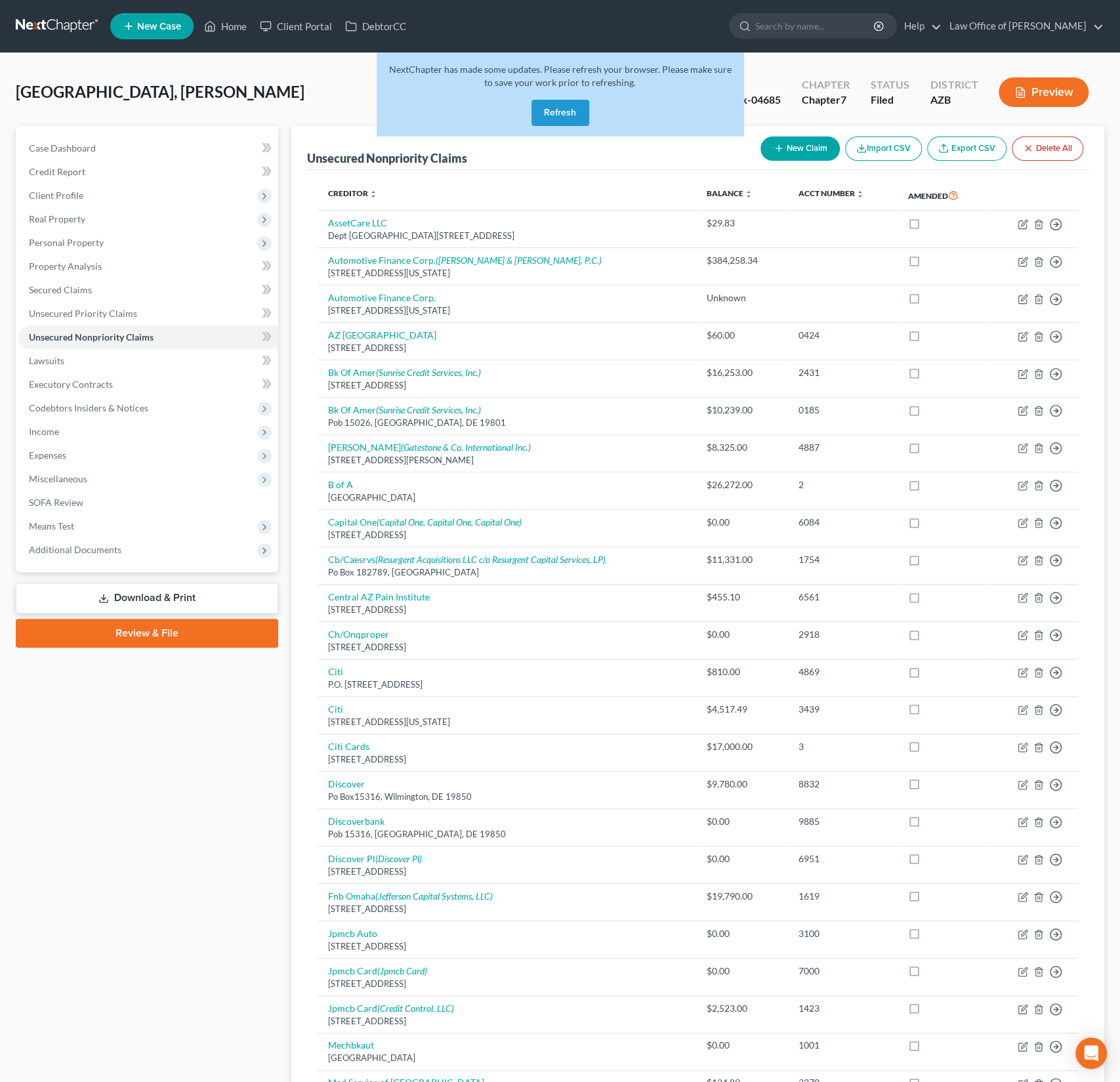
click at [584, 114] on button "Refresh" at bounding box center [560, 113] width 58 height 27
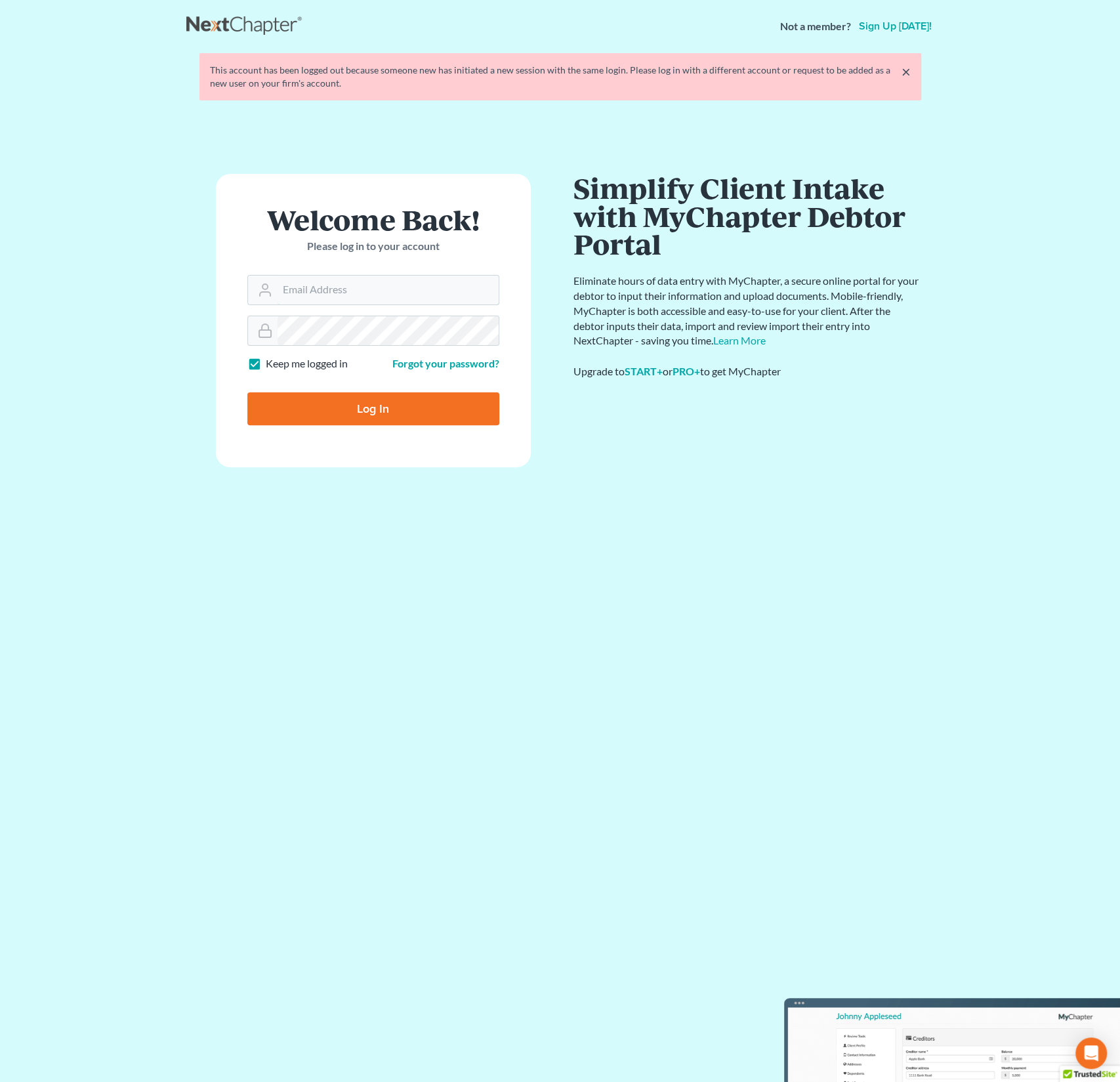
type input "[PERSON_NAME][EMAIL_ADDRESS][DOMAIN_NAME]"
click at [362, 398] on input "Log In" at bounding box center [373, 409] width 252 height 33
type input "Thinking..."
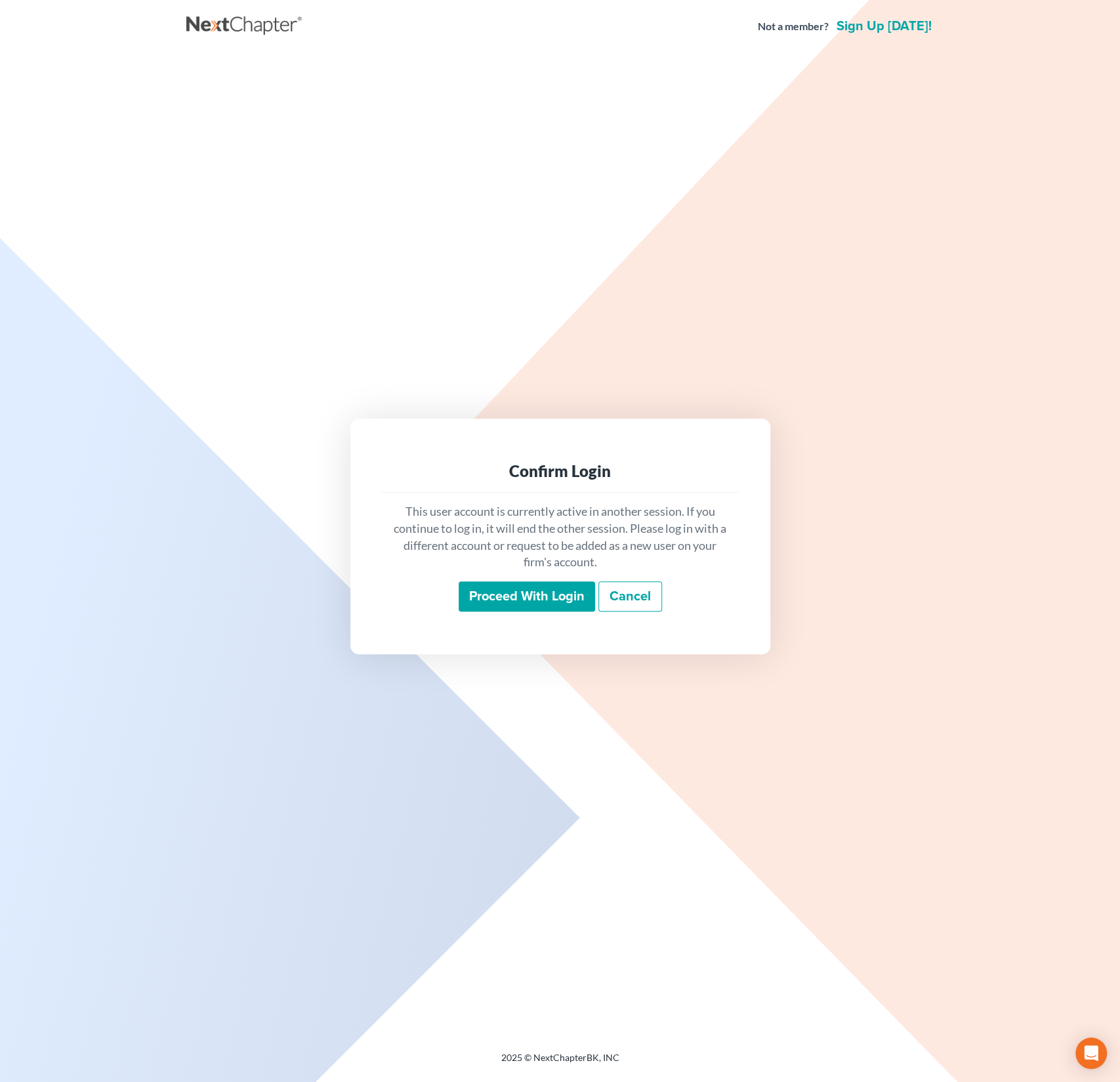
click at [506, 587] on input "Proceed with login" at bounding box center [526, 596] width 137 height 30
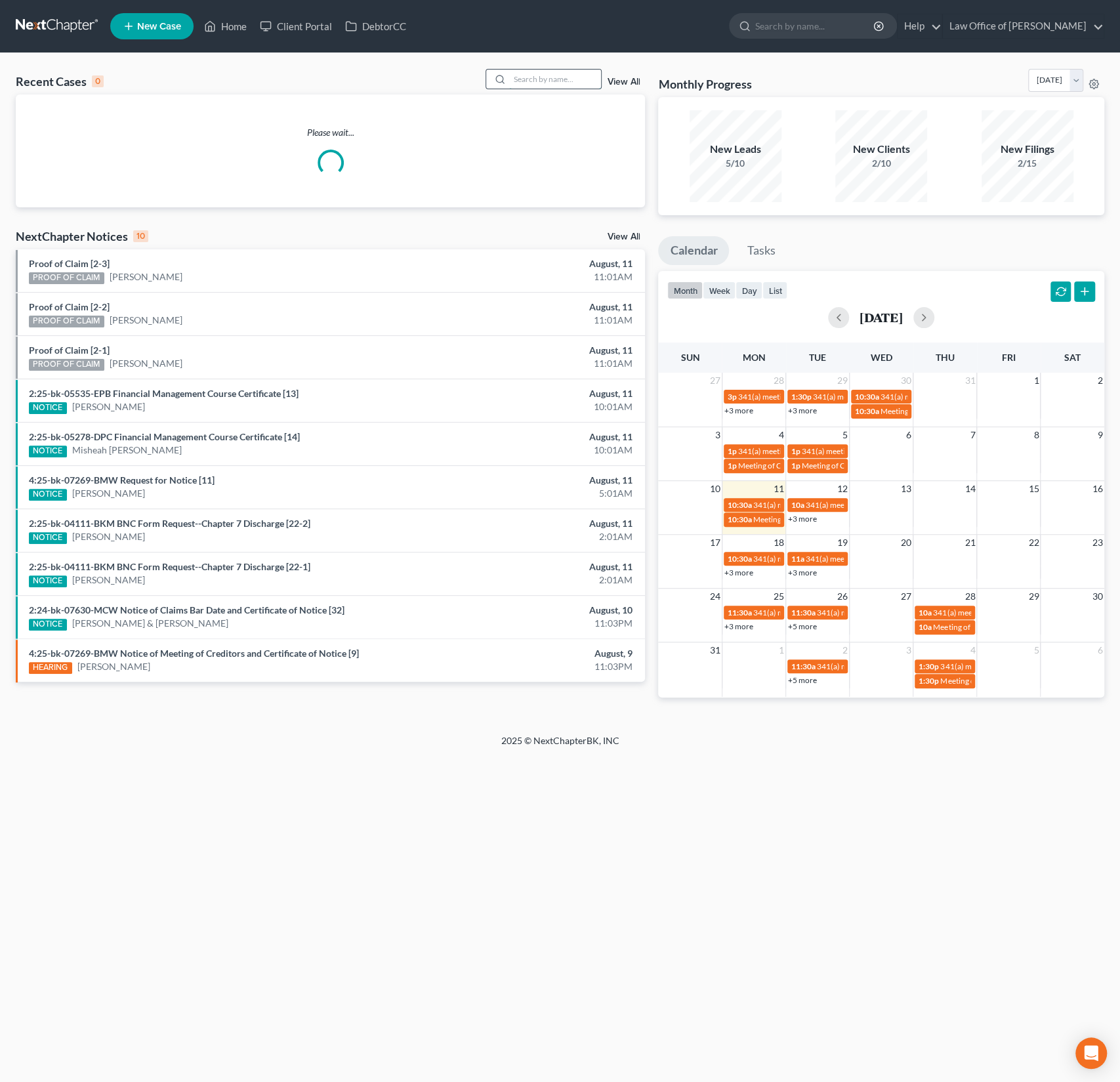
click at [586, 82] on input "search" at bounding box center [555, 79] width 92 height 19
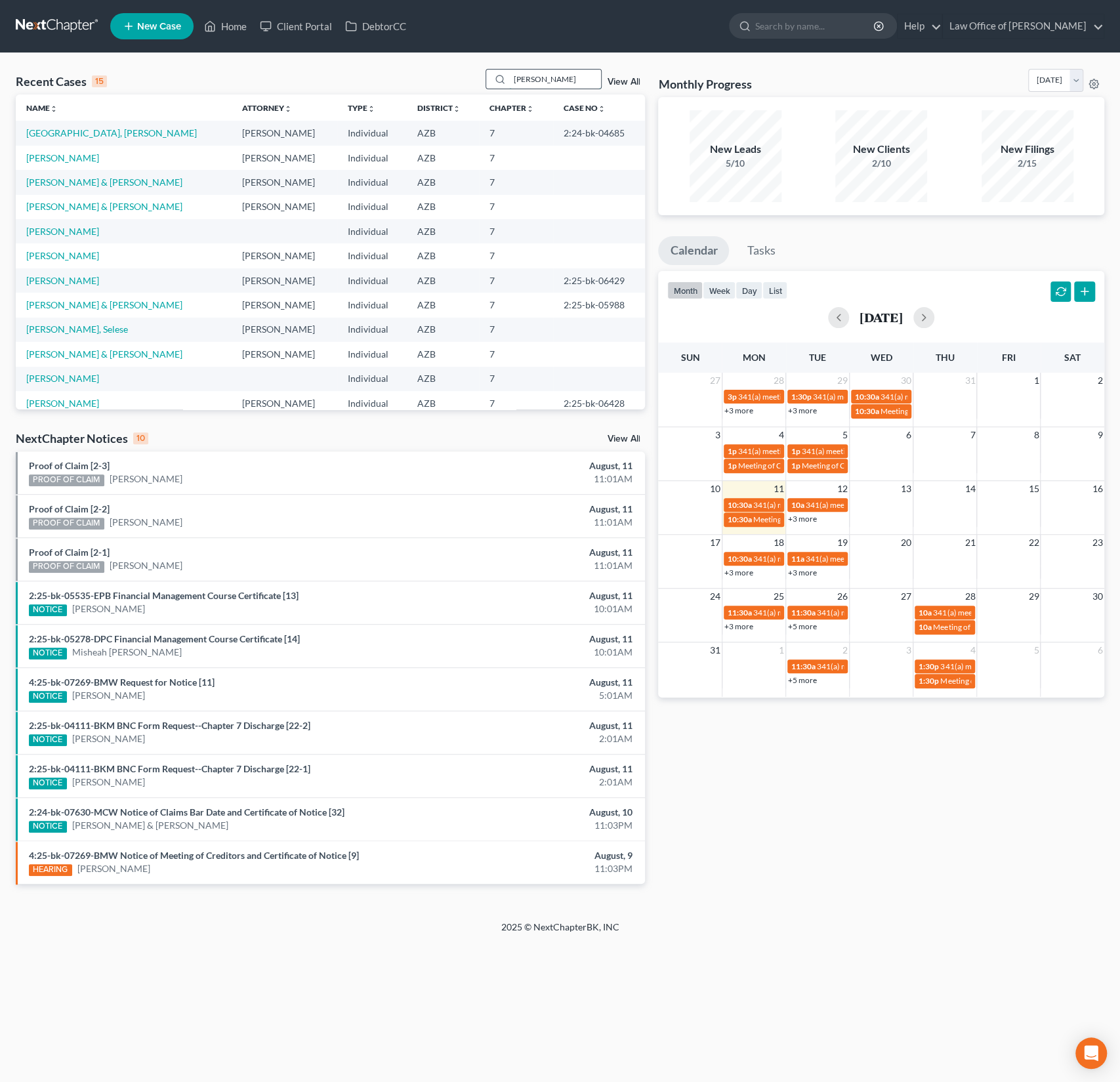
type input "[PERSON_NAME]"
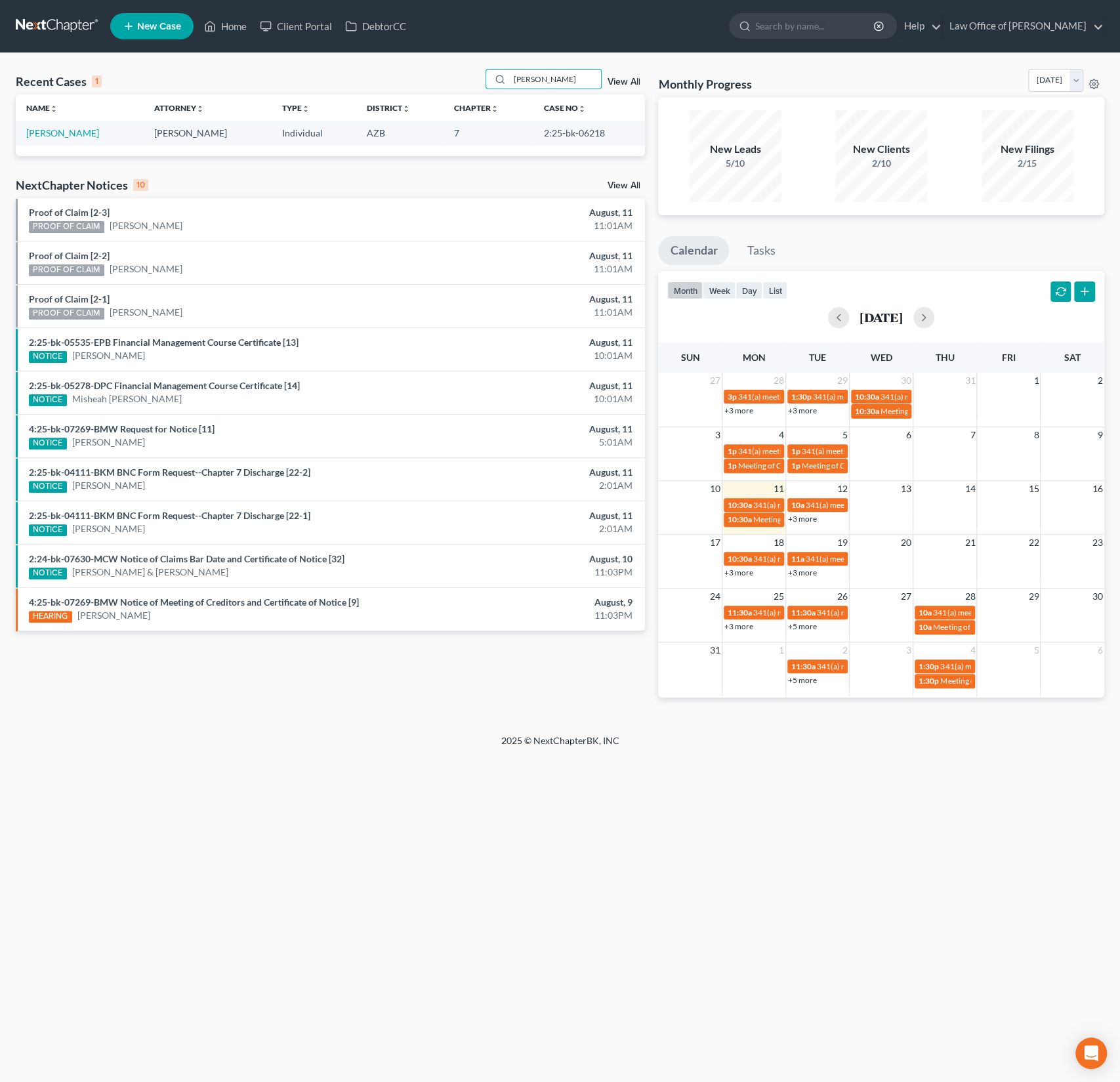
click at [18, 142] on td "[PERSON_NAME]" at bounding box center [80, 133] width 128 height 24
click at [52, 134] on link "[PERSON_NAME]" at bounding box center [63, 133] width 73 height 11
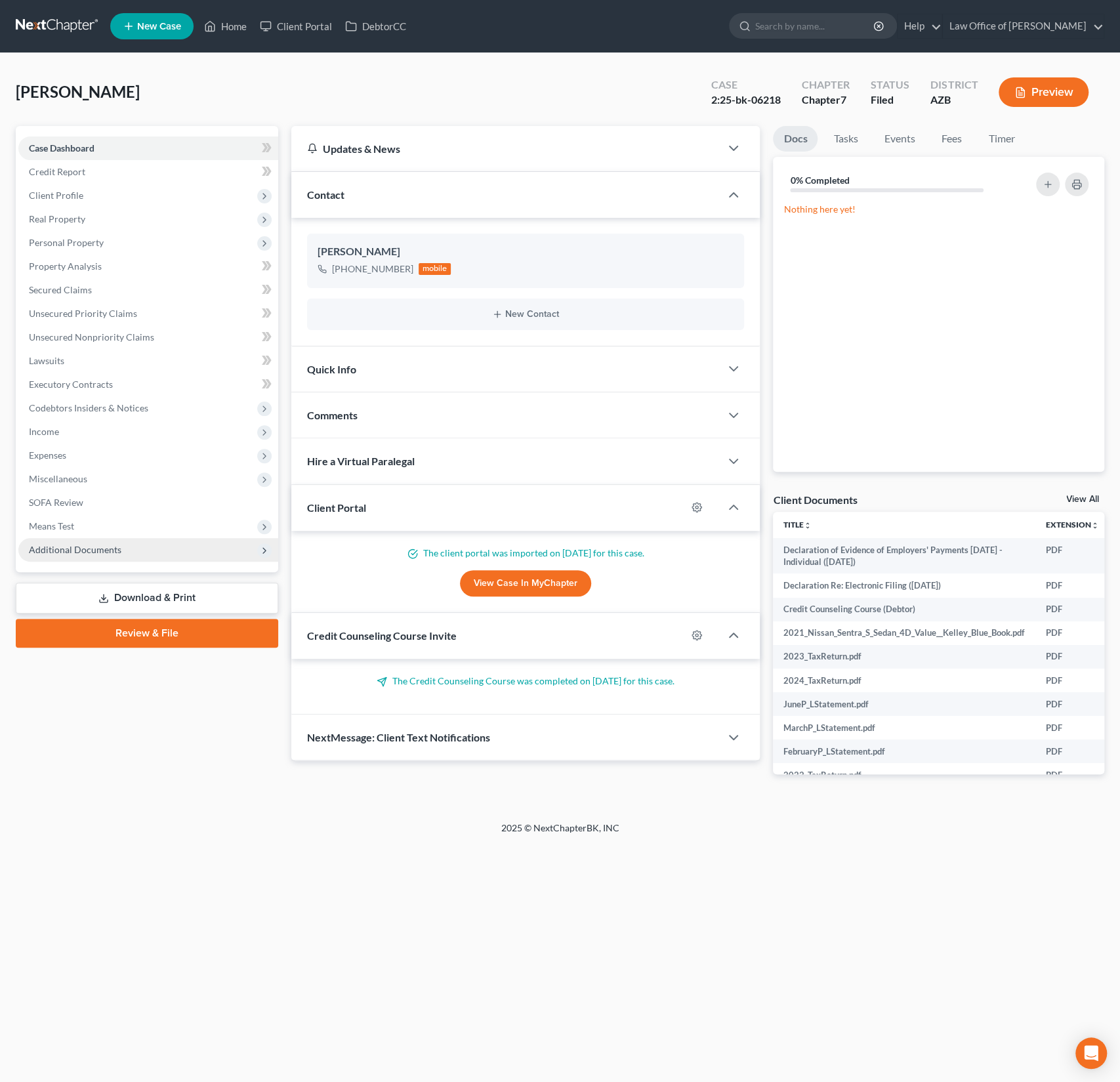
click at [112, 550] on span "Additional Documents" at bounding box center [75, 550] width 92 height 11
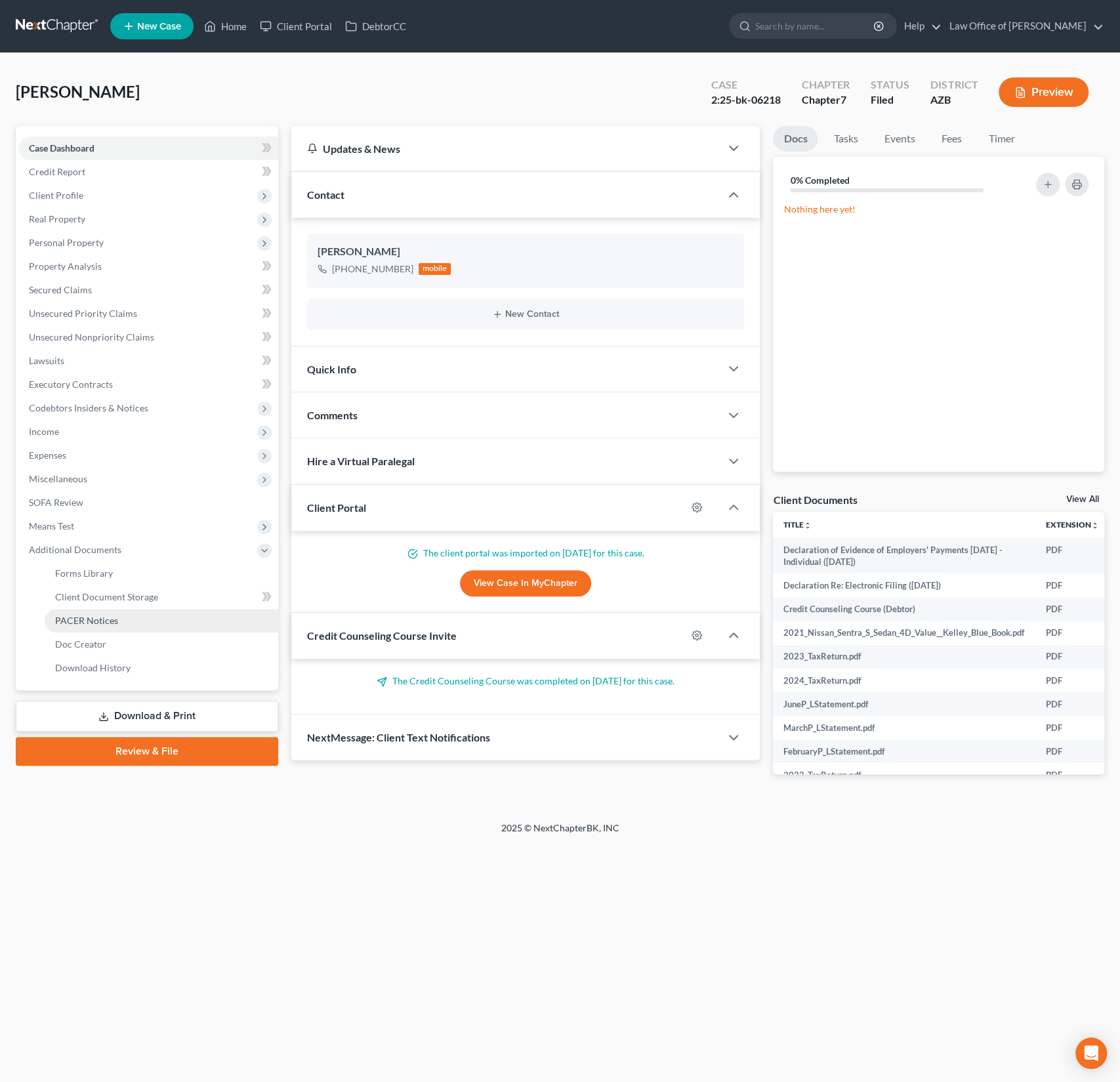
click at [88, 618] on span "PACER Notices" at bounding box center [86, 620] width 63 height 11
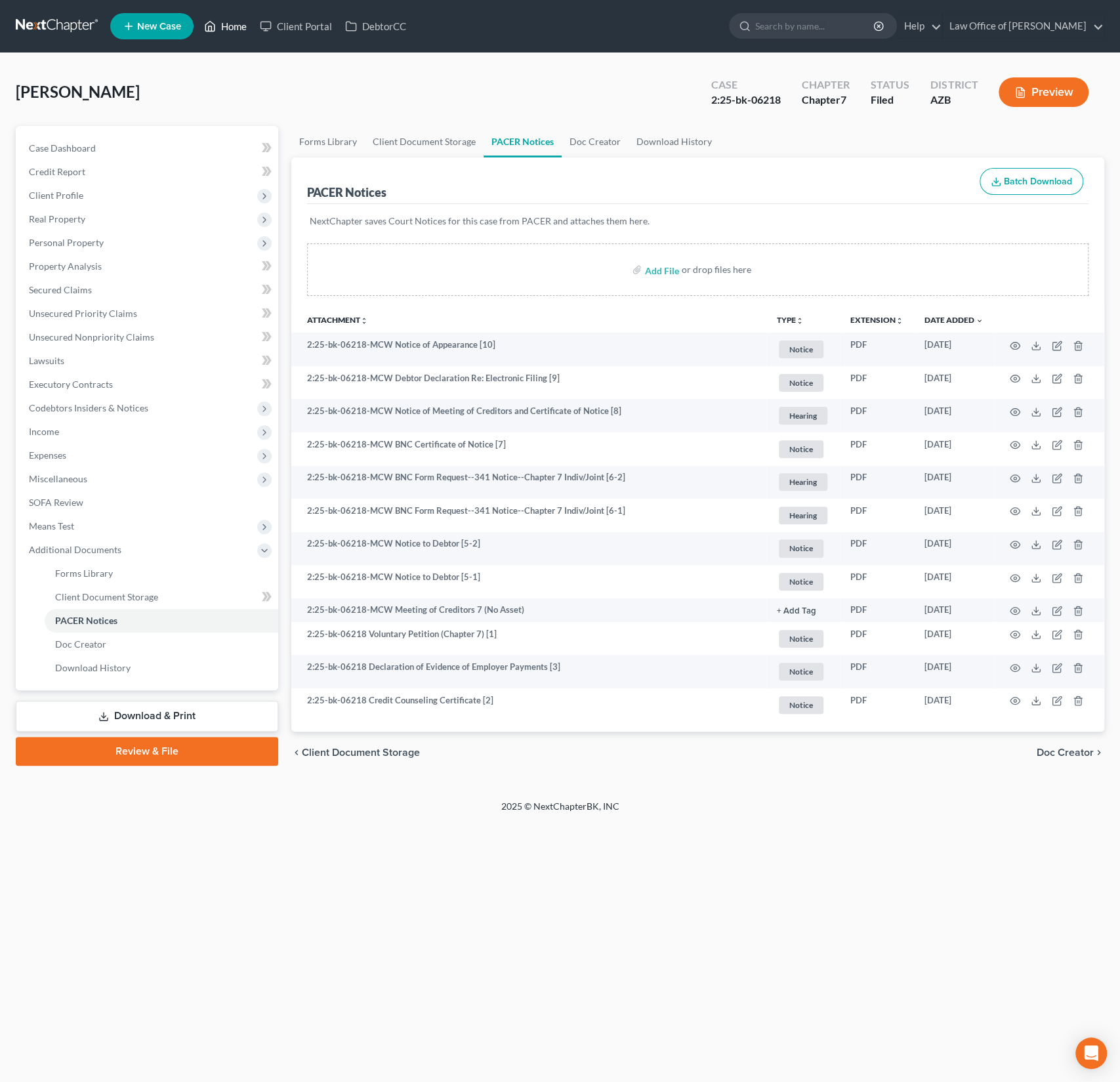
click at [238, 16] on link "Home" at bounding box center [225, 26] width 56 height 24
click at [237, 22] on link "Home" at bounding box center [225, 26] width 56 height 24
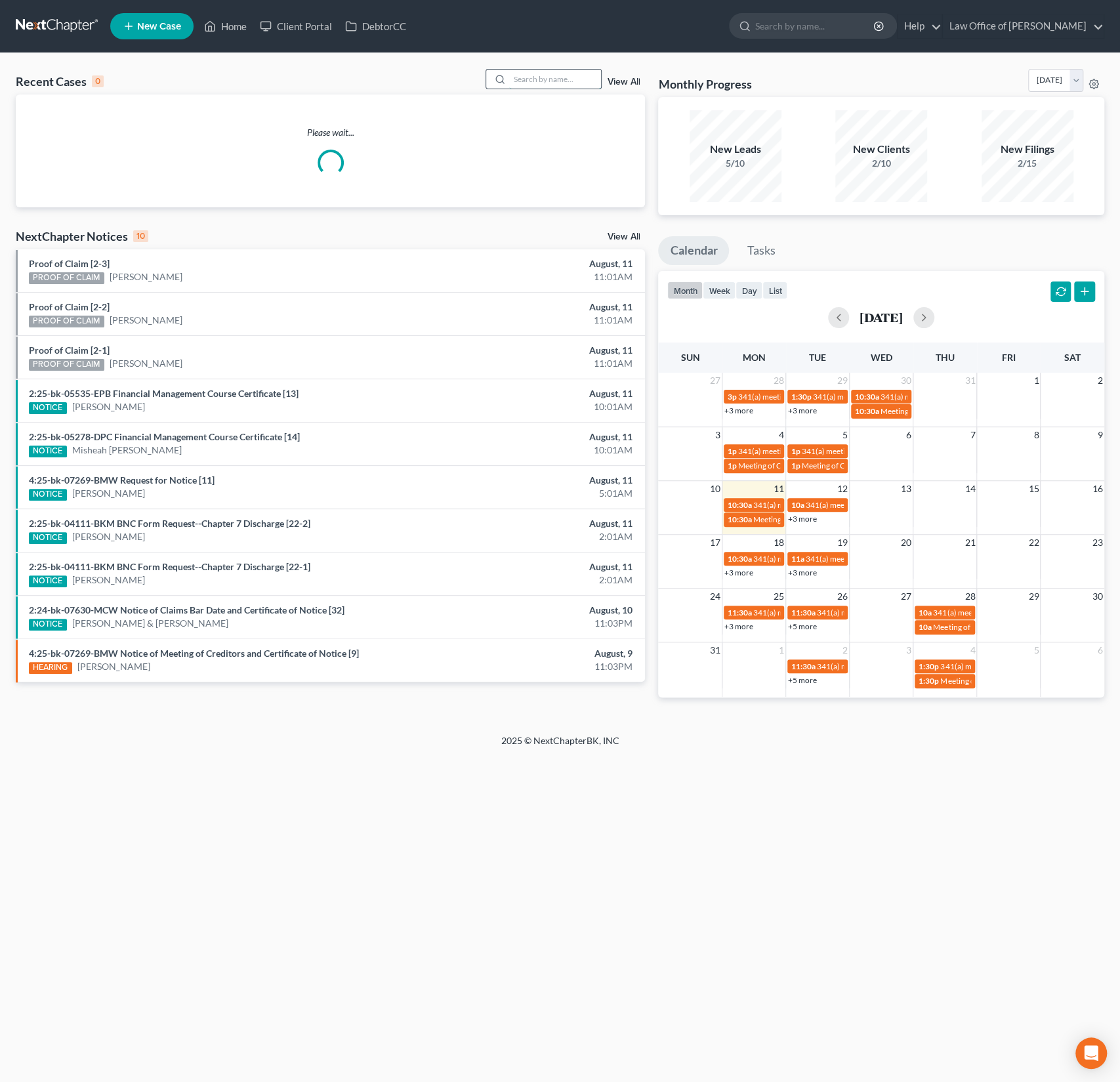
click at [535, 85] on input "search" at bounding box center [555, 79] width 92 height 19
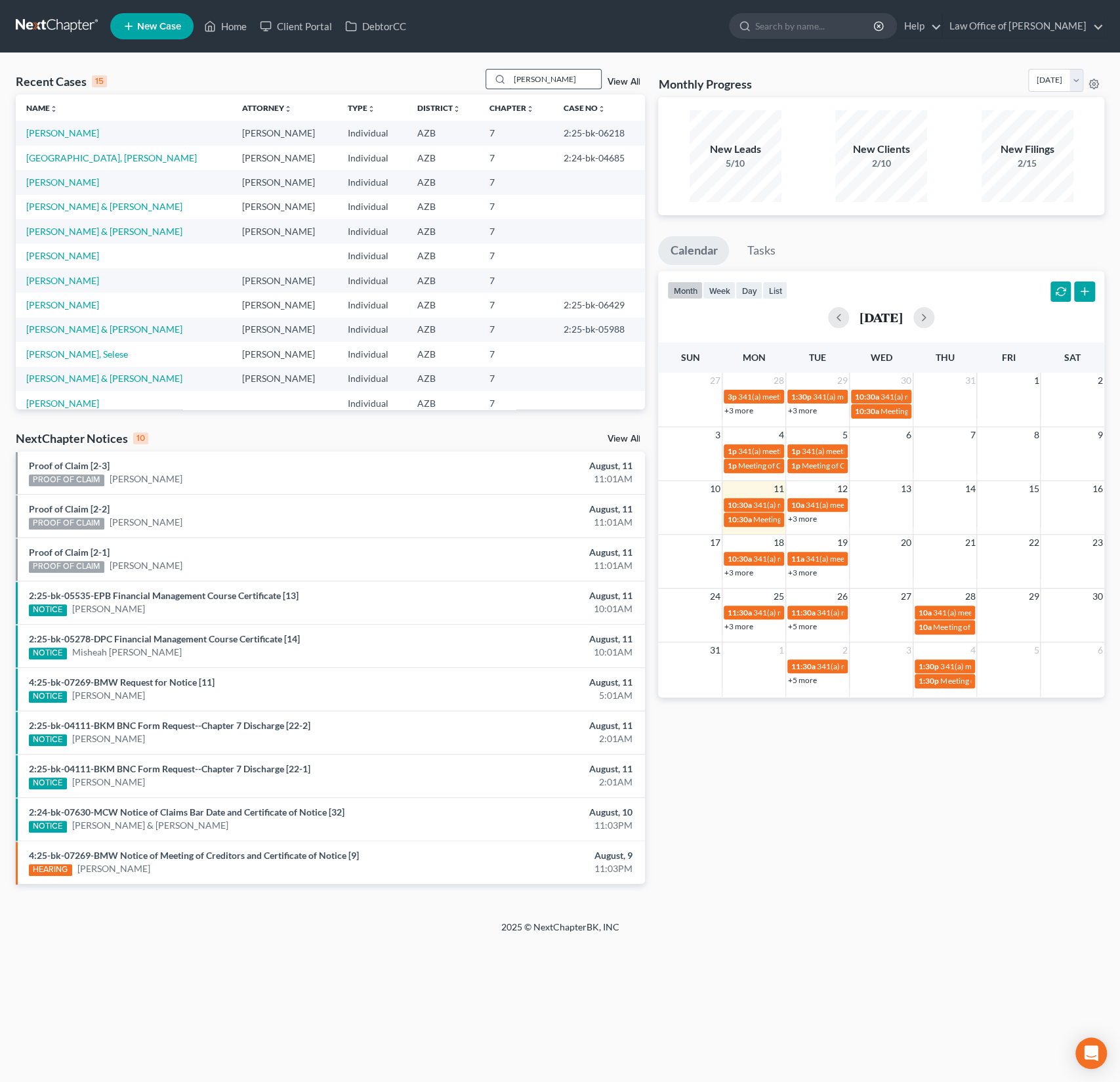
type input "[PERSON_NAME]"
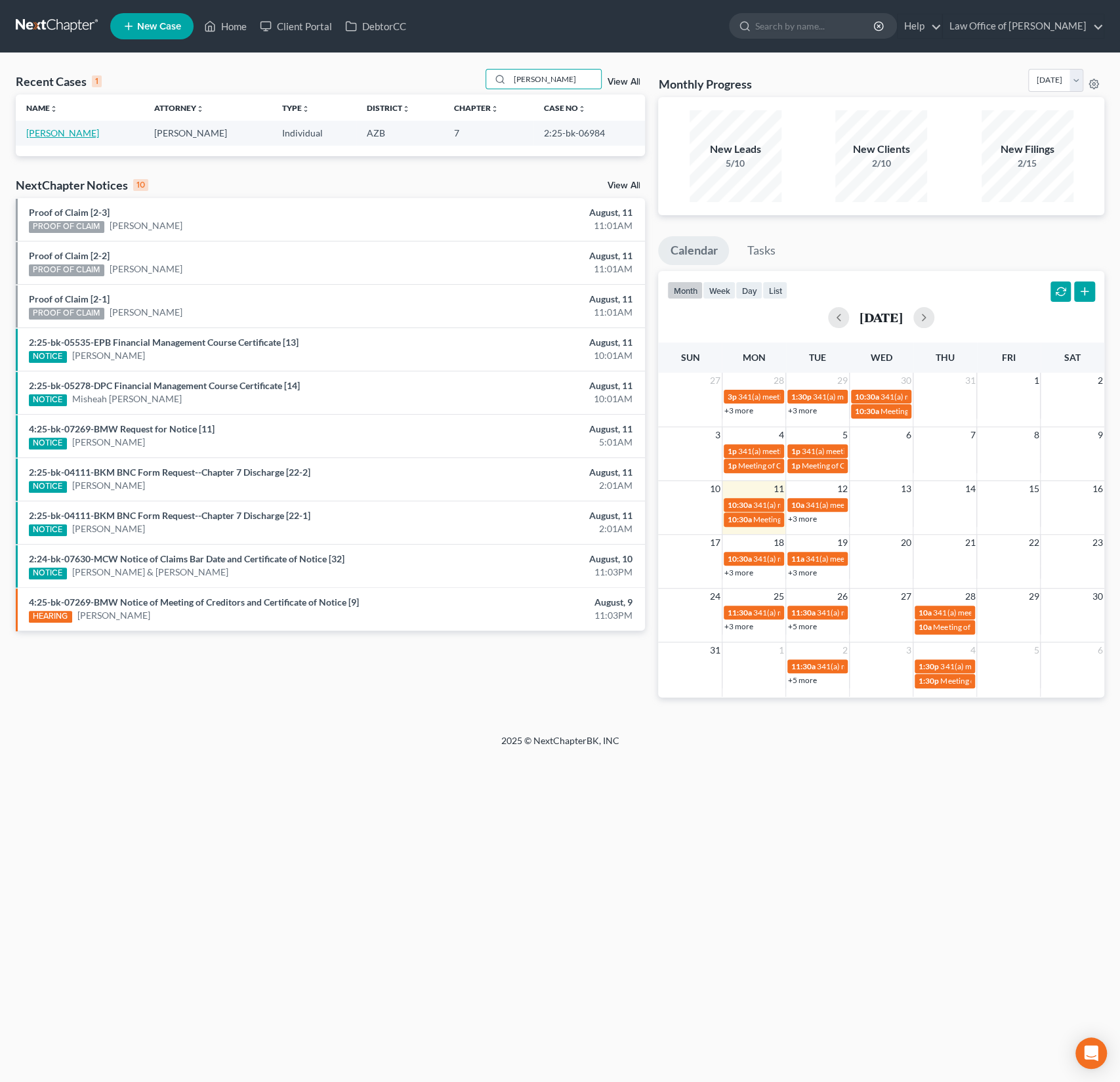
click at [52, 136] on link "[PERSON_NAME]" at bounding box center [63, 133] width 73 height 11
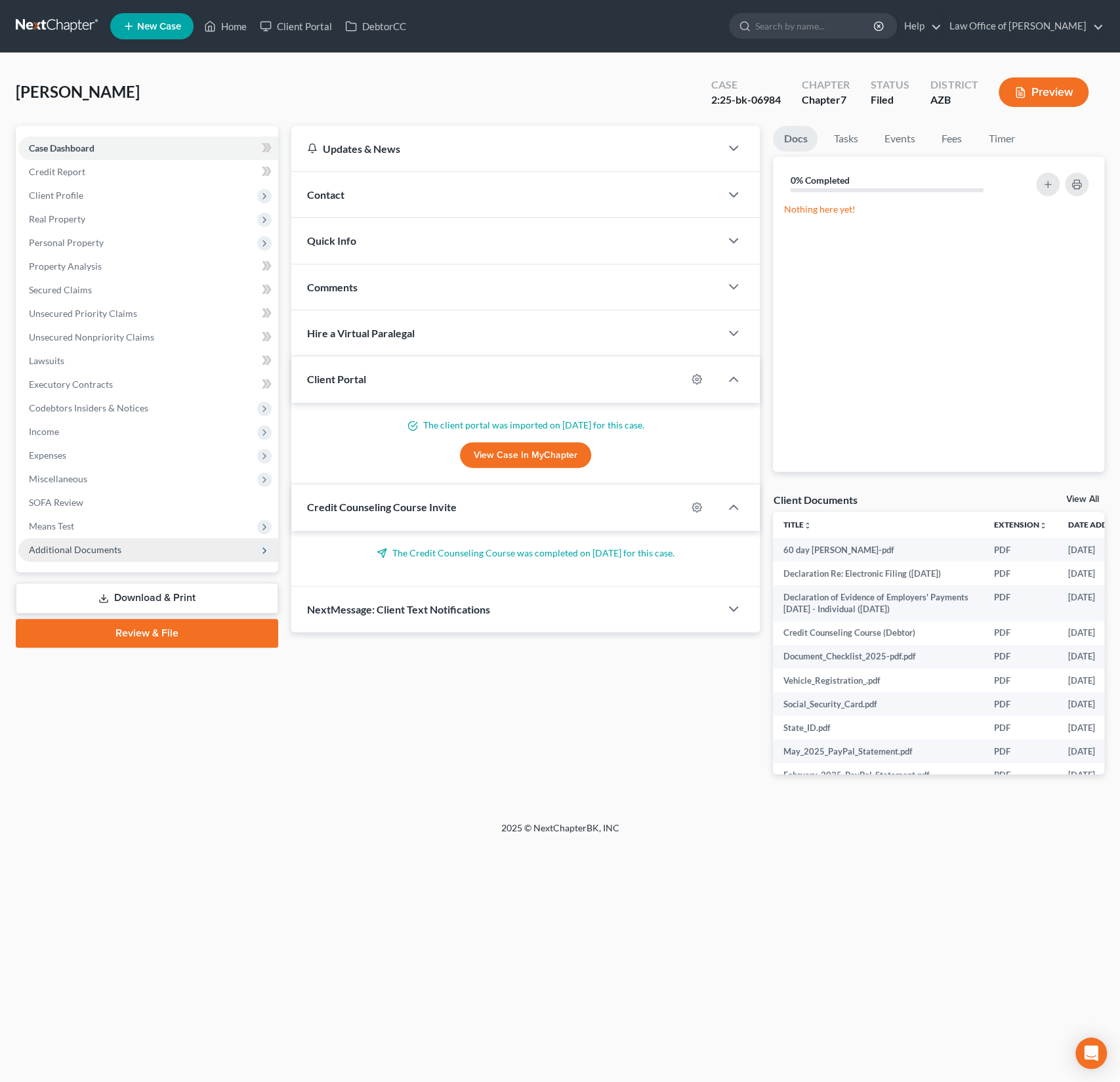
click at [75, 557] on span "Additional Documents" at bounding box center [148, 550] width 260 height 24
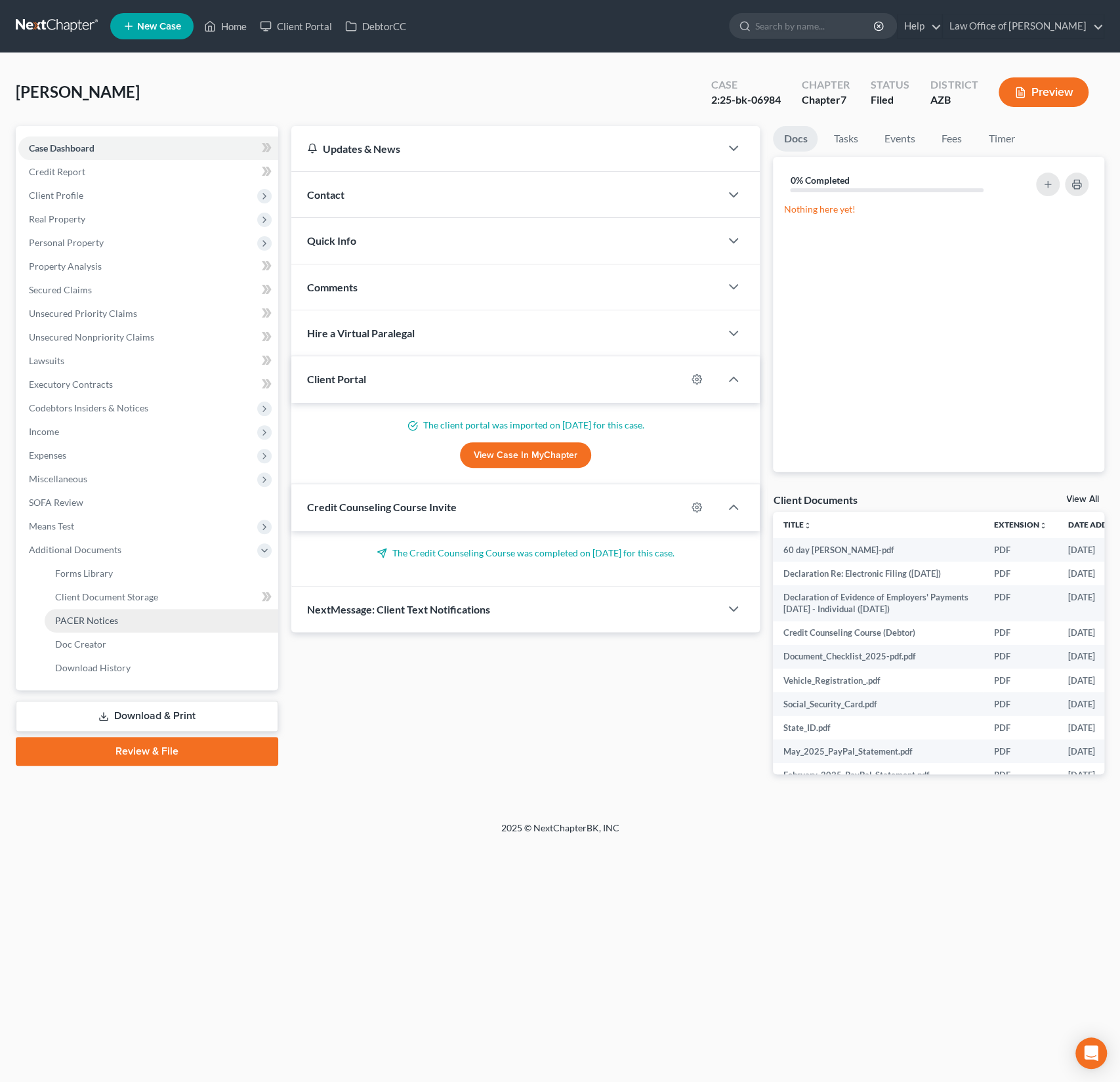
click at [86, 613] on link "PACER Notices" at bounding box center [161, 620] width 233 height 24
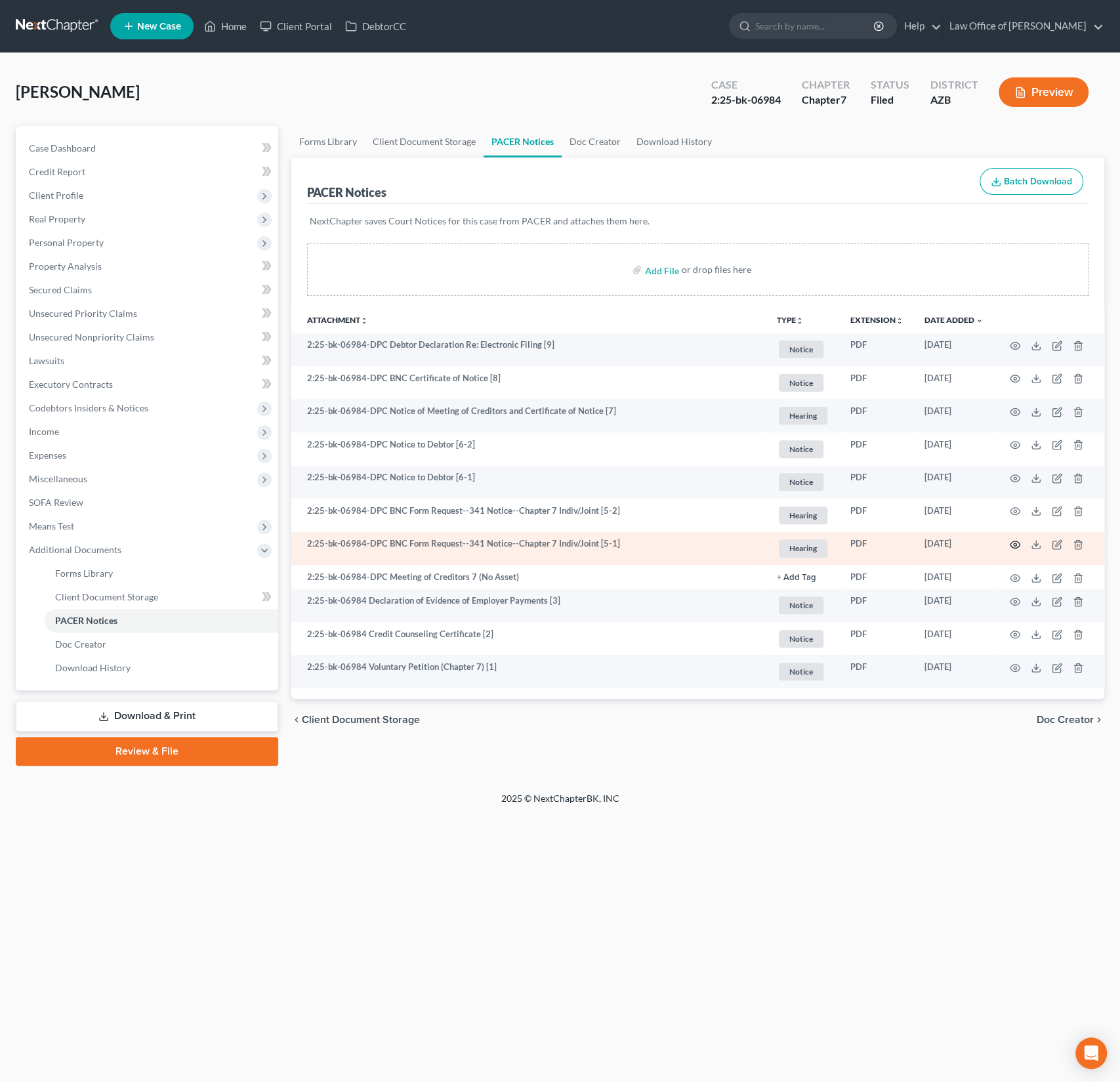
click at [1011, 543] on icon "button" at bounding box center [1015, 544] width 10 height 10
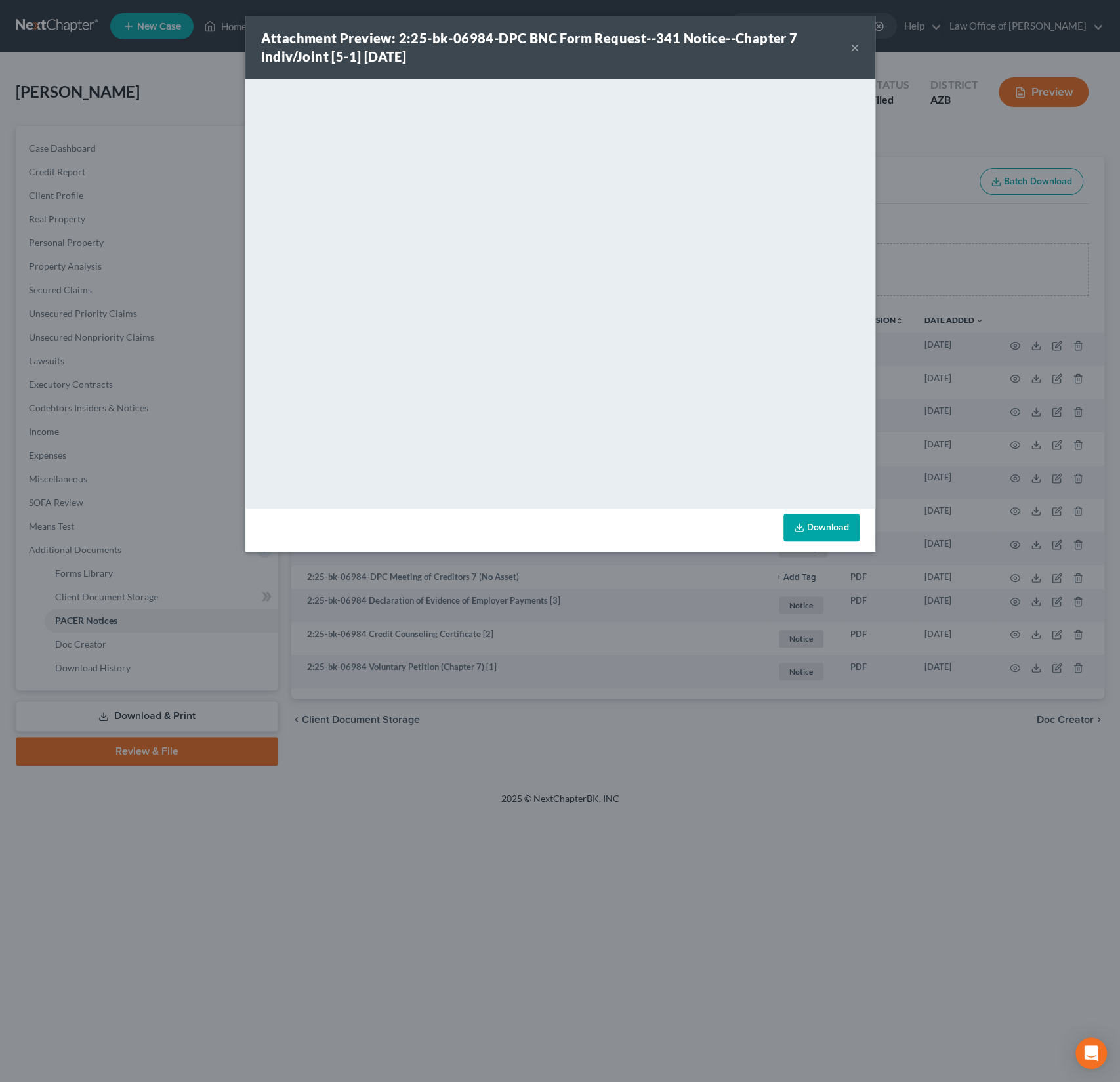
click at [854, 44] on button "×" at bounding box center [855, 47] width 10 height 16
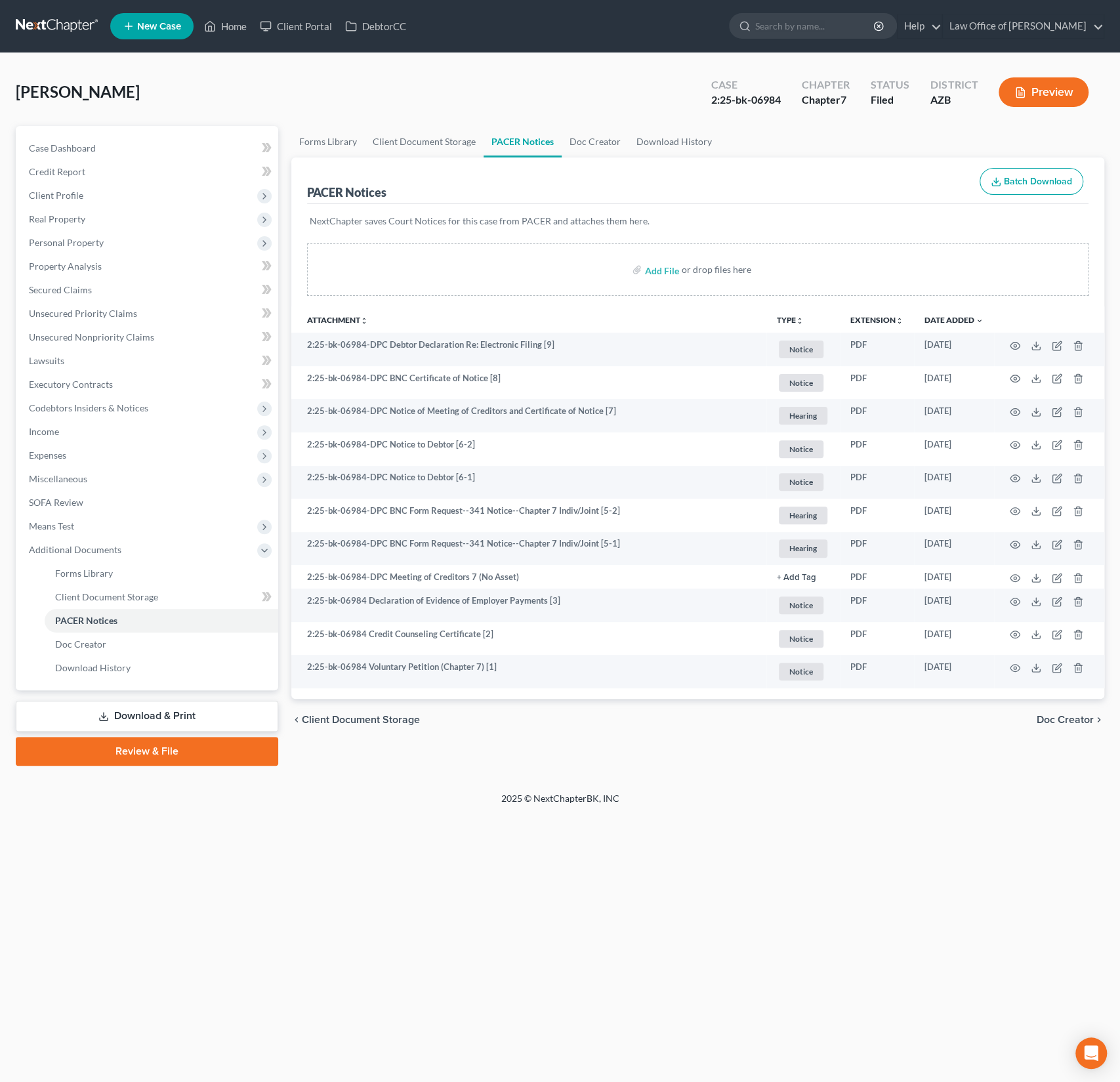
click at [175, 83] on div "[PERSON_NAME] Upgraded Case 2:25-bk-06984 Chapter Chapter 7 Status Filed Distri…" at bounding box center [560, 97] width 1089 height 57
click at [156, 26] on span "New Case" at bounding box center [159, 27] width 44 height 10
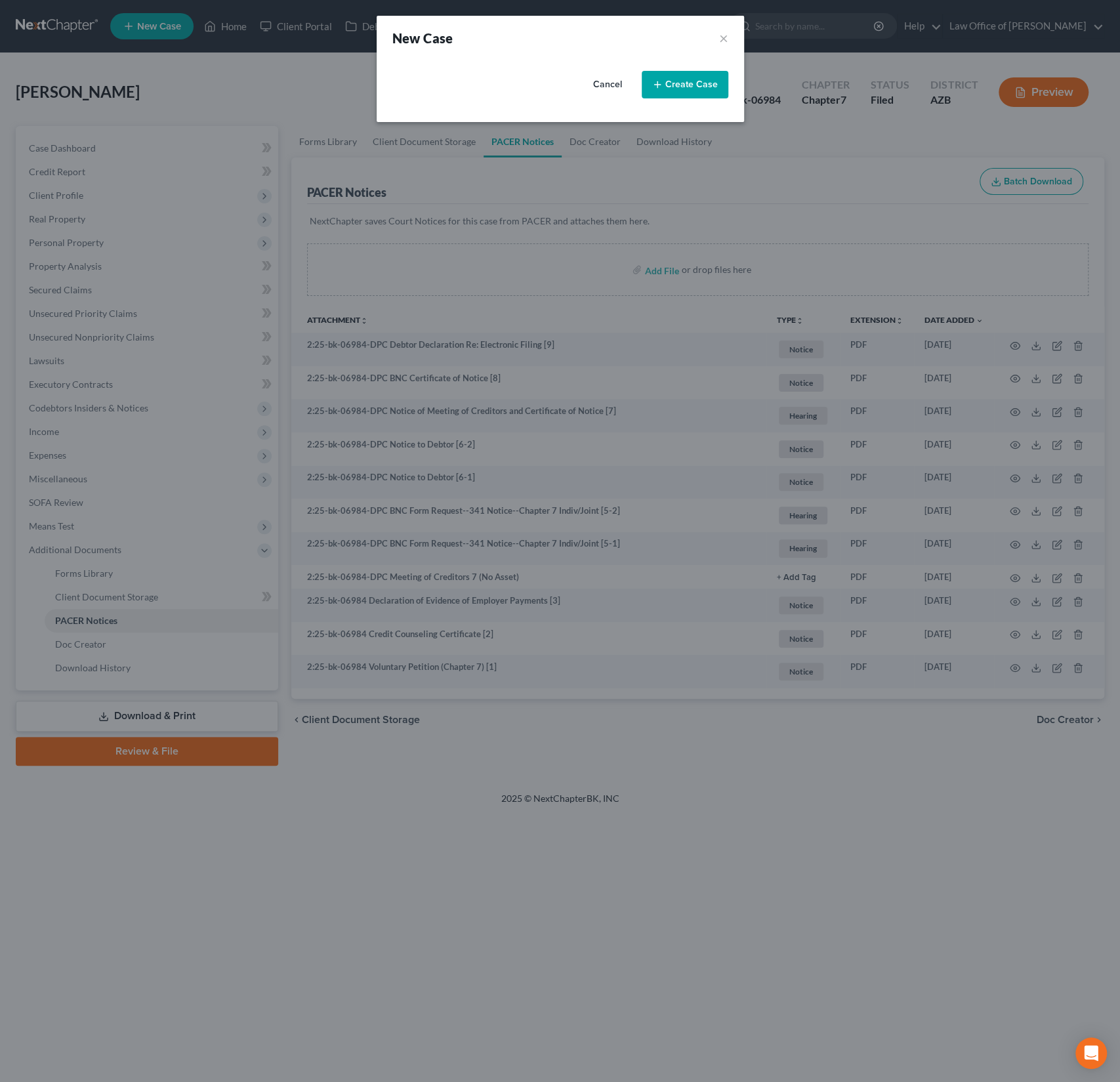
select select "4"
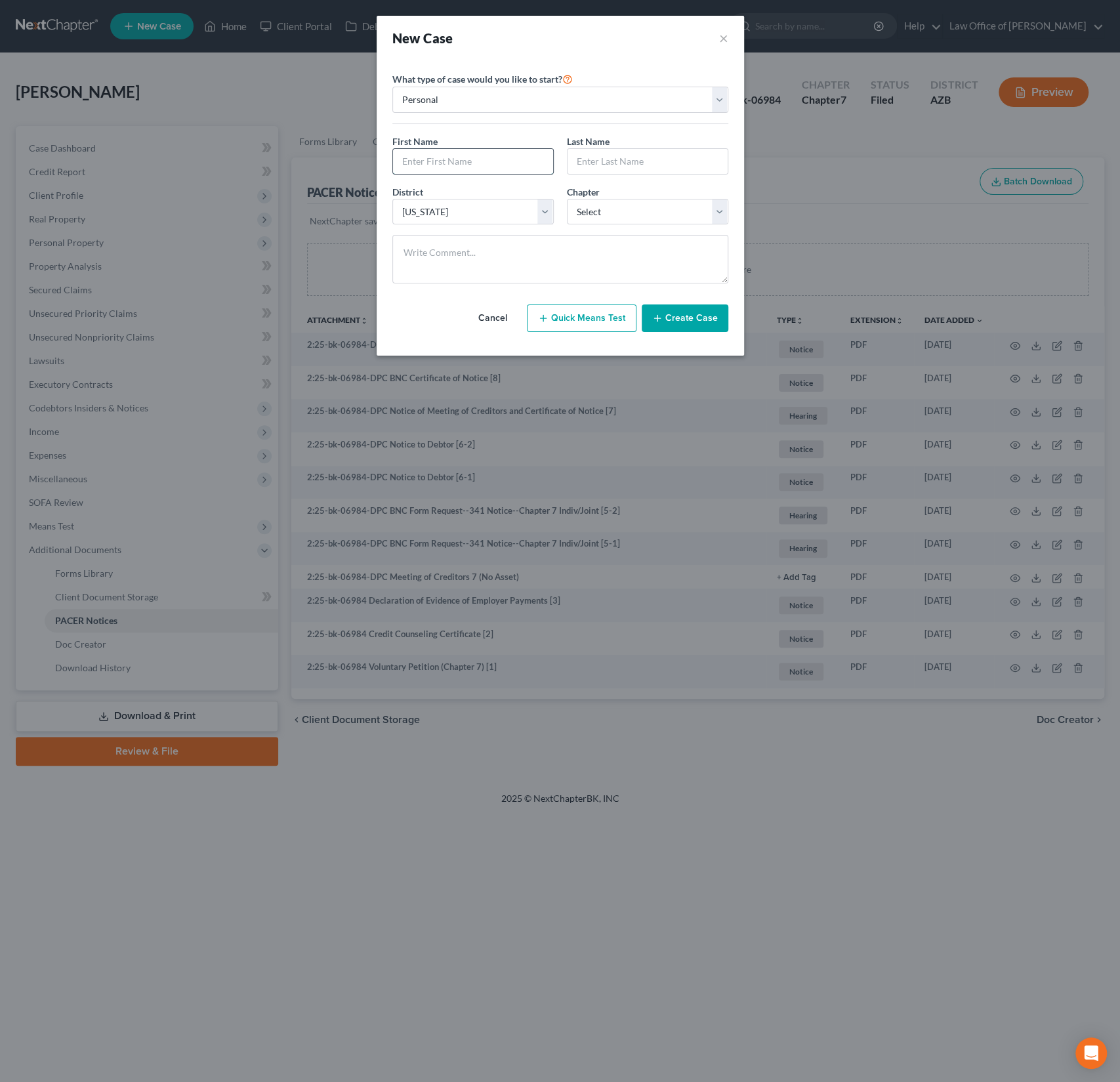
click at [440, 161] on input "text" at bounding box center [473, 161] width 160 height 25
type input "[PERSON_NAME]"
click at [622, 204] on select "Select 7 11 12 13" at bounding box center [647, 212] width 161 height 27
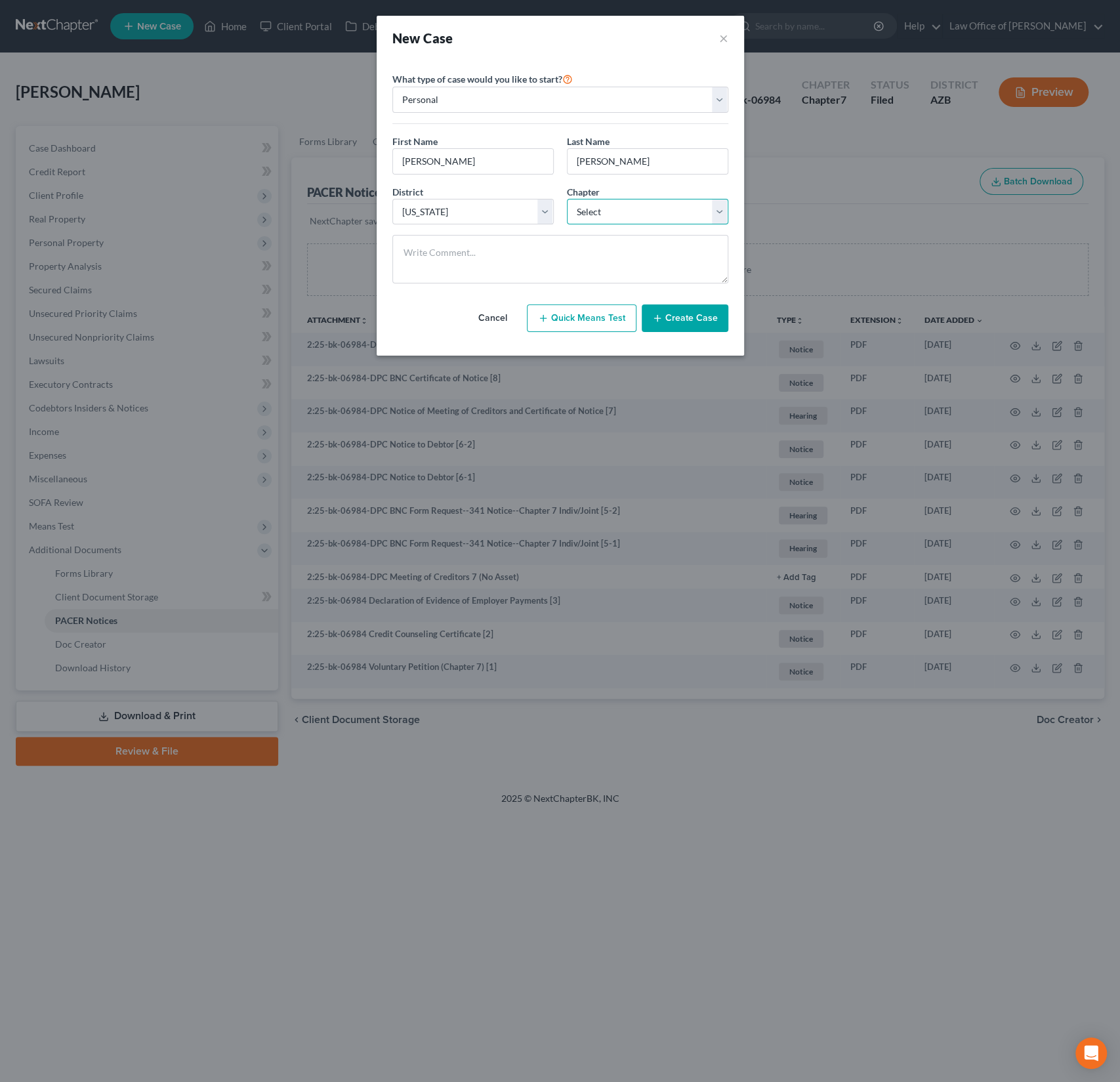
select select "0"
click at [694, 314] on button "Create Case" at bounding box center [685, 318] width 86 height 28
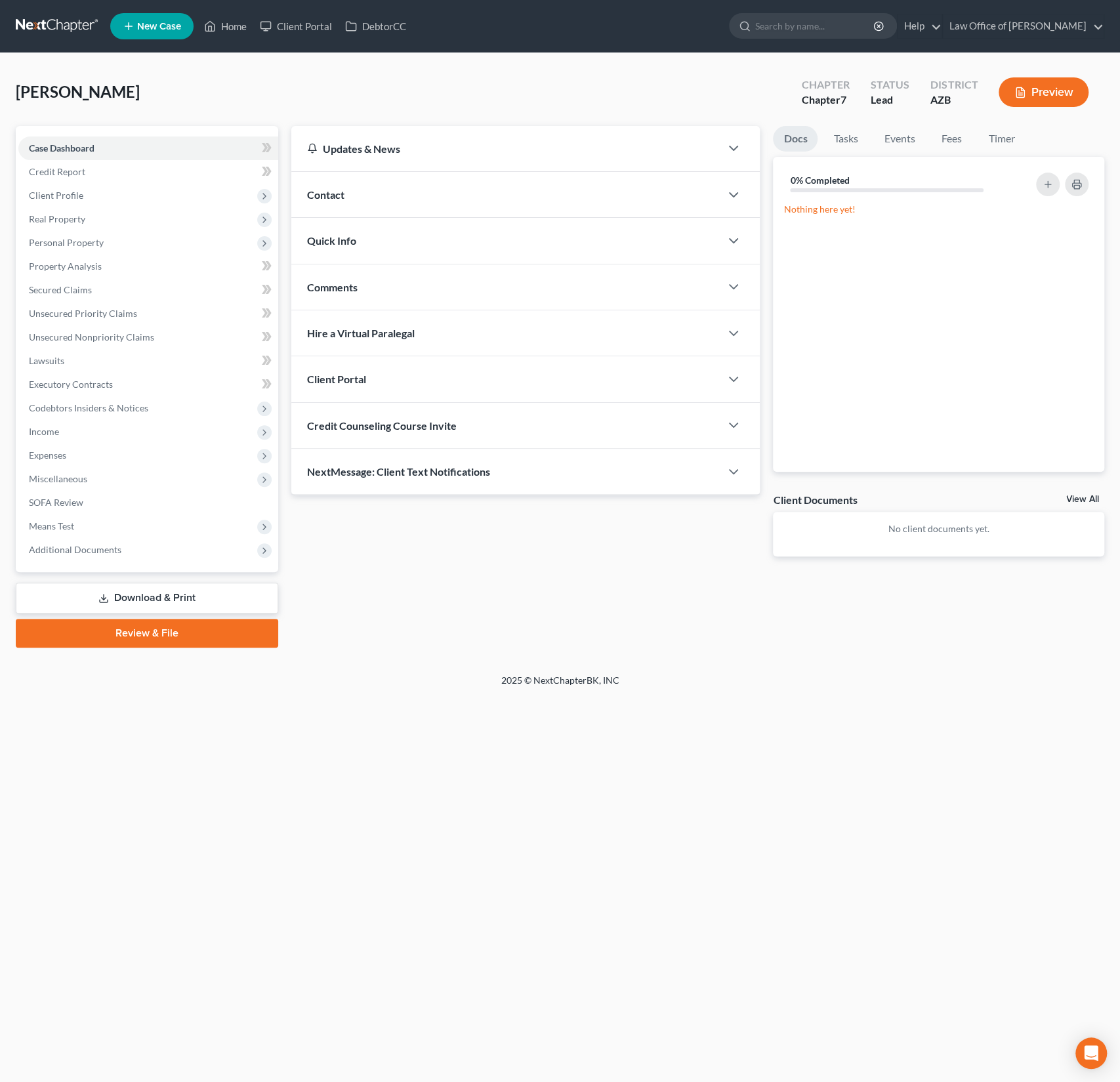
click at [411, 428] on span "Credit Counseling Course Invite" at bounding box center [382, 426] width 150 height 12
click at [418, 478] on input "text" at bounding box center [451, 477] width 286 height 25
paste input "[EMAIL_ADDRESS][DOMAIN_NAME]"
type input "[EMAIL_ADDRESS][DOMAIN_NAME]"
click at [685, 469] on button "Send Email" at bounding box center [675, 477] width 137 height 27
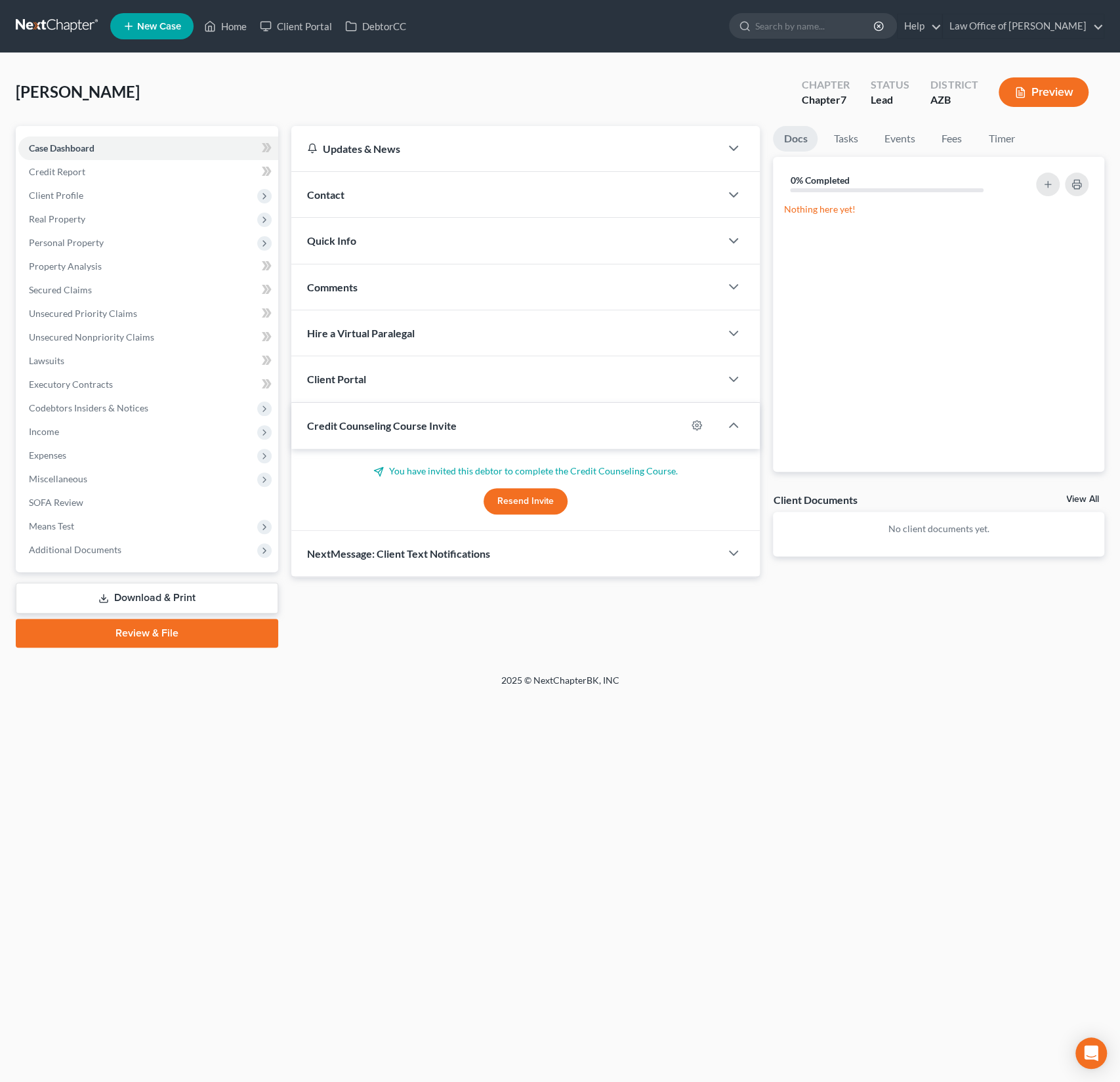
click at [387, 381] on div "Client Portal" at bounding box center [506, 379] width 430 height 46
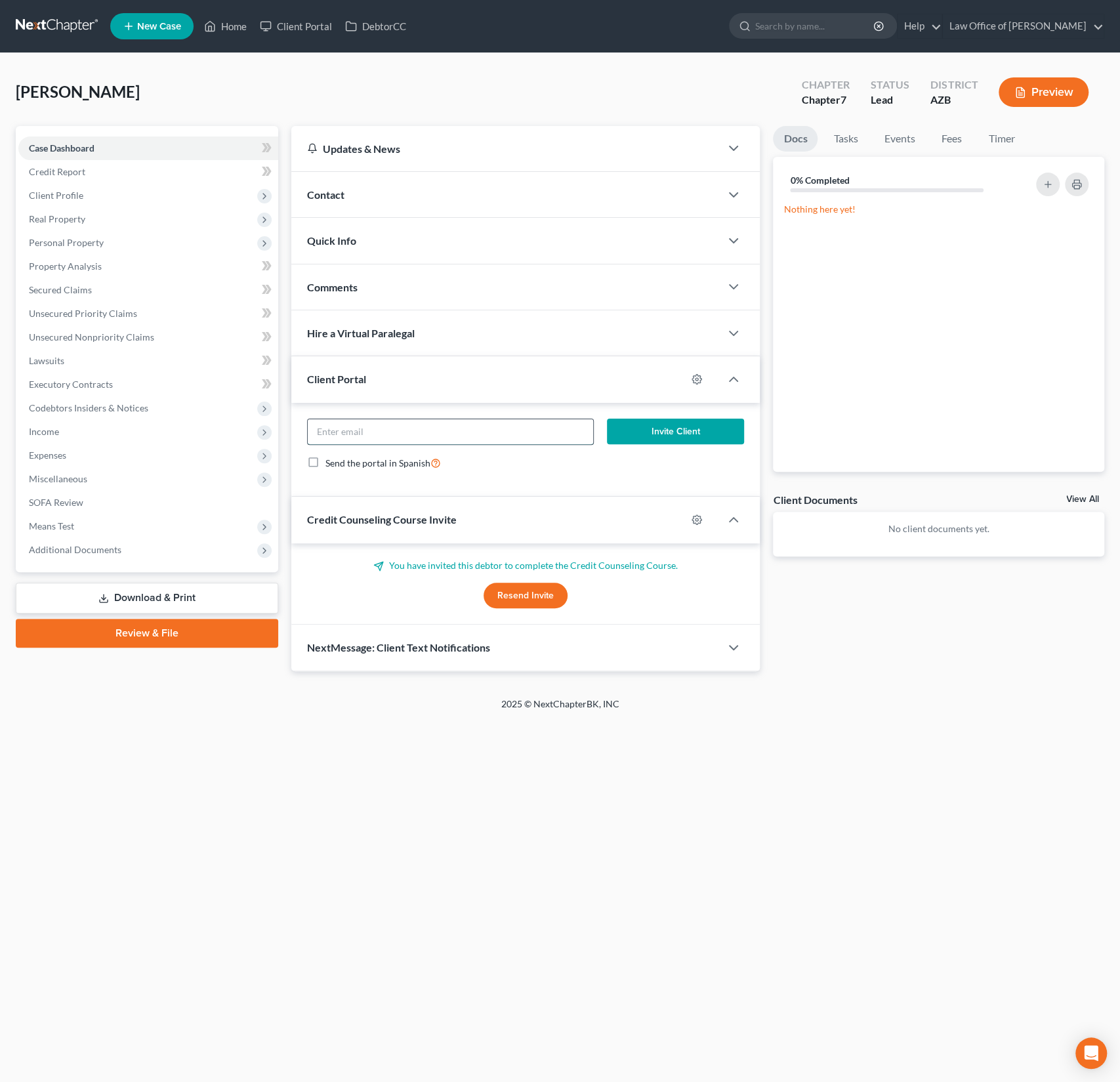
click at [369, 437] on input "email" at bounding box center [451, 432] width 286 height 25
paste input "[EMAIL_ADDRESS][DOMAIN_NAME]"
type input "[EMAIL_ADDRESS][DOMAIN_NAME]"
click at [666, 428] on button "Invite Client" at bounding box center [675, 432] width 137 height 27
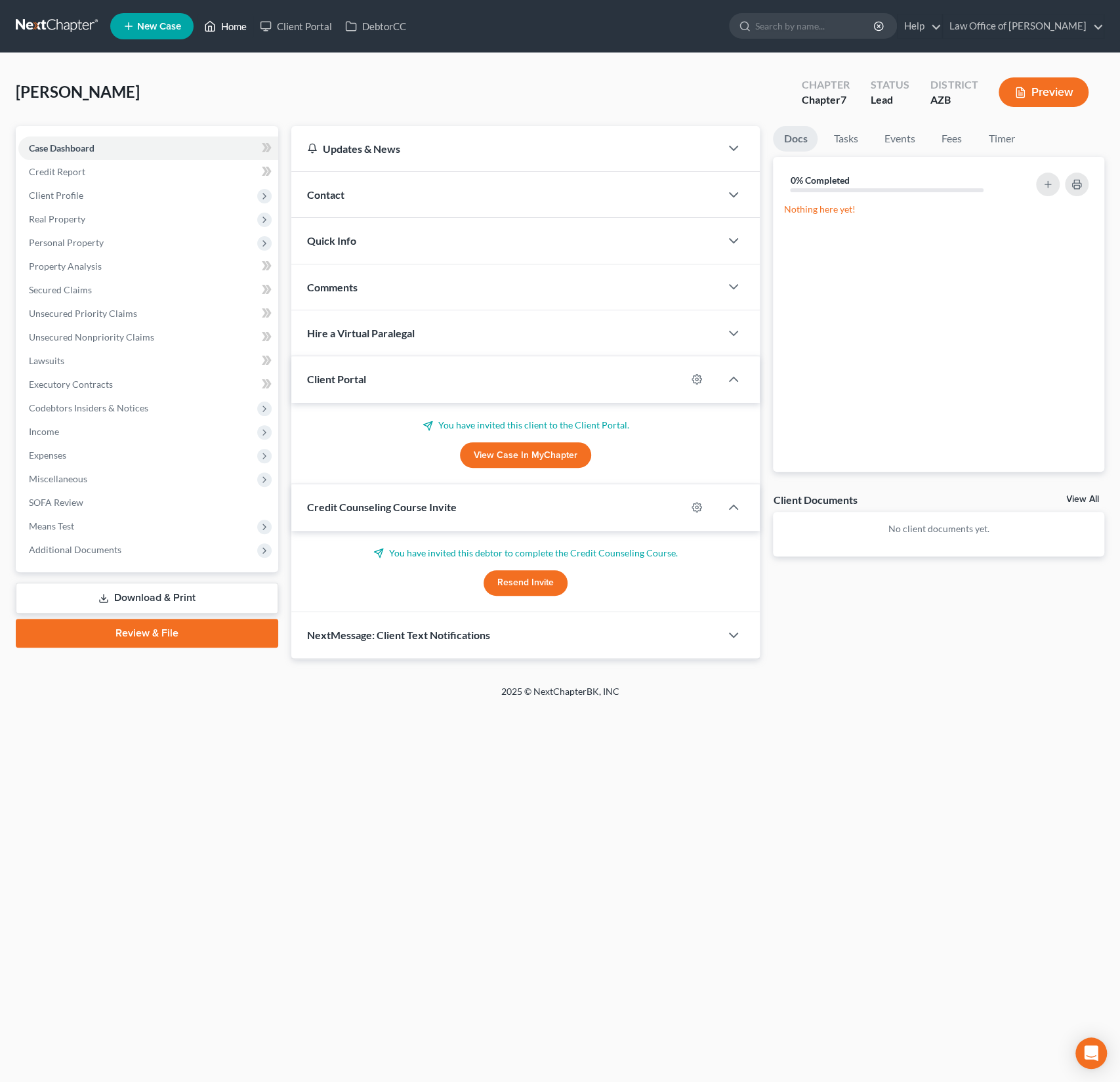
click at [238, 26] on link "Home" at bounding box center [225, 26] width 56 height 24
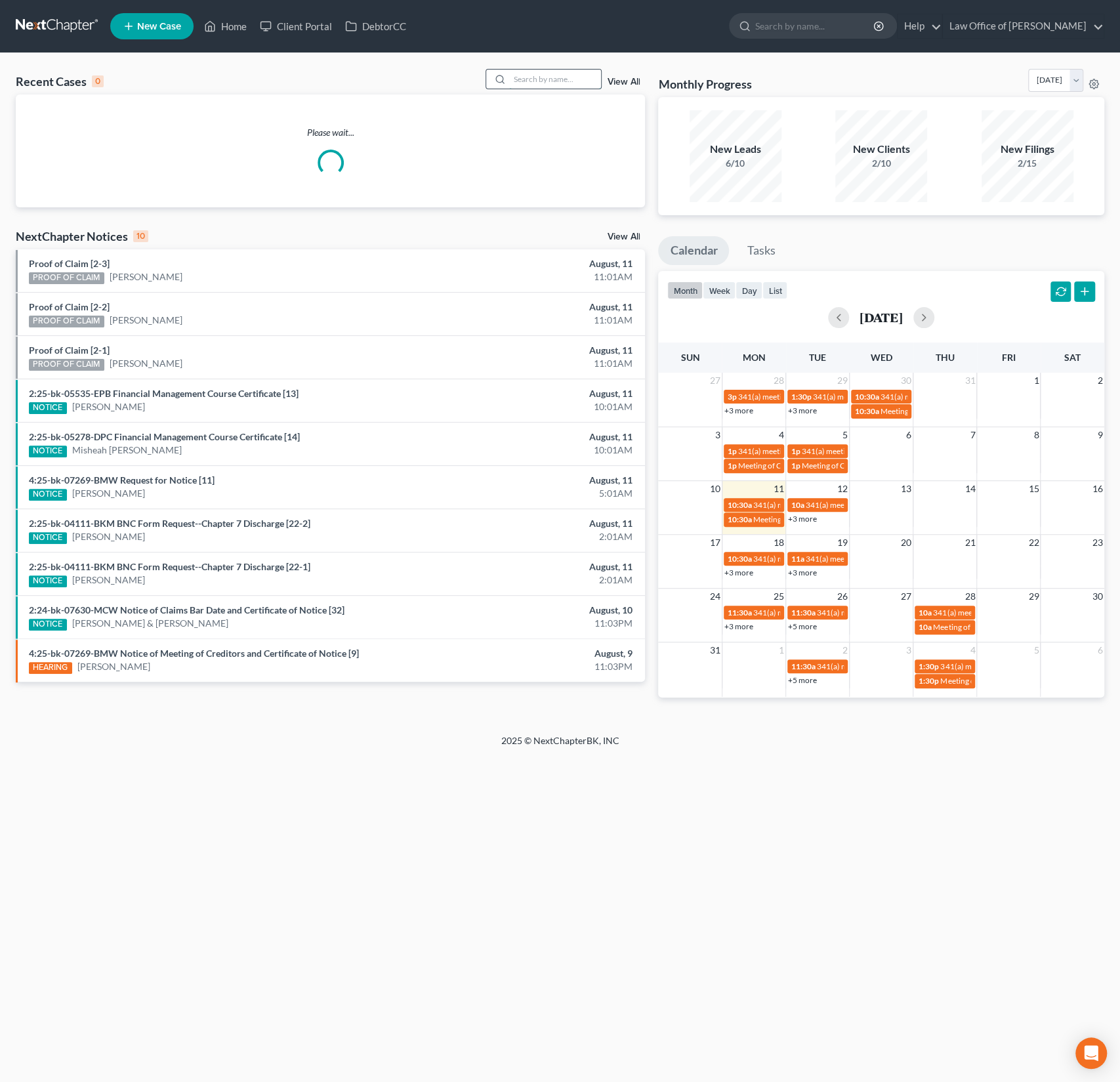
click at [547, 84] on input "search" at bounding box center [555, 79] width 92 height 19
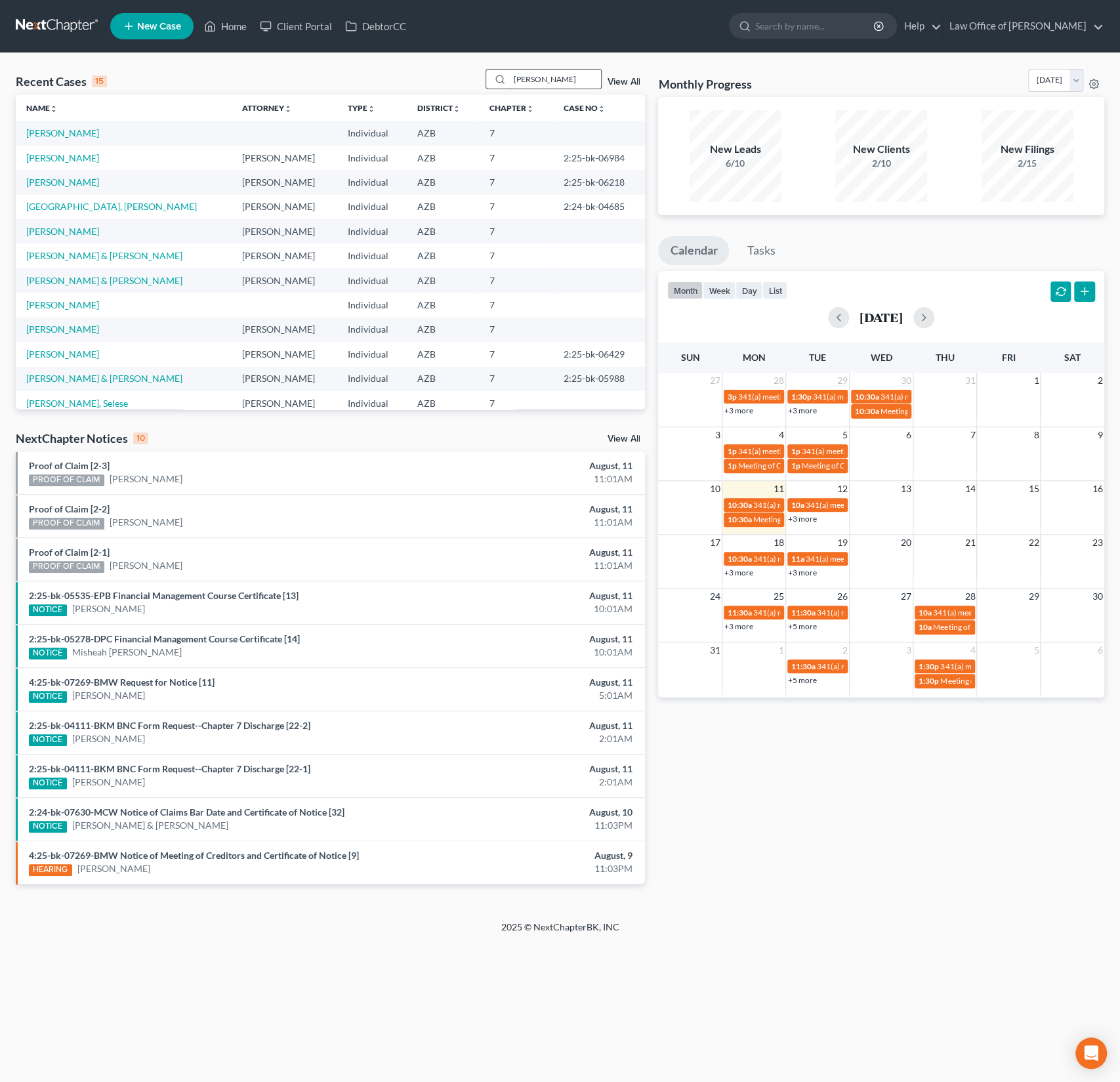
type input "[PERSON_NAME]"
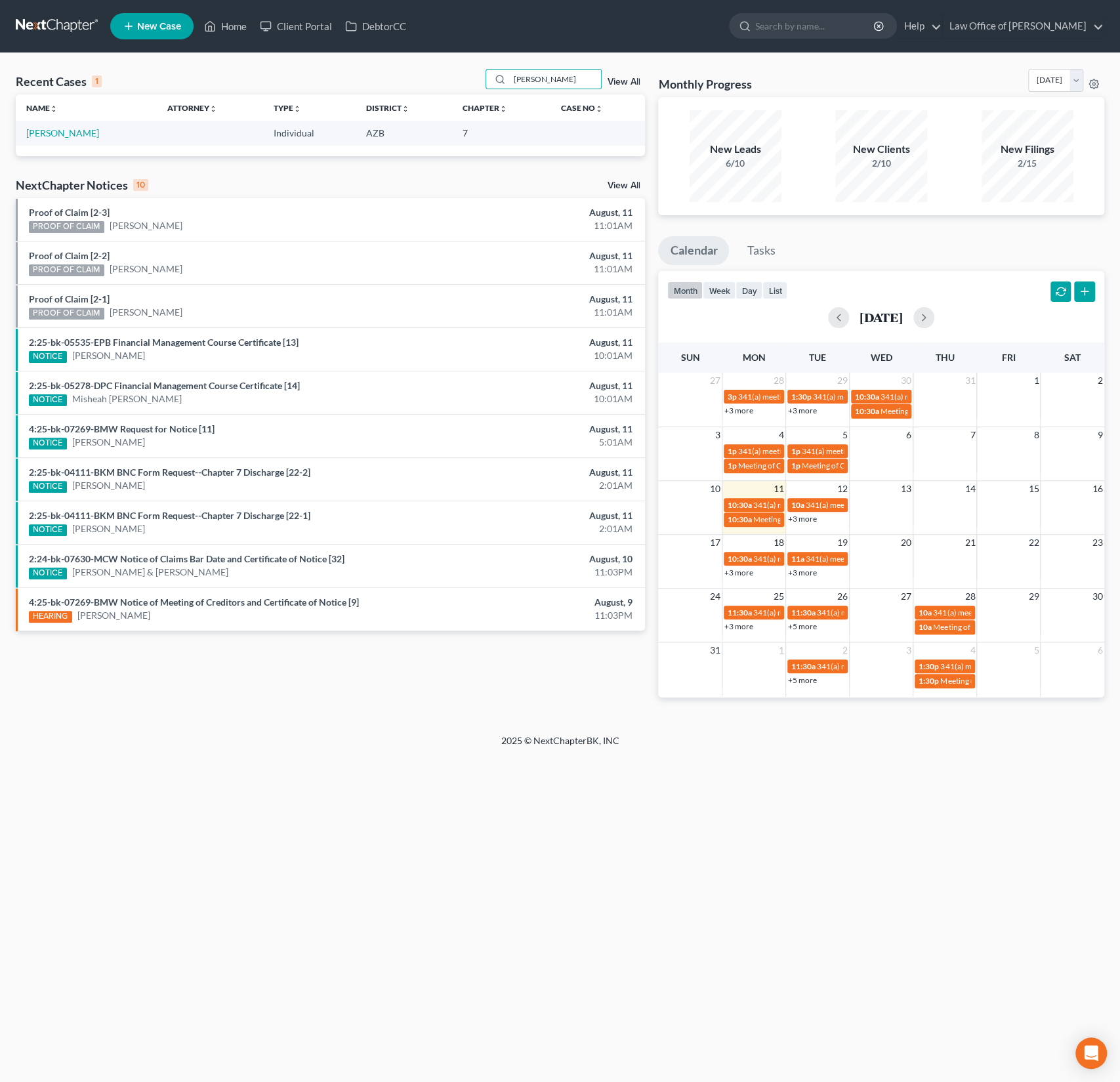
click at [68, 126] on td "[PERSON_NAME]" at bounding box center [86, 133] width 141 height 24
click at [63, 137] on link "[PERSON_NAME]" at bounding box center [63, 133] width 73 height 11
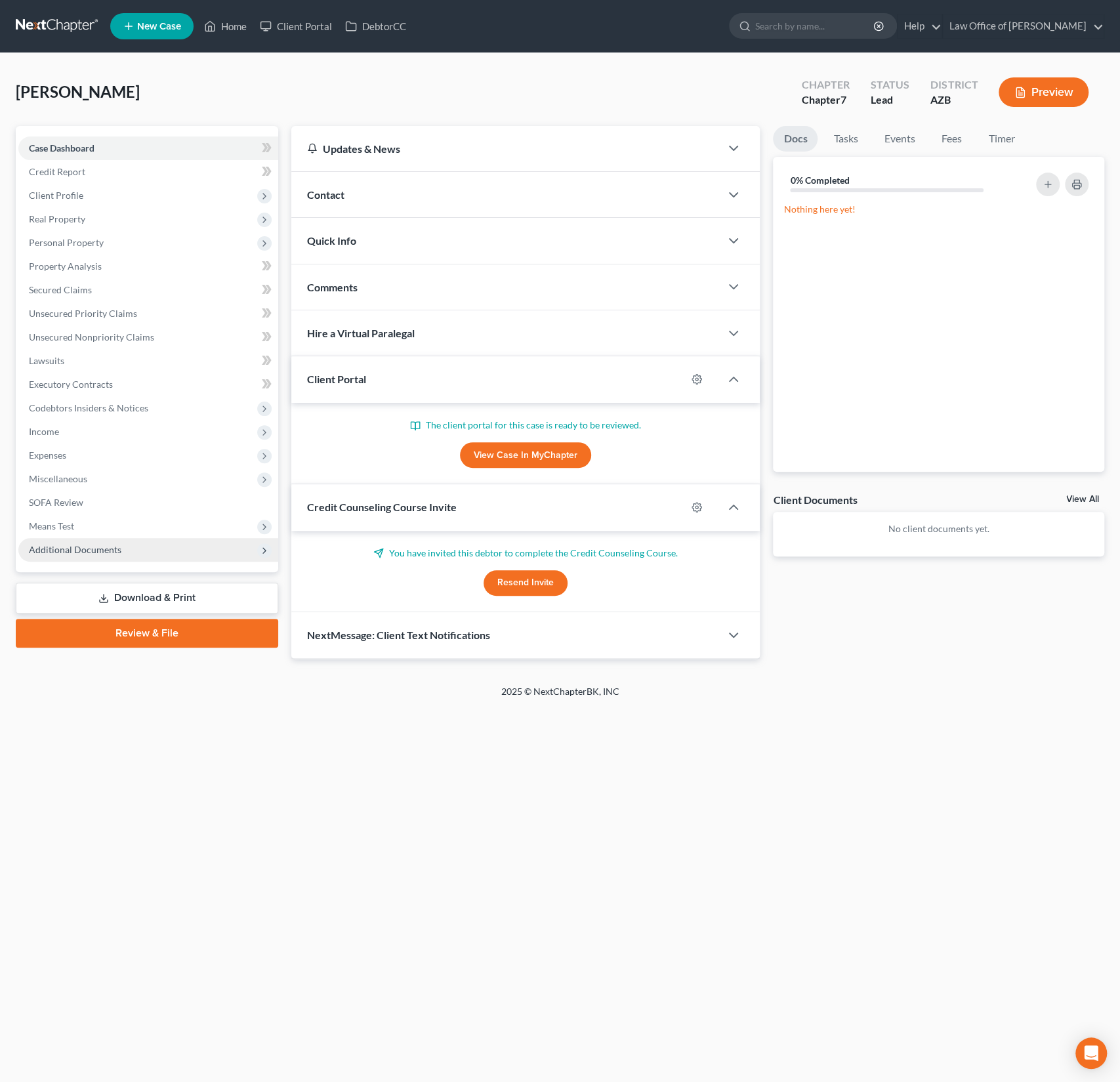
click at [89, 548] on span "Additional Documents" at bounding box center [75, 550] width 92 height 11
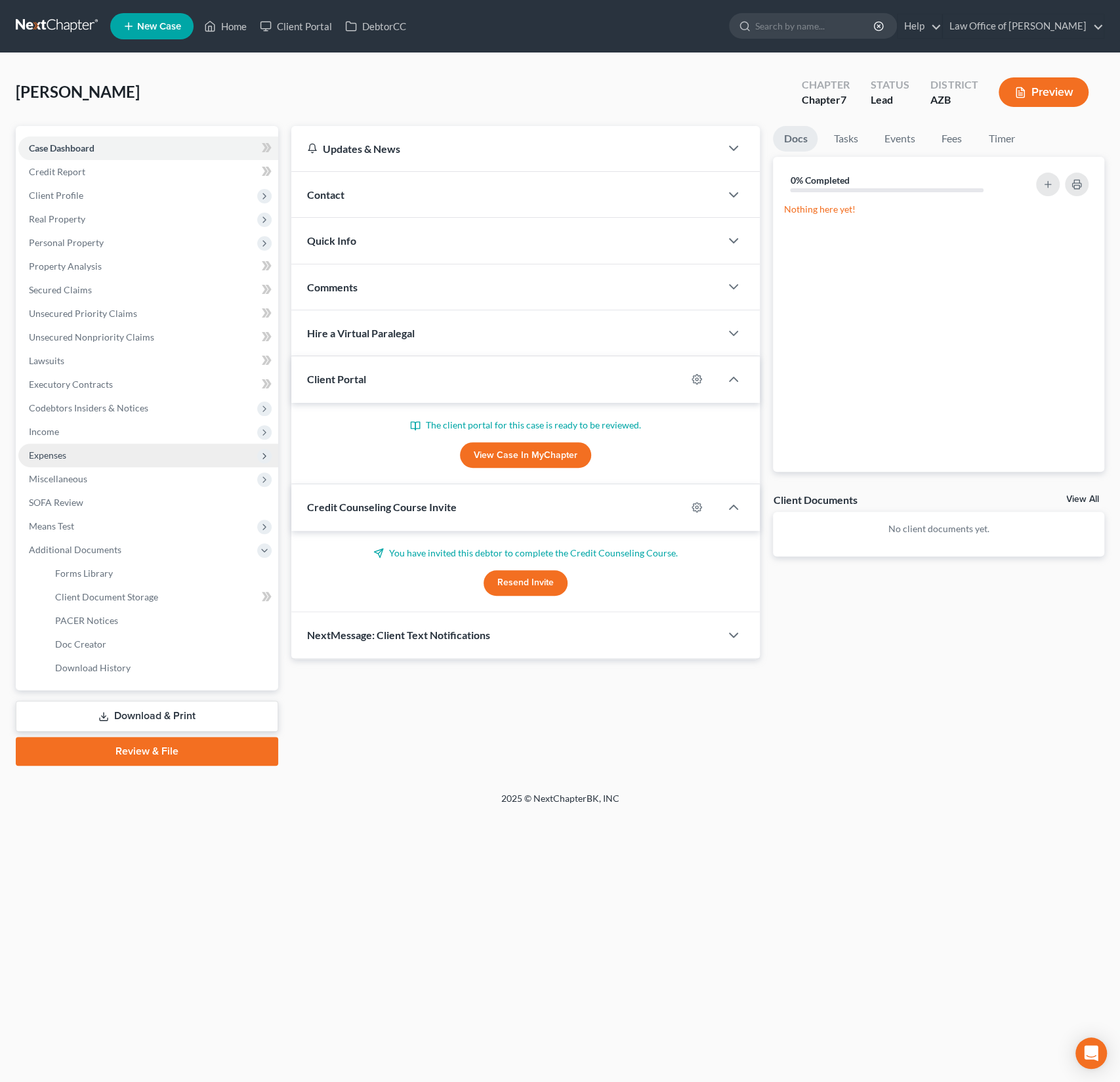
click at [51, 459] on span "Expenses" at bounding box center [47, 455] width 37 height 11
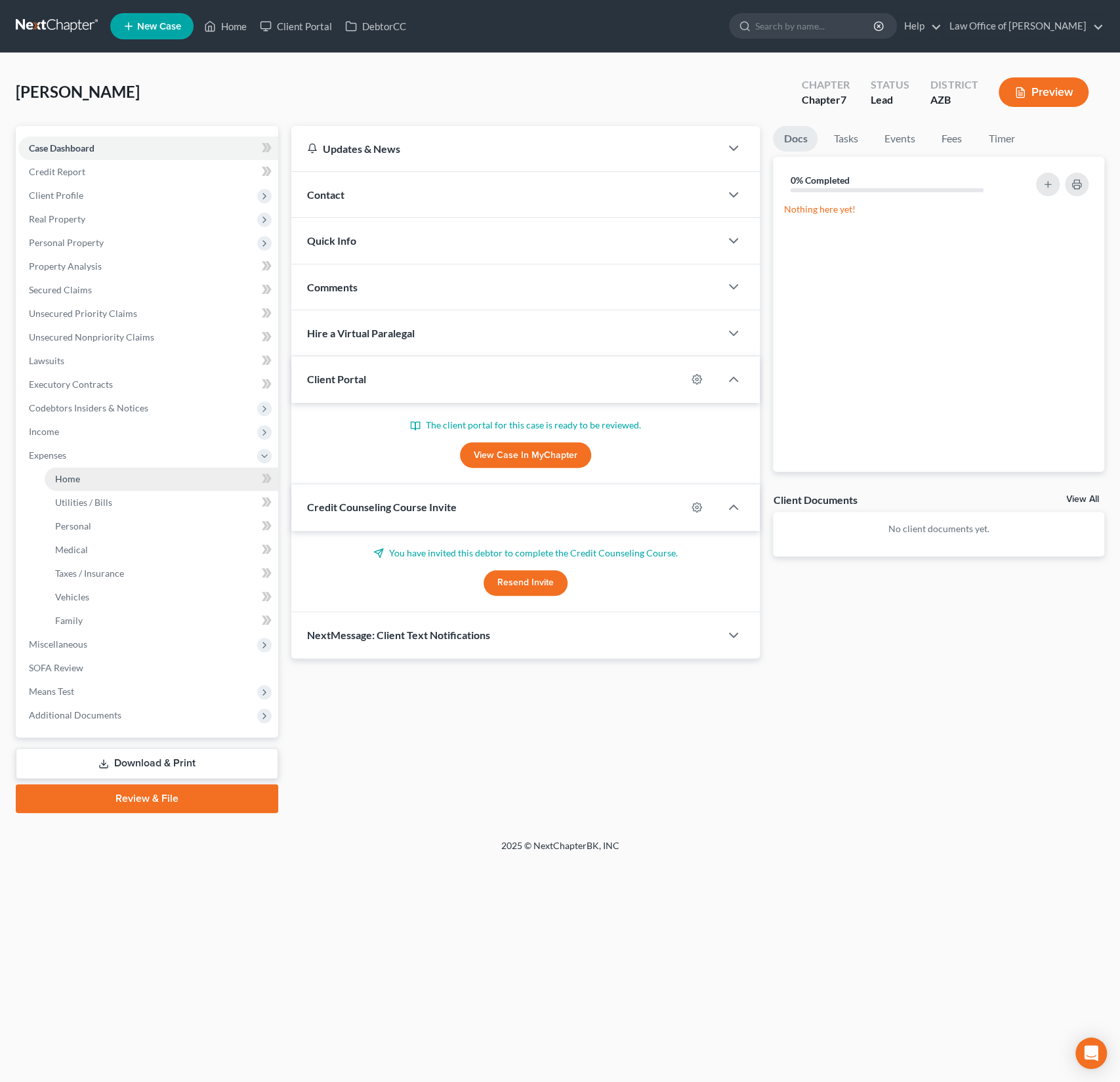
click at [67, 482] on span "Home" at bounding box center [67, 479] width 25 height 11
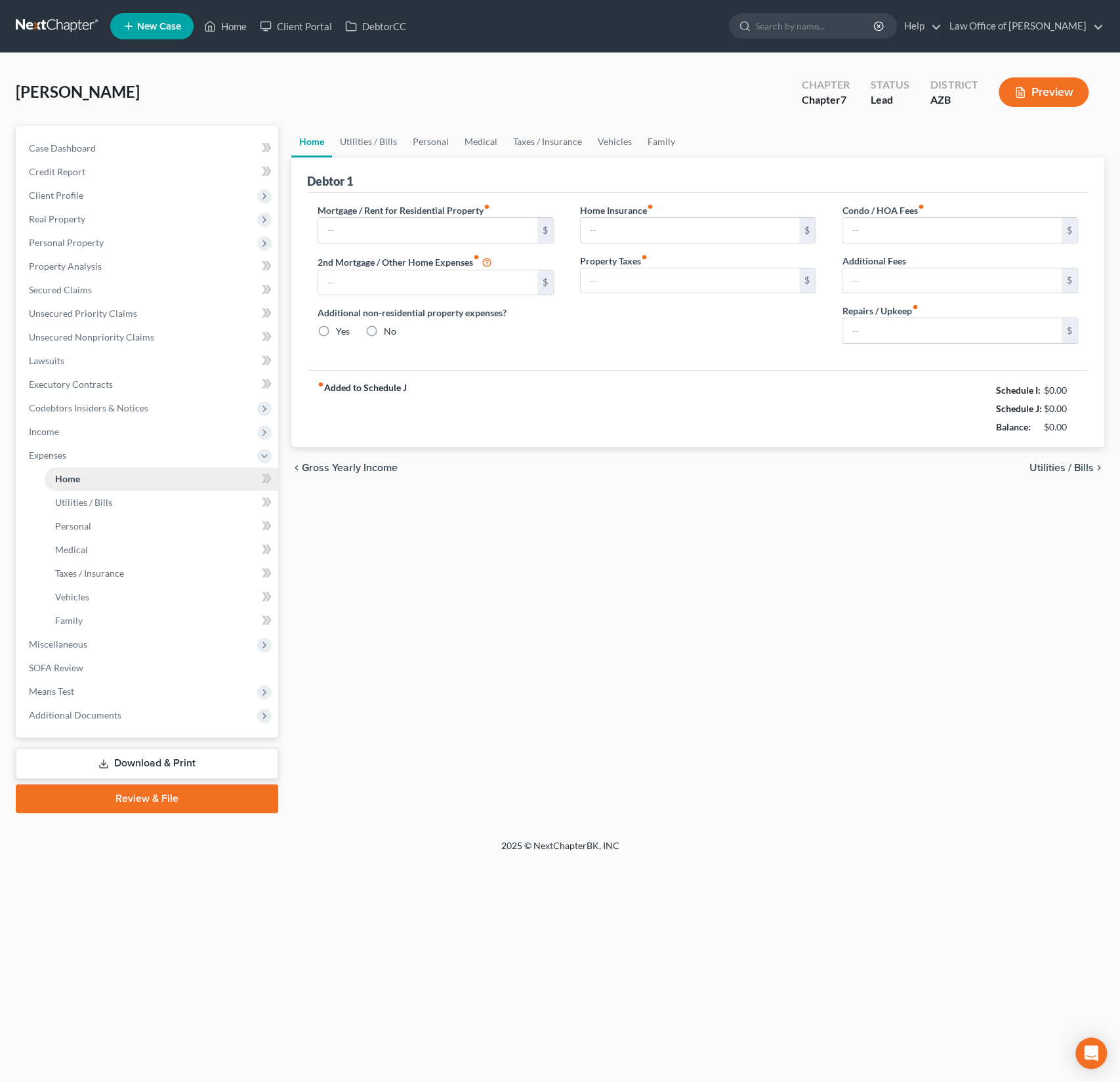
type input "0.00"
radio input "true"
type input "0.00"
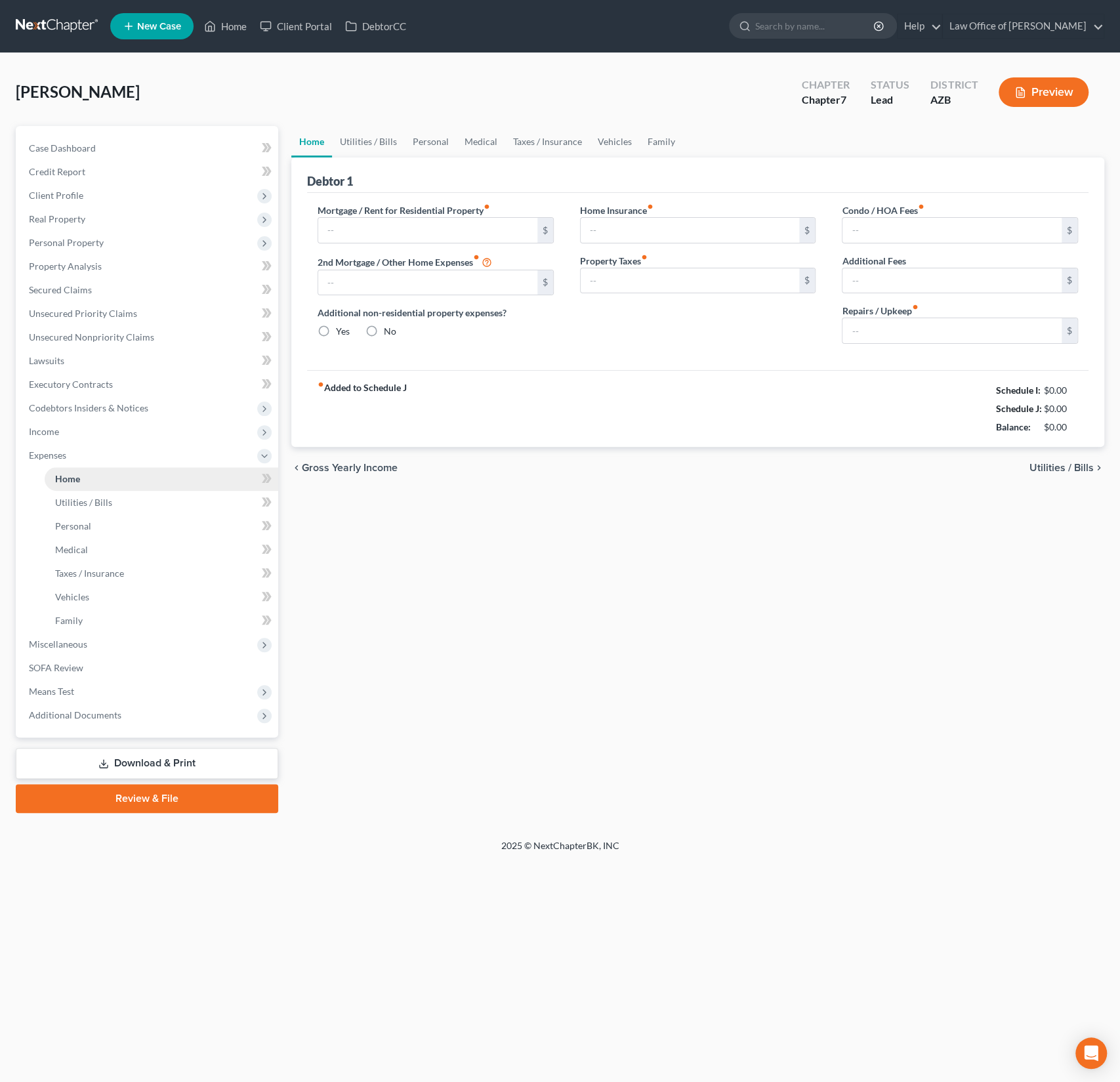
type input "0.00"
click at [234, 23] on link "Home" at bounding box center [225, 26] width 56 height 24
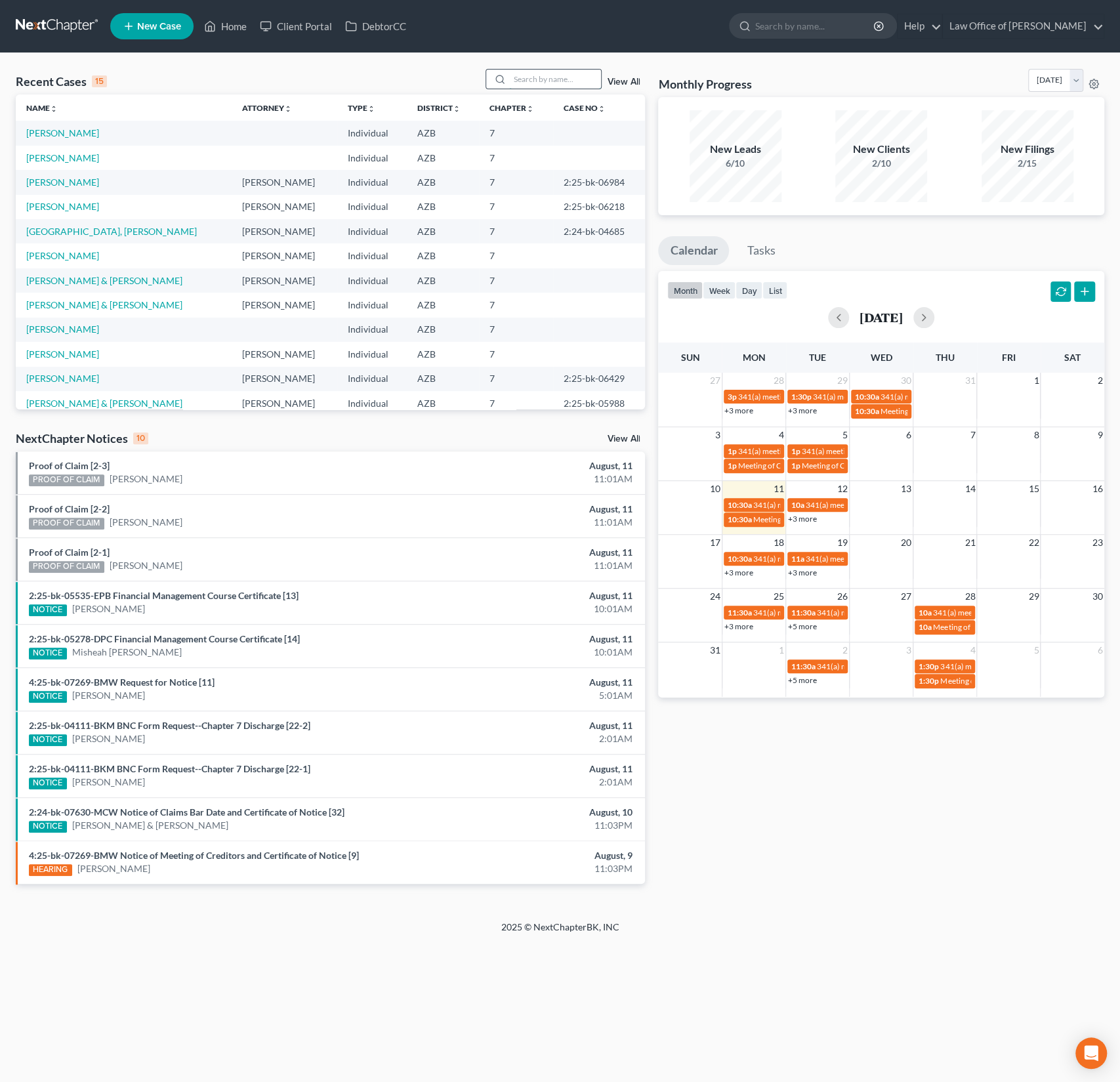
click at [541, 74] on input "search" at bounding box center [555, 79] width 92 height 19
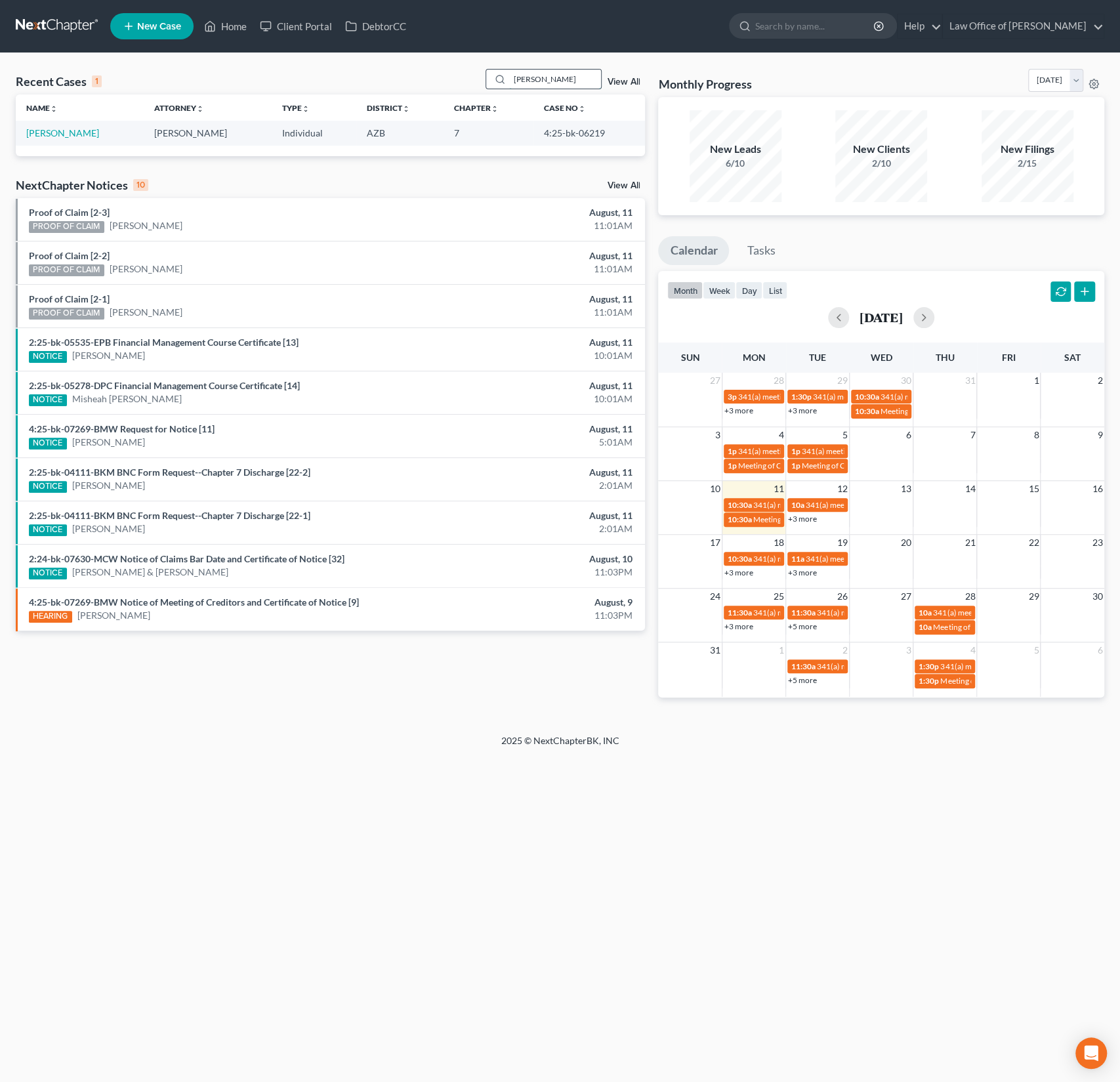
click at [556, 85] on input "[PERSON_NAME]" at bounding box center [555, 79] width 92 height 19
drag, startPoint x: 577, startPoint y: 81, endPoint x: 439, endPoint y: 58, distance: 139.9
click at [439, 58] on div "Recent Cases 1 [PERSON_NAME] View All Name unfold_more expand_more expand_less …" at bounding box center [560, 394] width 1120 height 681
type input "[PERSON_NAME]"
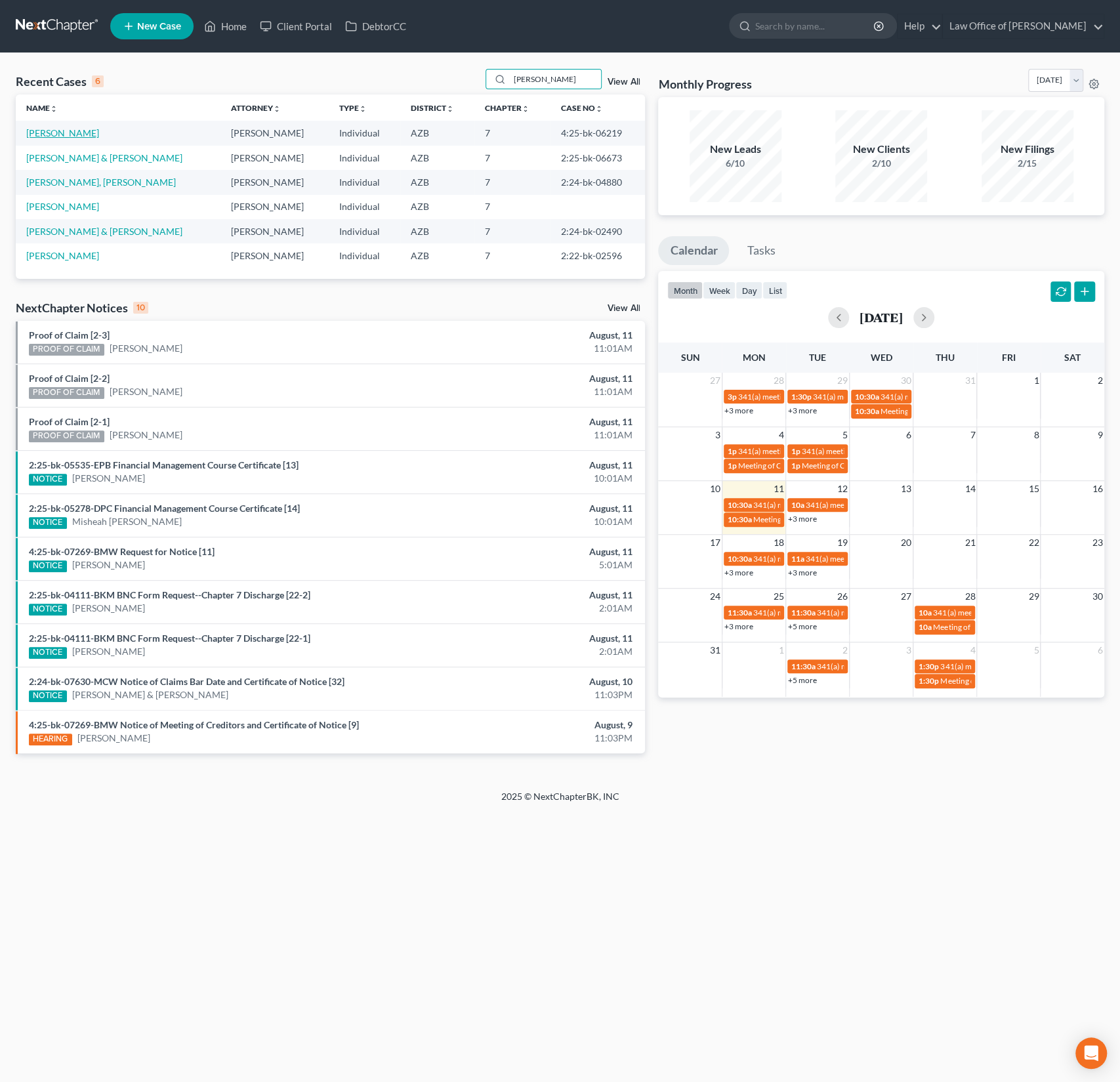
click at [57, 128] on link "[PERSON_NAME]" at bounding box center [63, 133] width 73 height 11
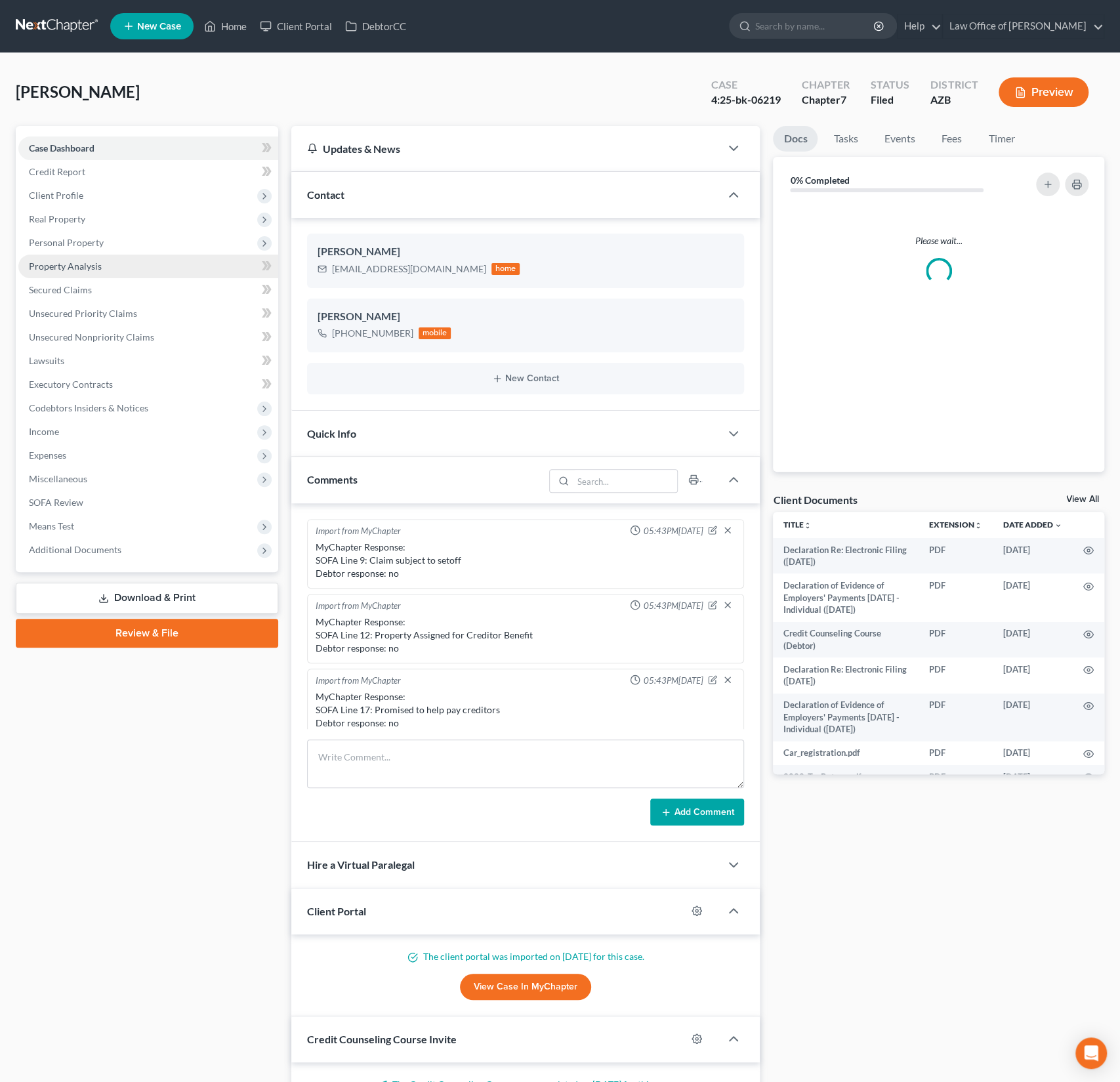
scroll to position [292, 0]
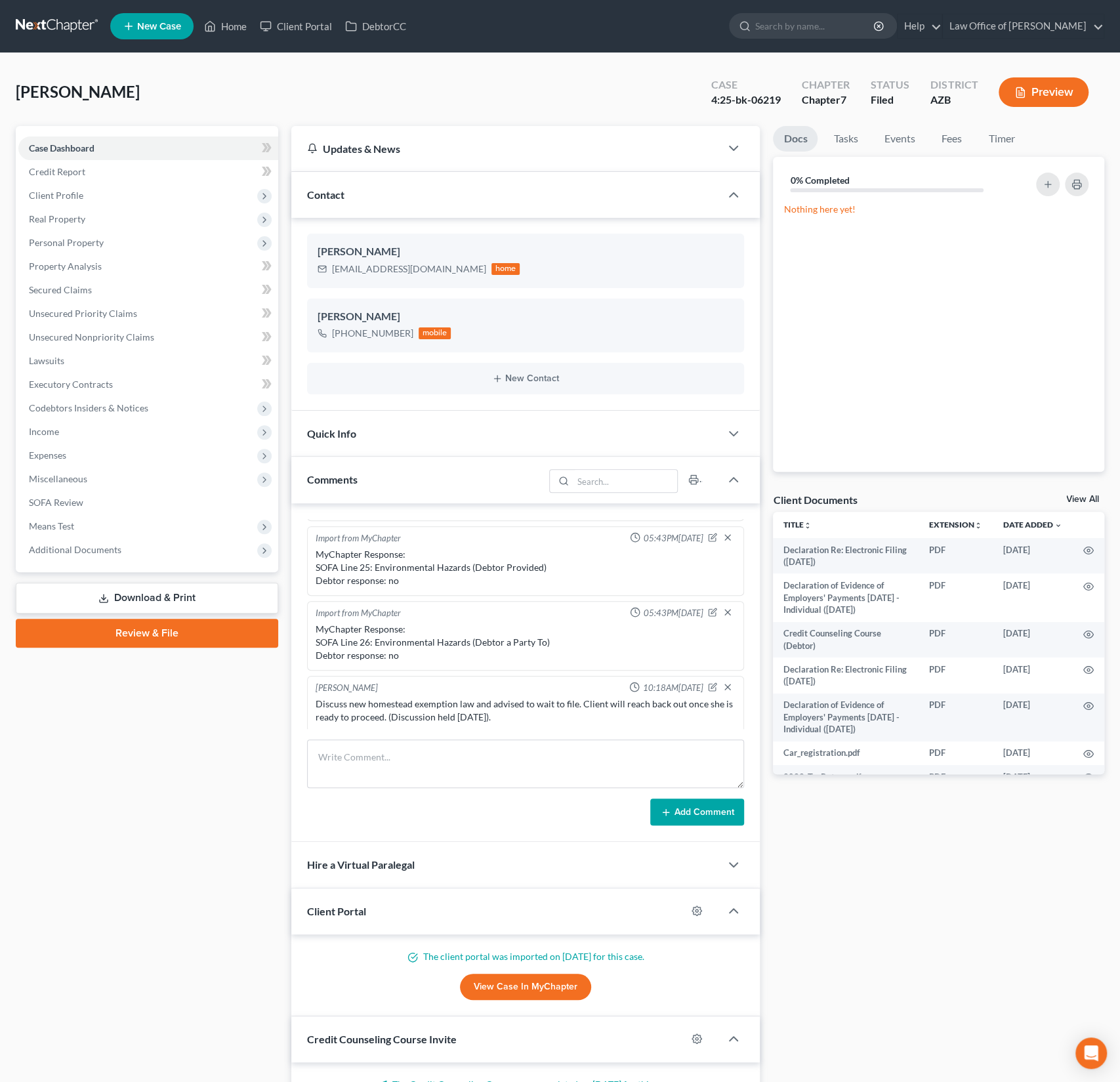
click at [193, 106] on div "[PERSON_NAME] Upgraded Case 4:25-bk-06219 Chapter Chapter 7 Status Filed Distri…" at bounding box center [560, 97] width 1089 height 57
click at [233, 28] on link "Home" at bounding box center [225, 26] width 56 height 24
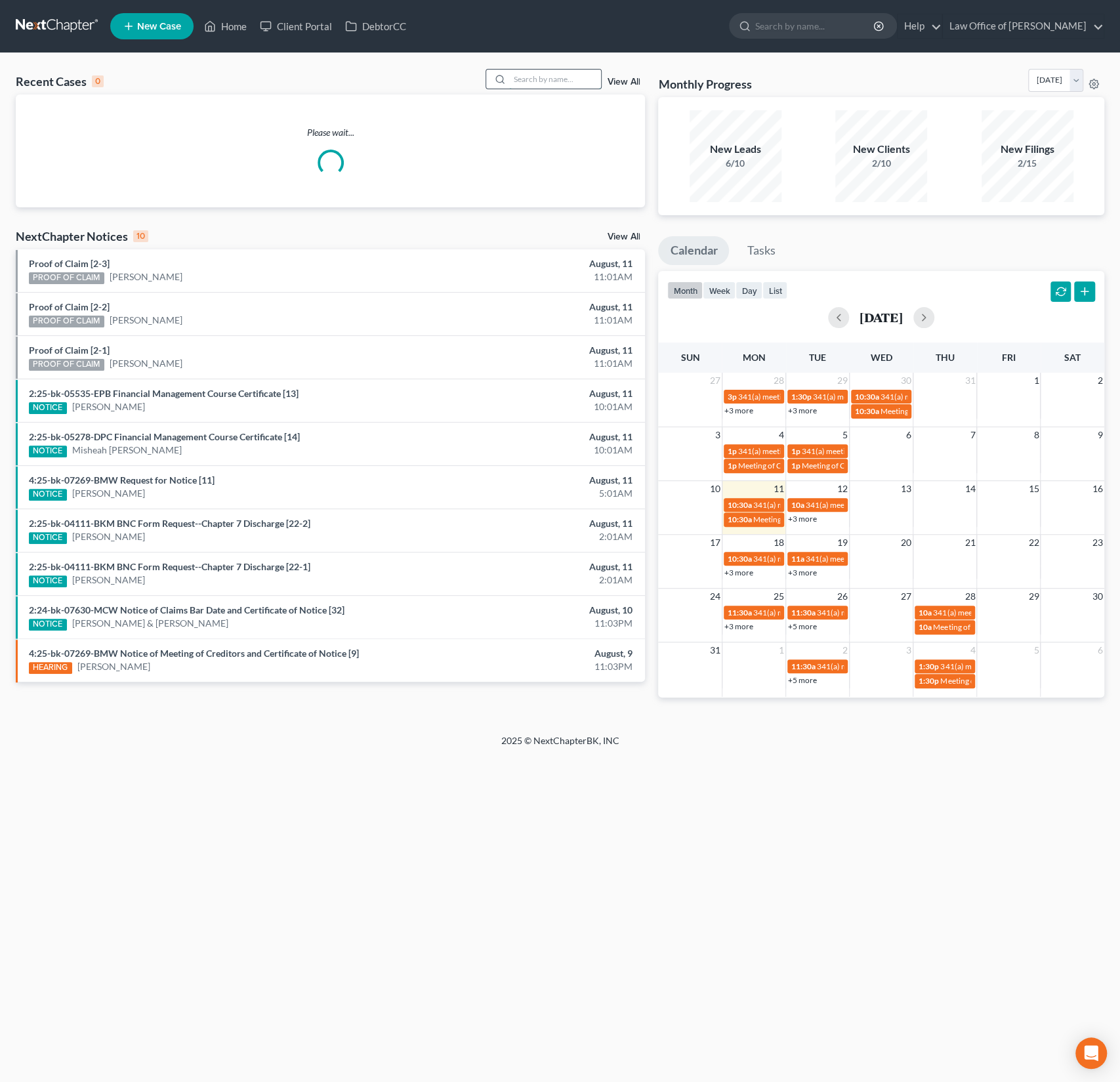
click at [551, 78] on input "search" at bounding box center [555, 79] width 92 height 19
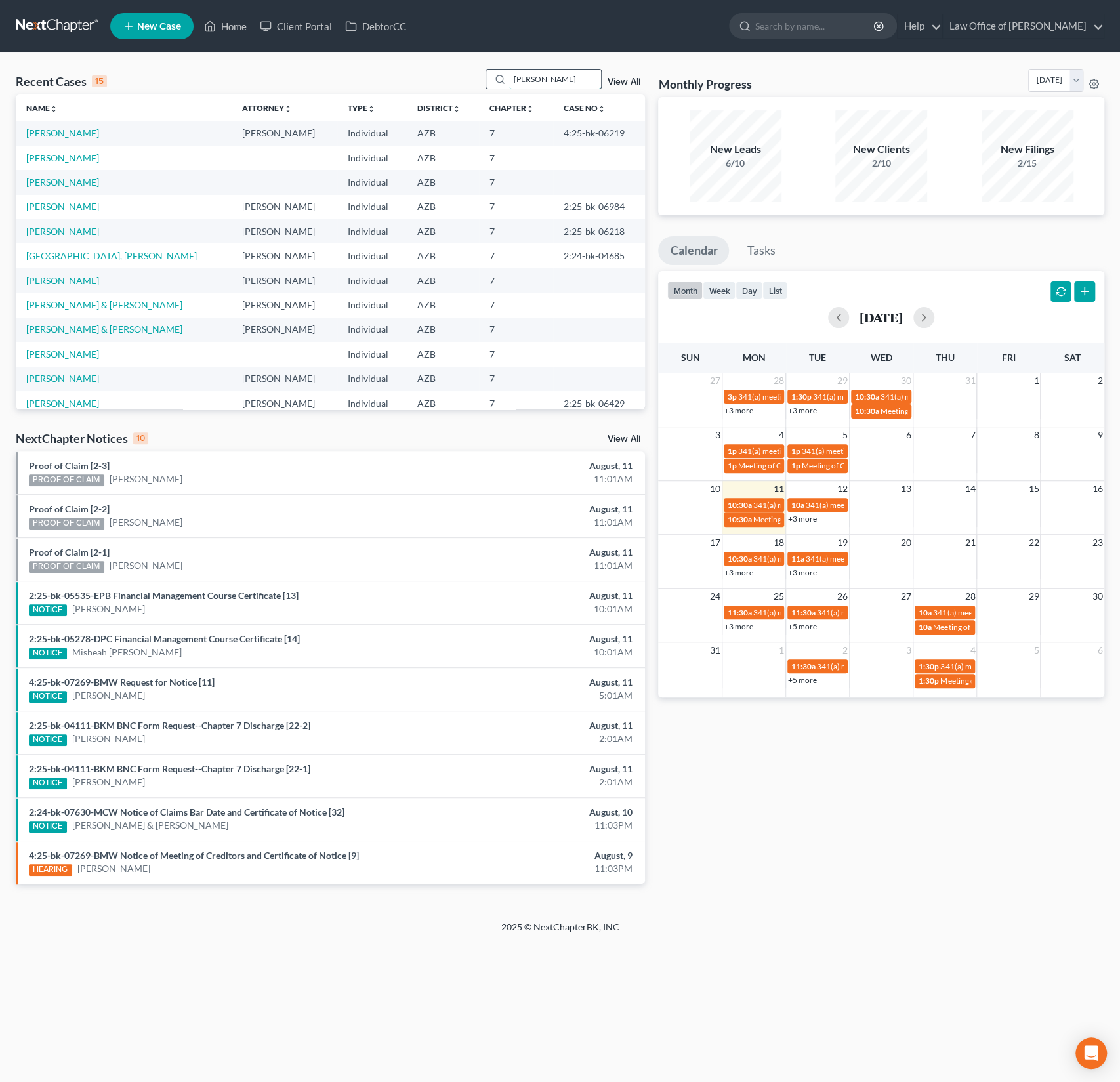
type input "[PERSON_NAME]"
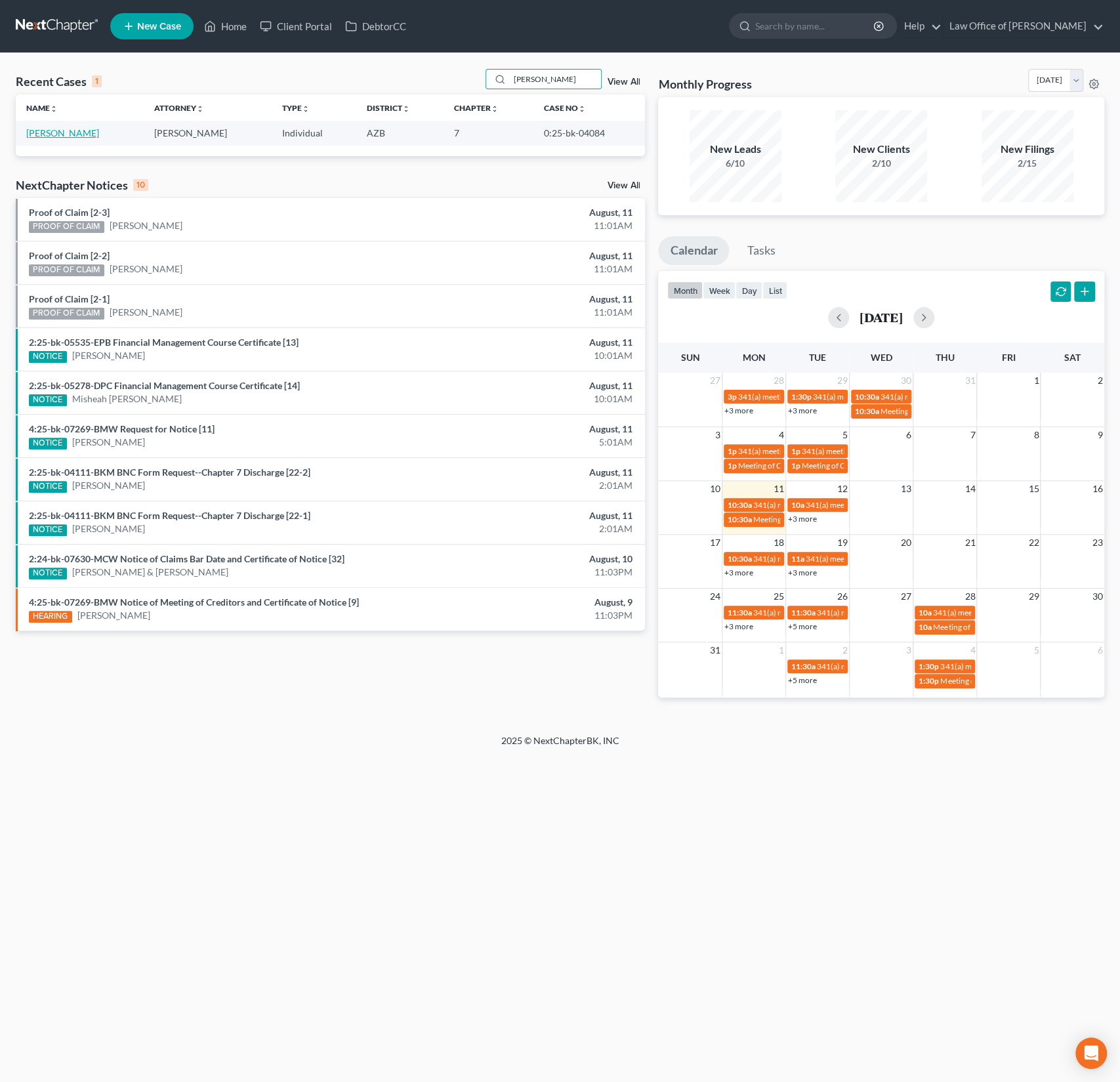
click at [51, 132] on link "[PERSON_NAME]" at bounding box center [63, 133] width 73 height 11
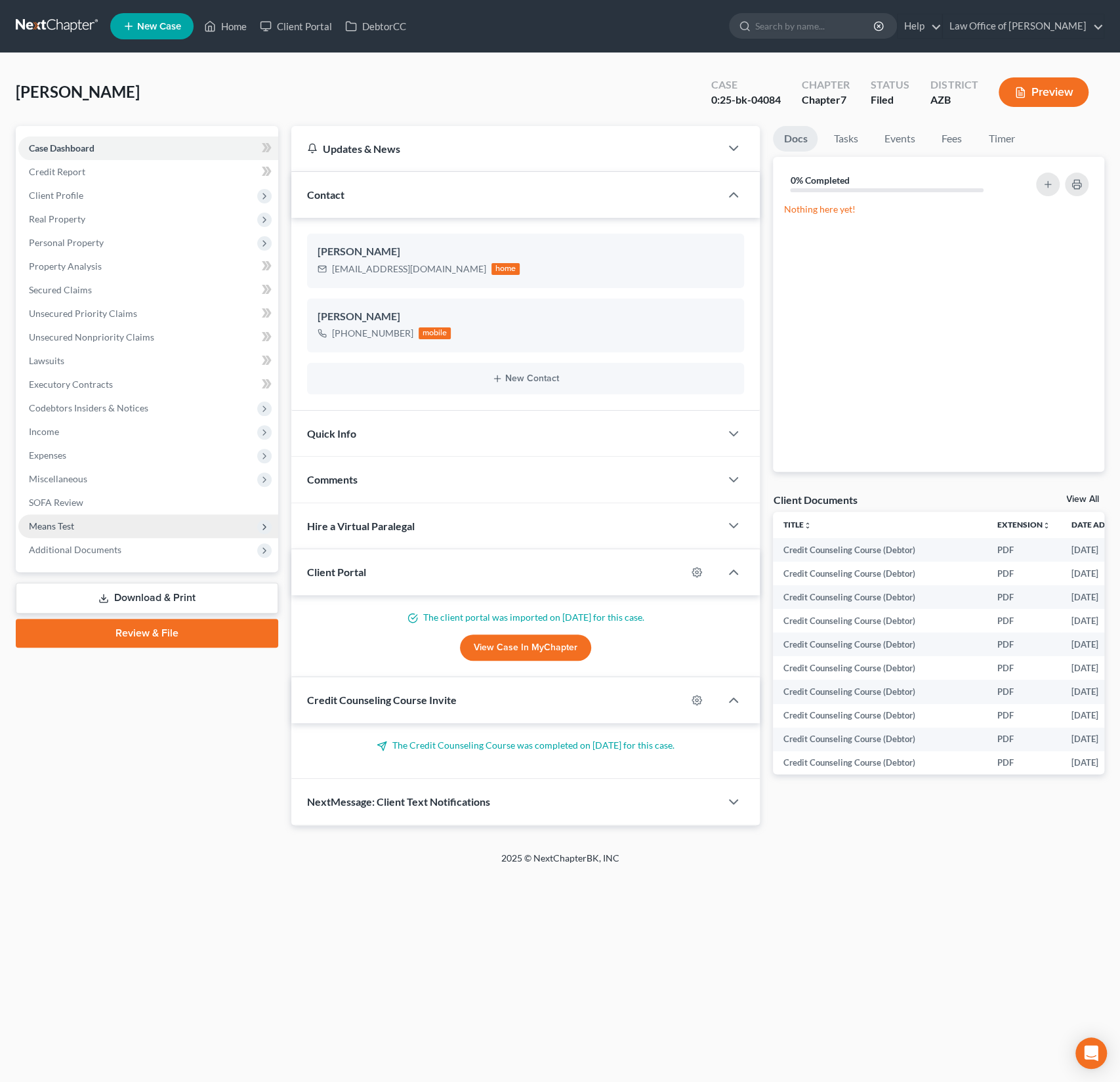
click at [91, 535] on span "Means Test" at bounding box center [148, 526] width 260 height 24
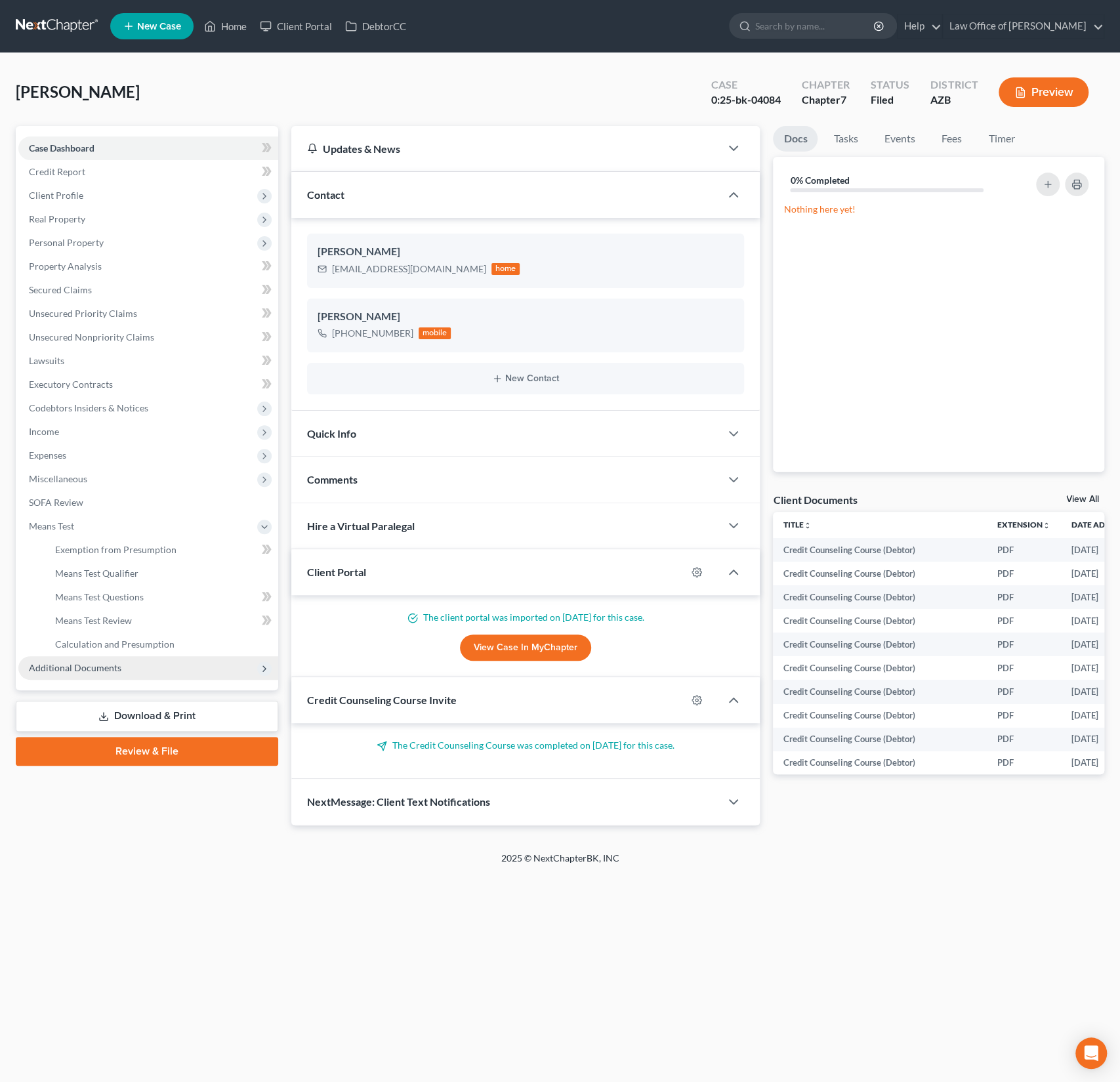
click at [98, 664] on span "Additional Documents" at bounding box center [75, 668] width 92 height 11
click at [103, 625] on span "PACER Notices" at bounding box center [86, 620] width 63 height 11
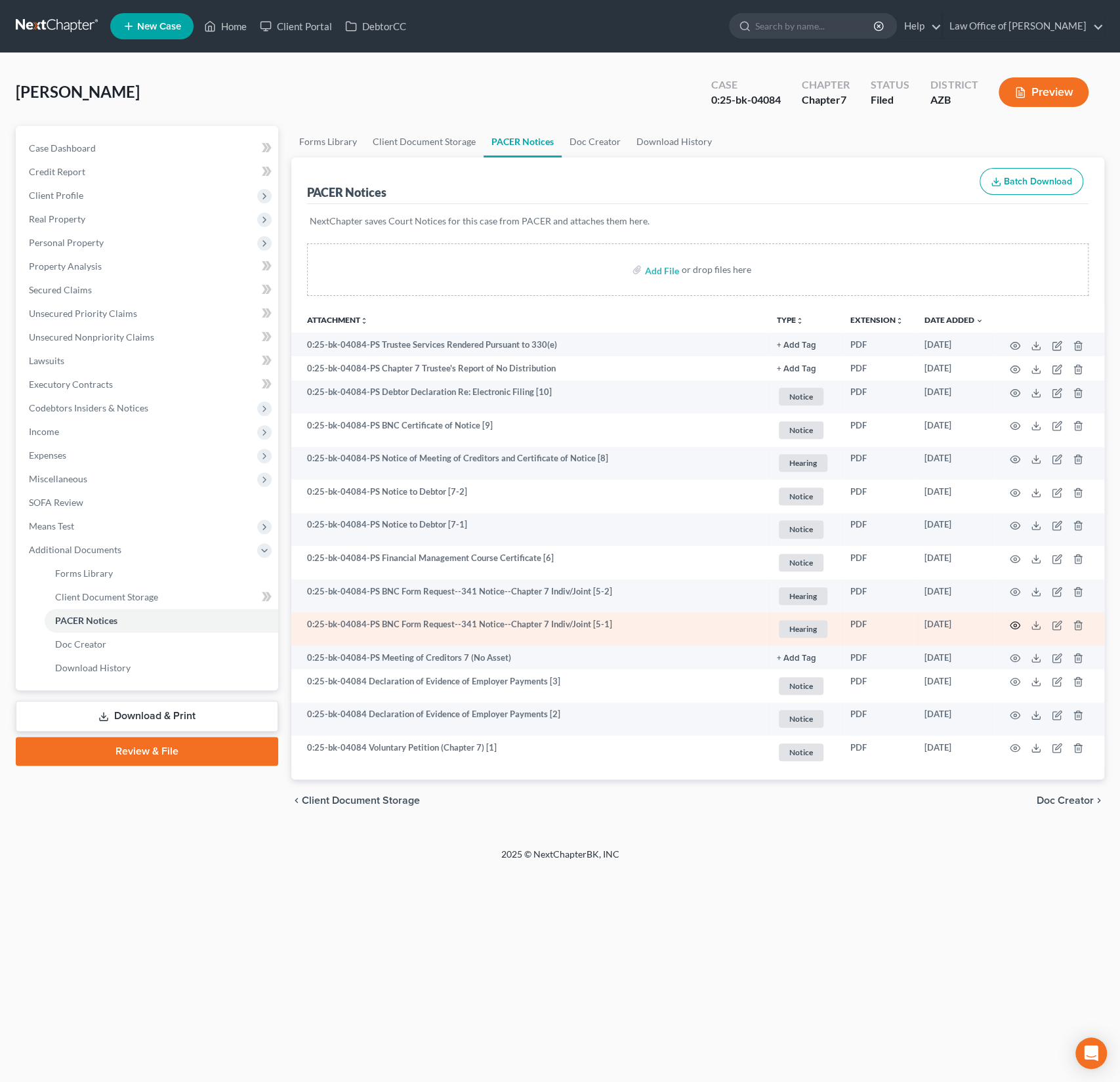
click at [1017, 624] on icon "button" at bounding box center [1015, 625] width 10 height 10
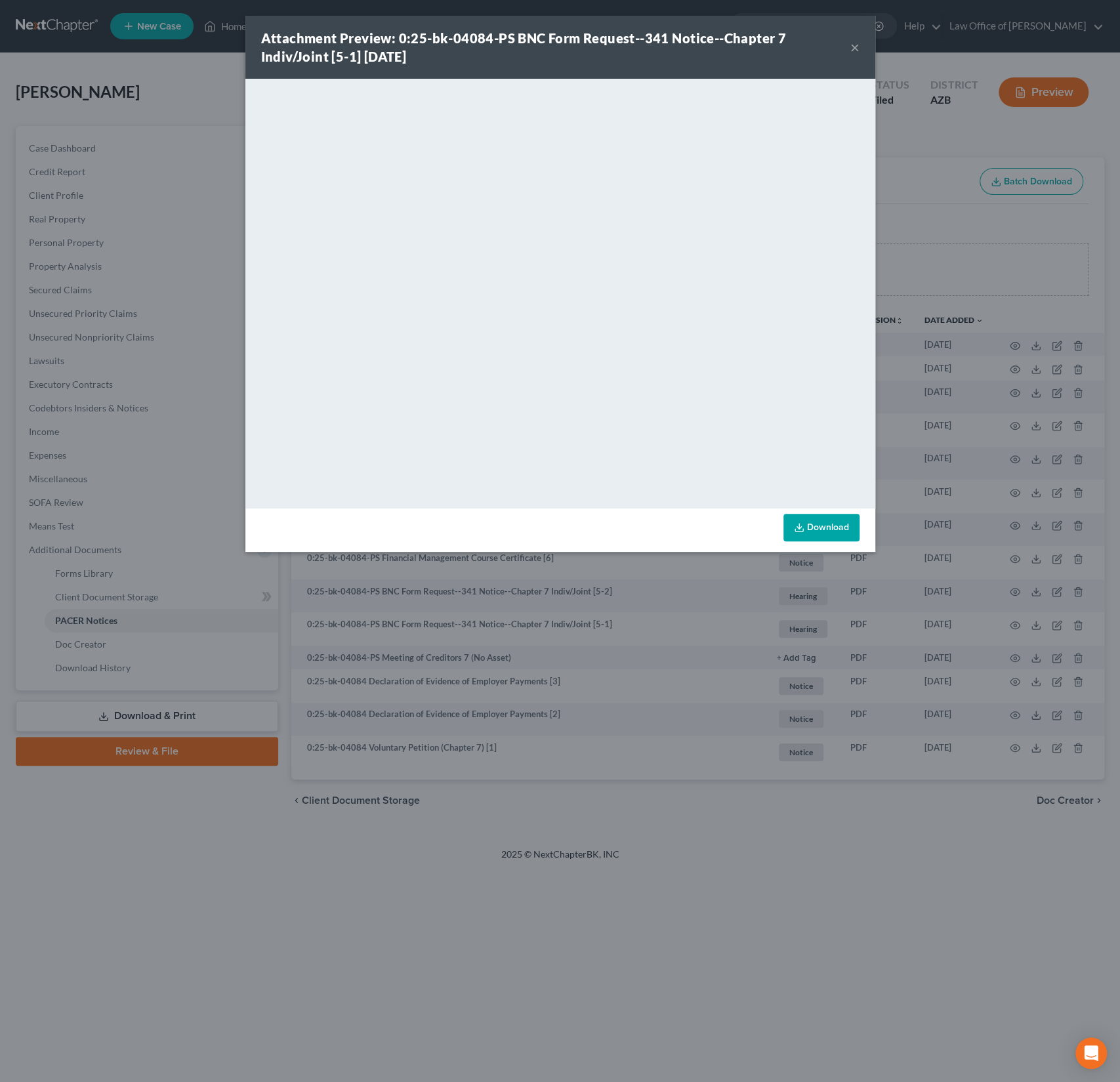
click at [853, 51] on button "×" at bounding box center [855, 47] width 10 height 16
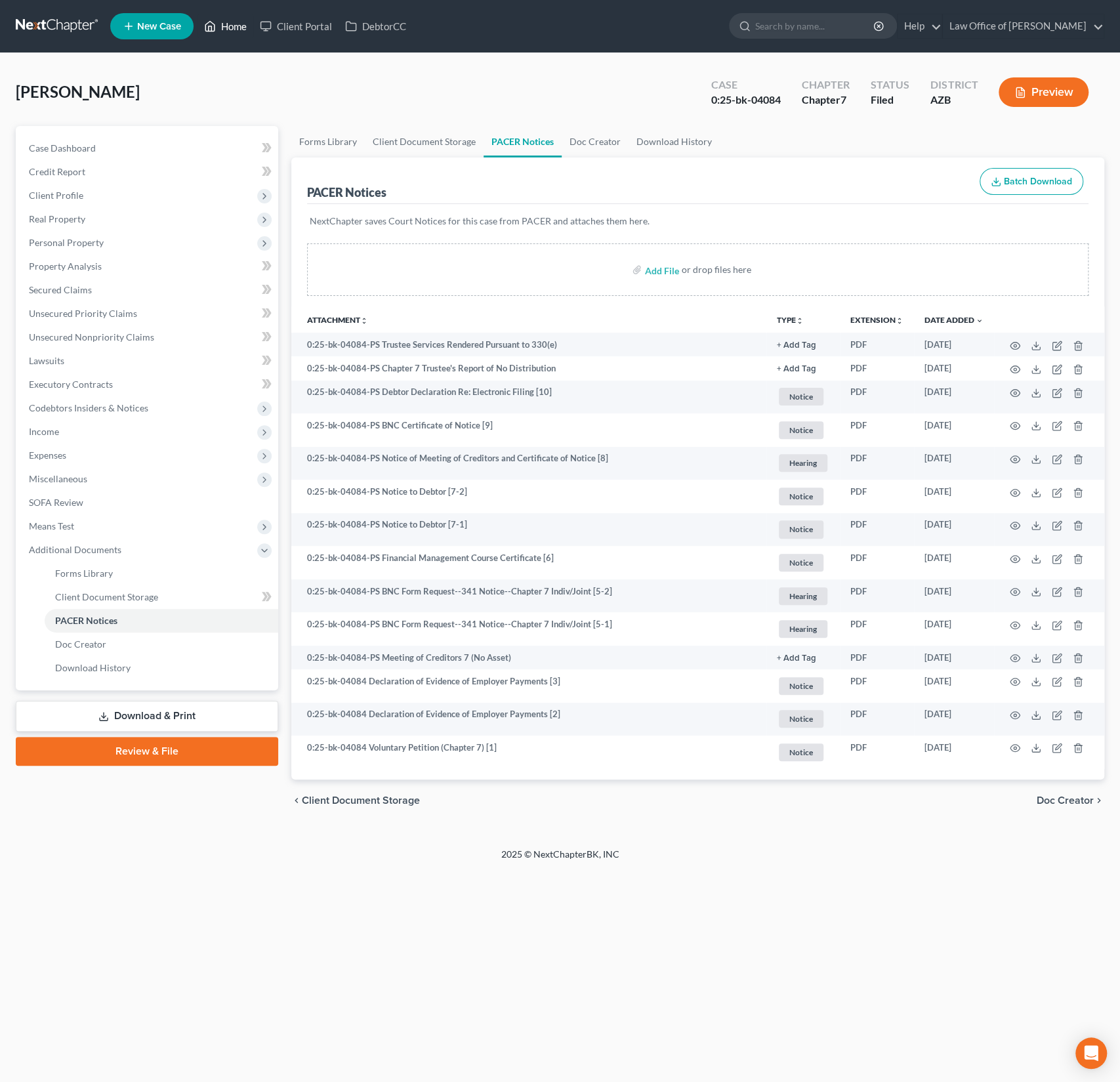
click at [230, 28] on link "Home" at bounding box center [225, 26] width 56 height 24
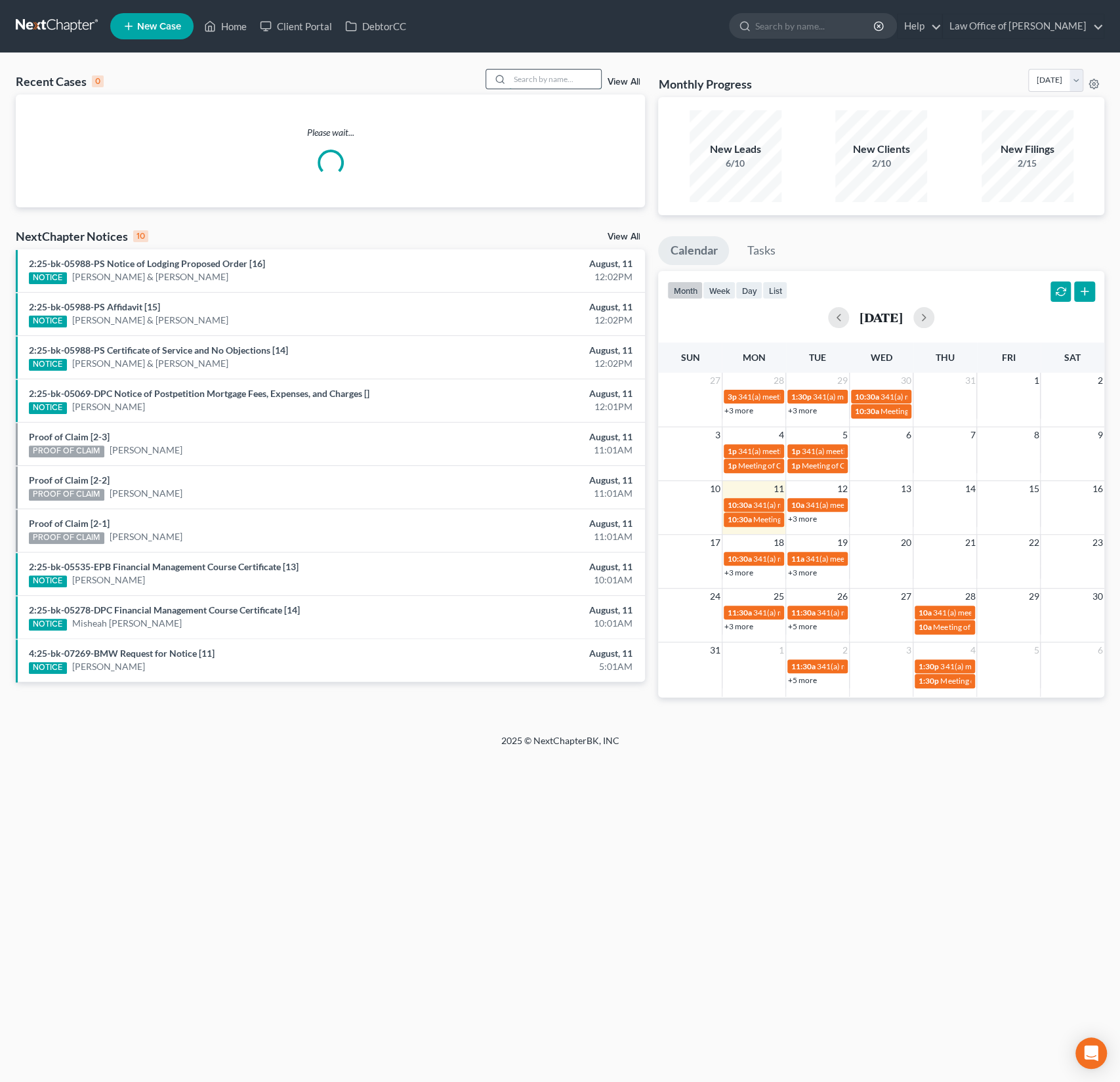
click at [568, 76] on input "search" at bounding box center [555, 79] width 92 height 19
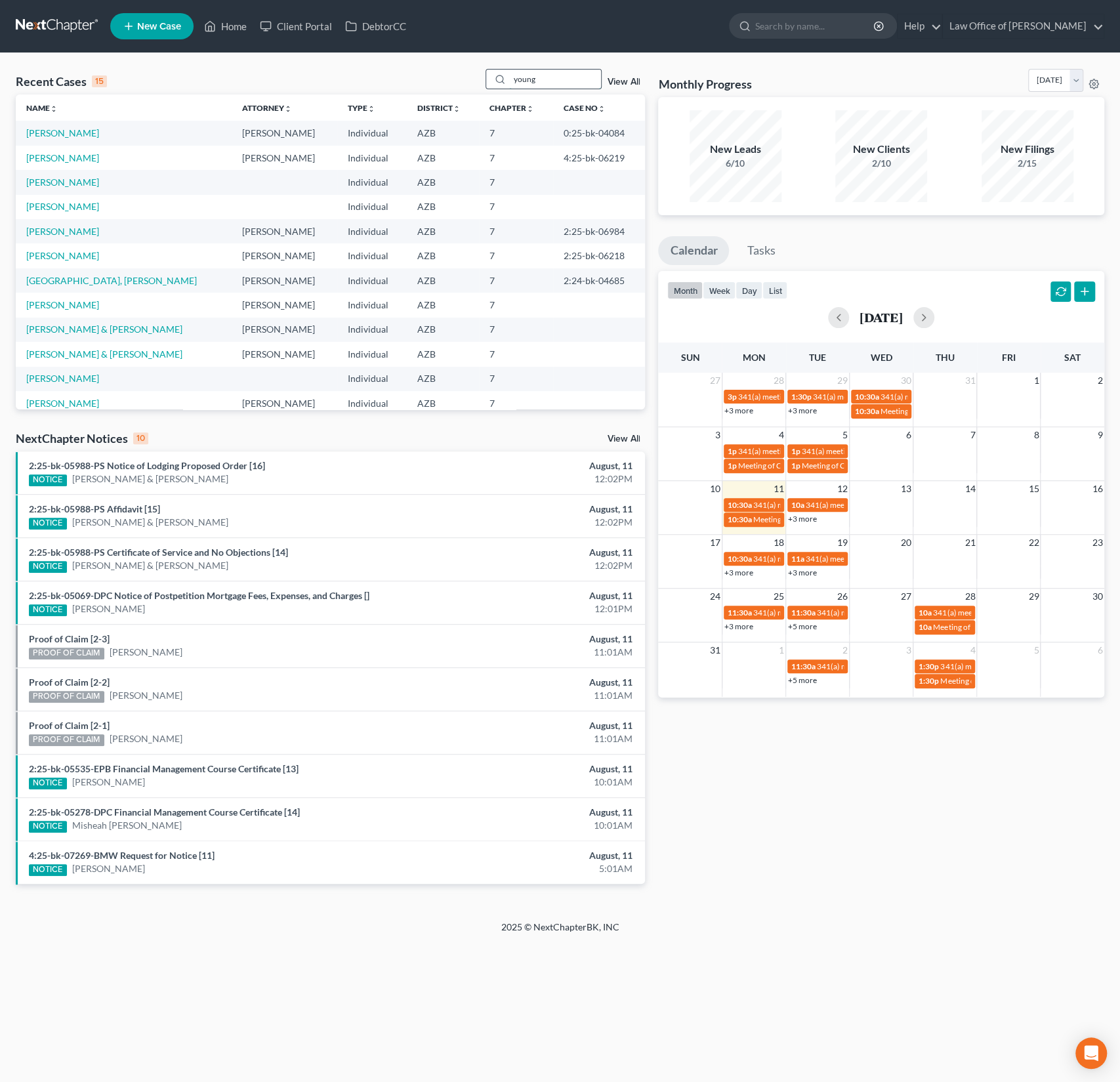
type input "young"
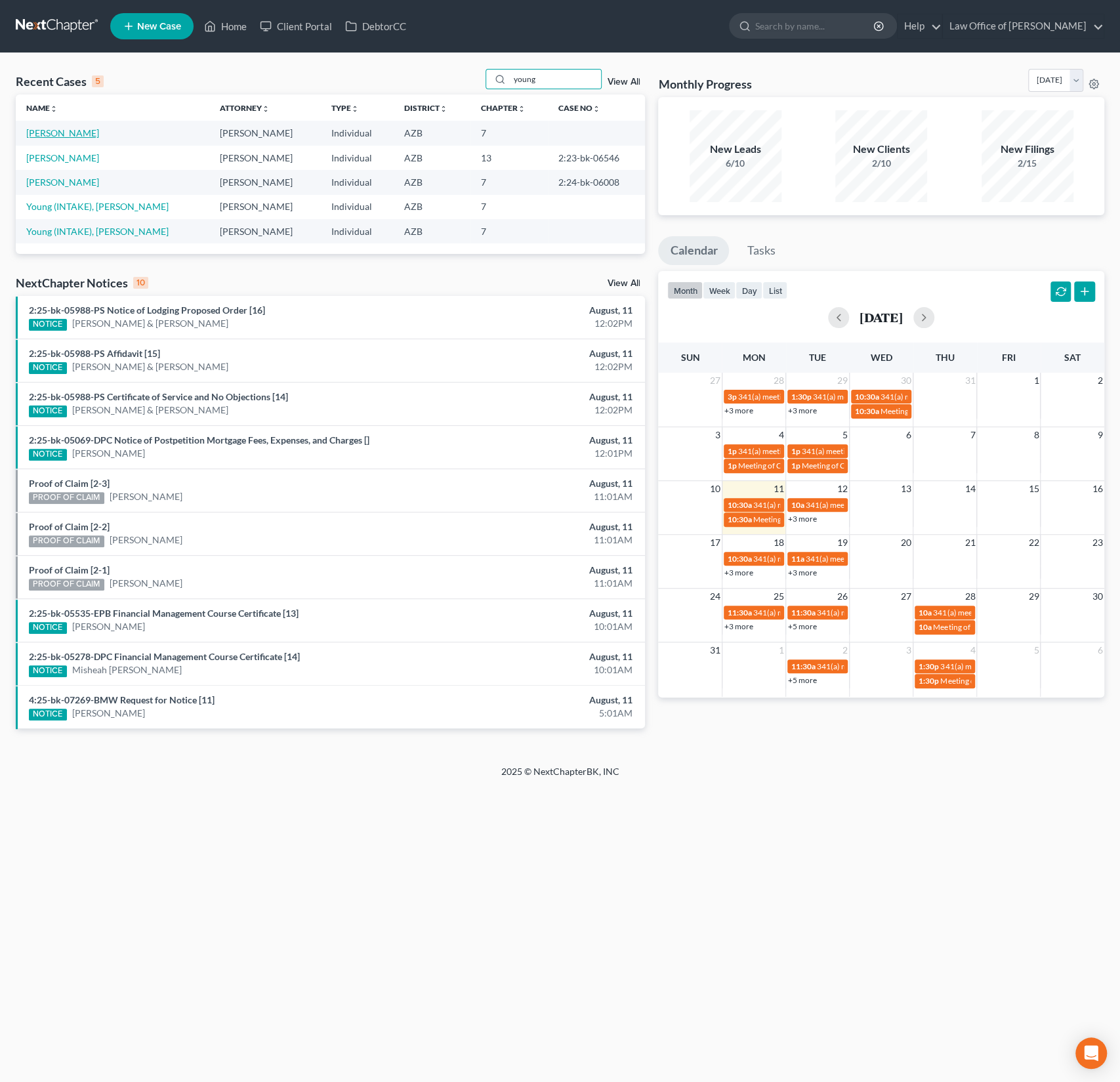
click at [67, 138] on link "[PERSON_NAME]" at bounding box center [63, 133] width 73 height 11
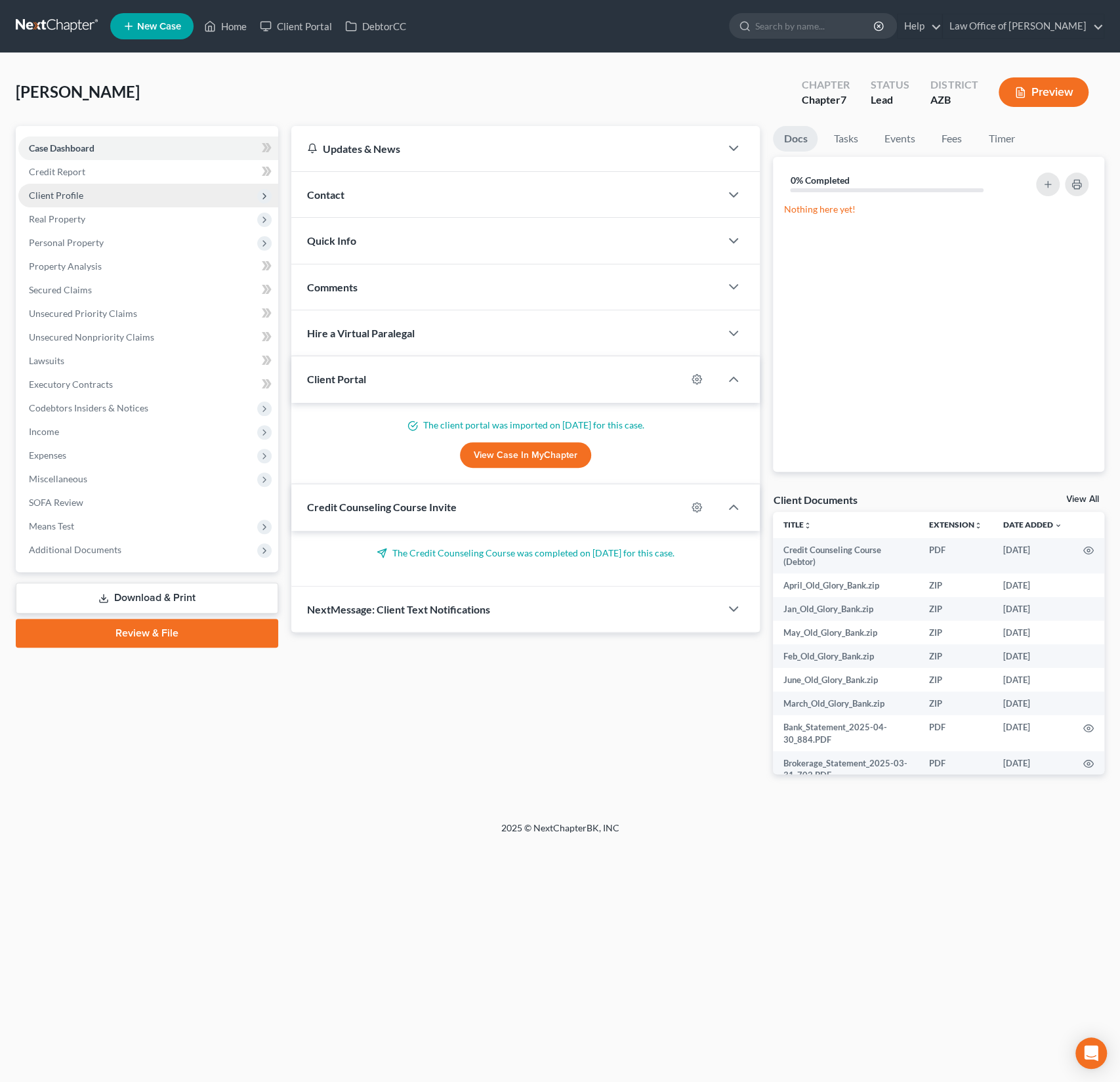
click at [68, 187] on span "Client Profile" at bounding box center [148, 195] width 260 height 24
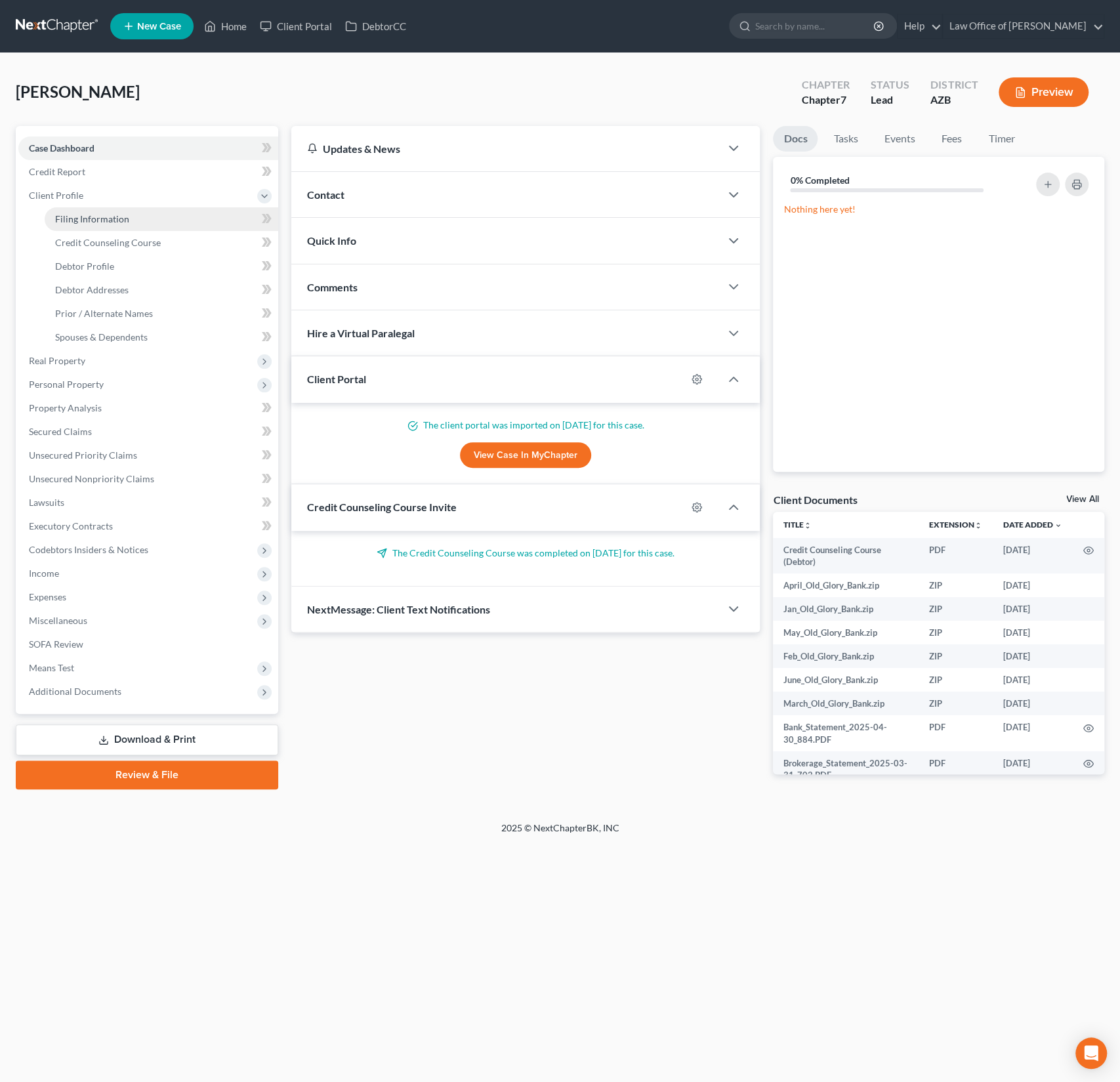
click at [82, 216] on span "Filing Information" at bounding box center [92, 219] width 74 height 11
select select "1"
select select "0"
select select "4"
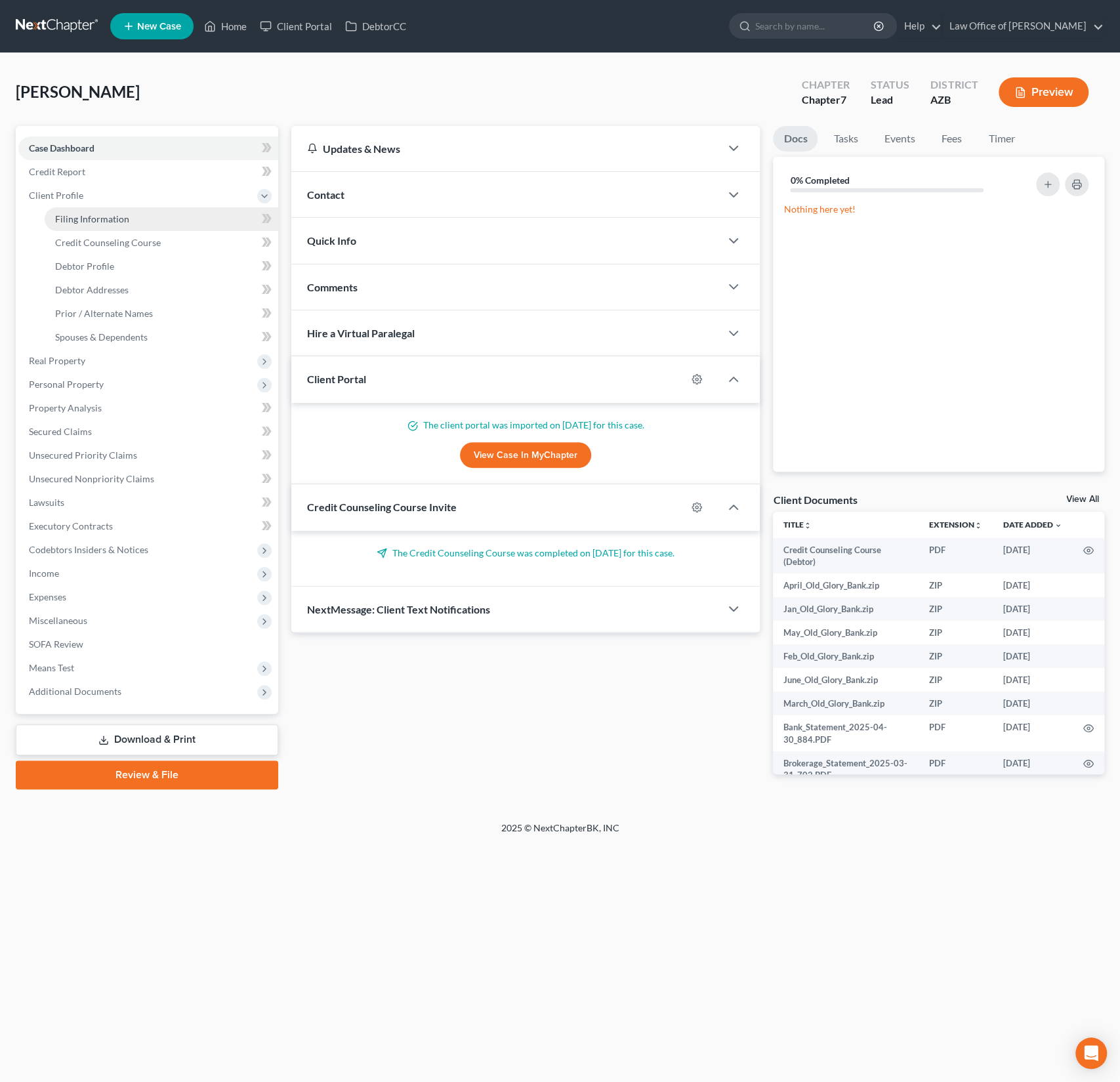
select select "3"
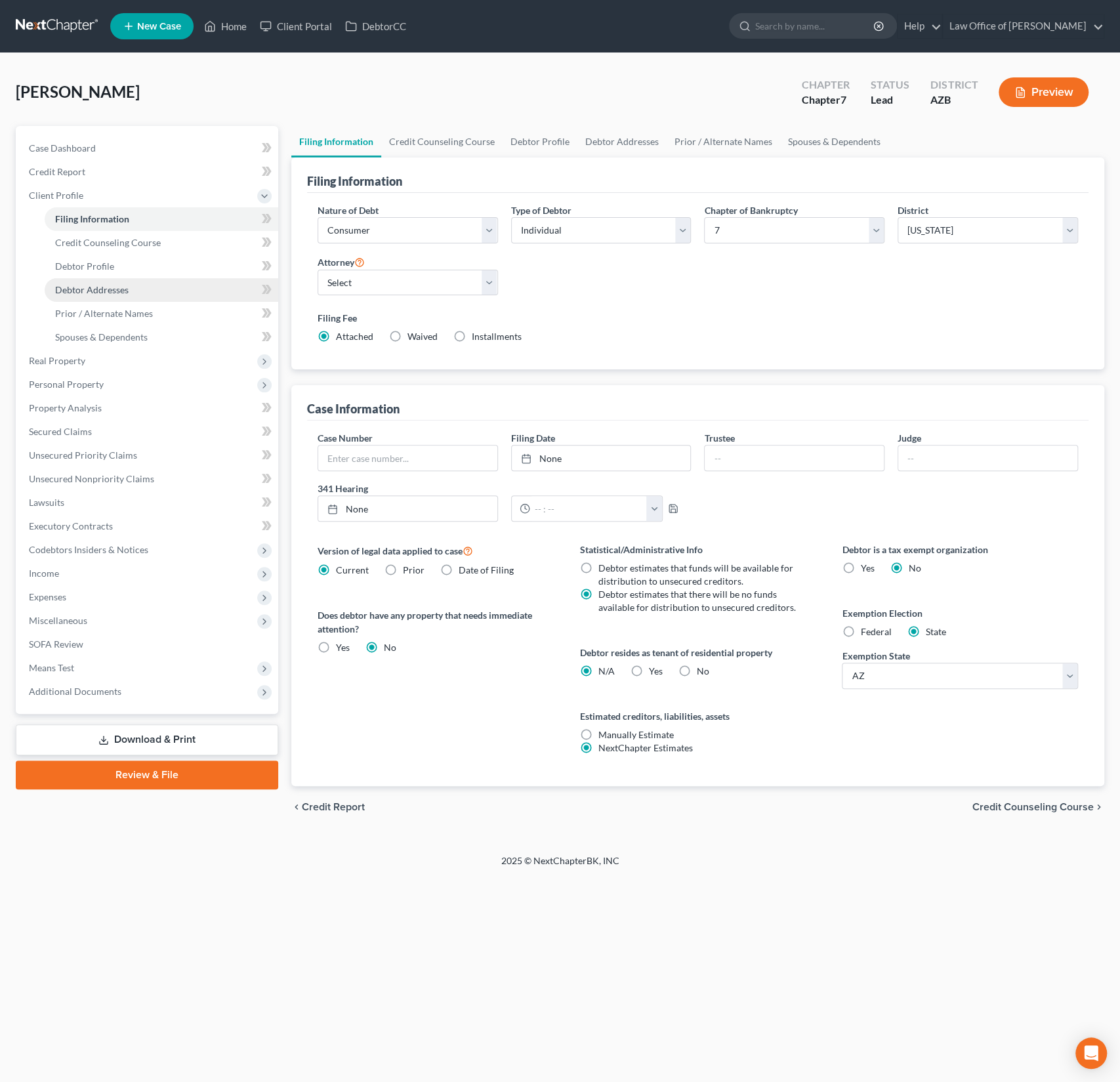
click at [84, 290] on span "Debtor Addresses" at bounding box center [92, 290] width 73 height 11
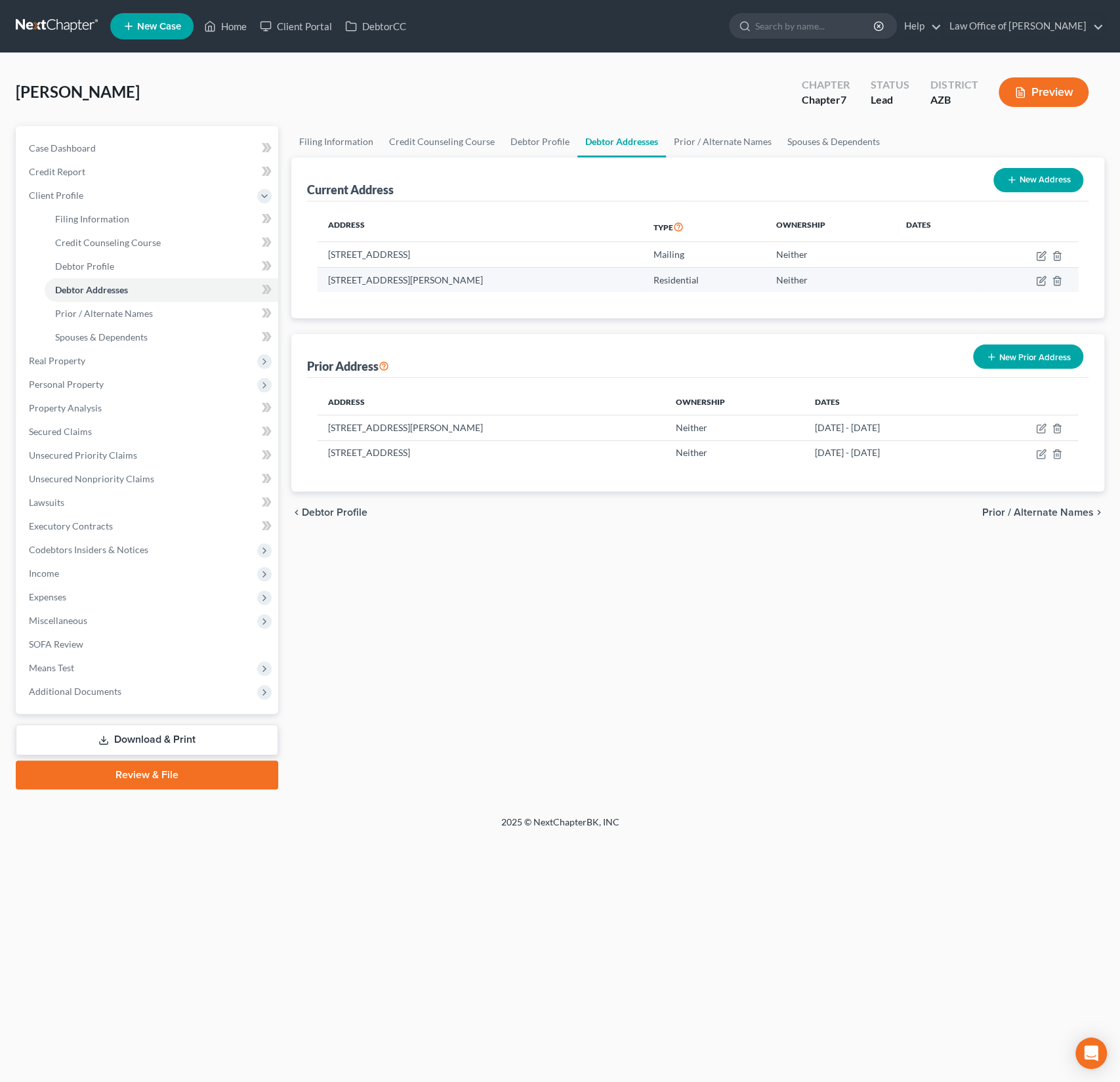
drag, startPoint x: 497, startPoint y: 276, endPoint x: 322, endPoint y: 284, distance: 175.2
click at [322, 284] on td "[STREET_ADDRESS][PERSON_NAME]" at bounding box center [480, 280] width 326 height 25
copy td "[STREET_ADDRESS][PERSON_NAME]"
click at [677, 544] on div "Filing Information Credit Counseling Course Debtor Profile Debtor Addresses Pri…" at bounding box center [698, 457] width 826 height 663
click at [1031, 362] on button "New Prior Address" at bounding box center [1028, 357] width 110 height 24
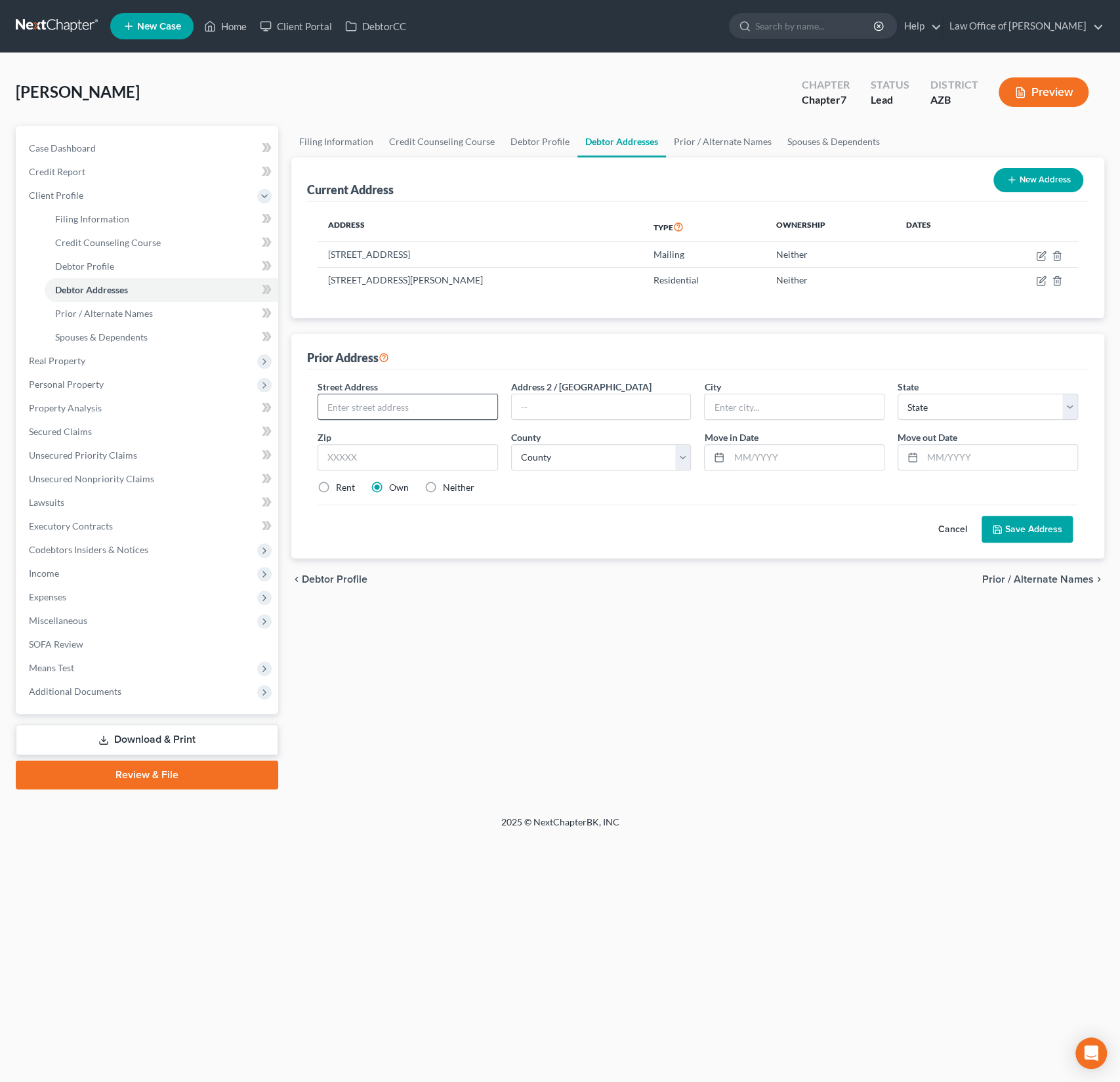
click at [374, 401] on input "text" at bounding box center [407, 407] width 179 height 25
paste input "[STREET_ADDRESS][PERSON_NAME]"
type input "[STREET_ADDRESS][PERSON_NAME]"
click at [367, 462] on input "text" at bounding box center [407, 457] width 180 height 27
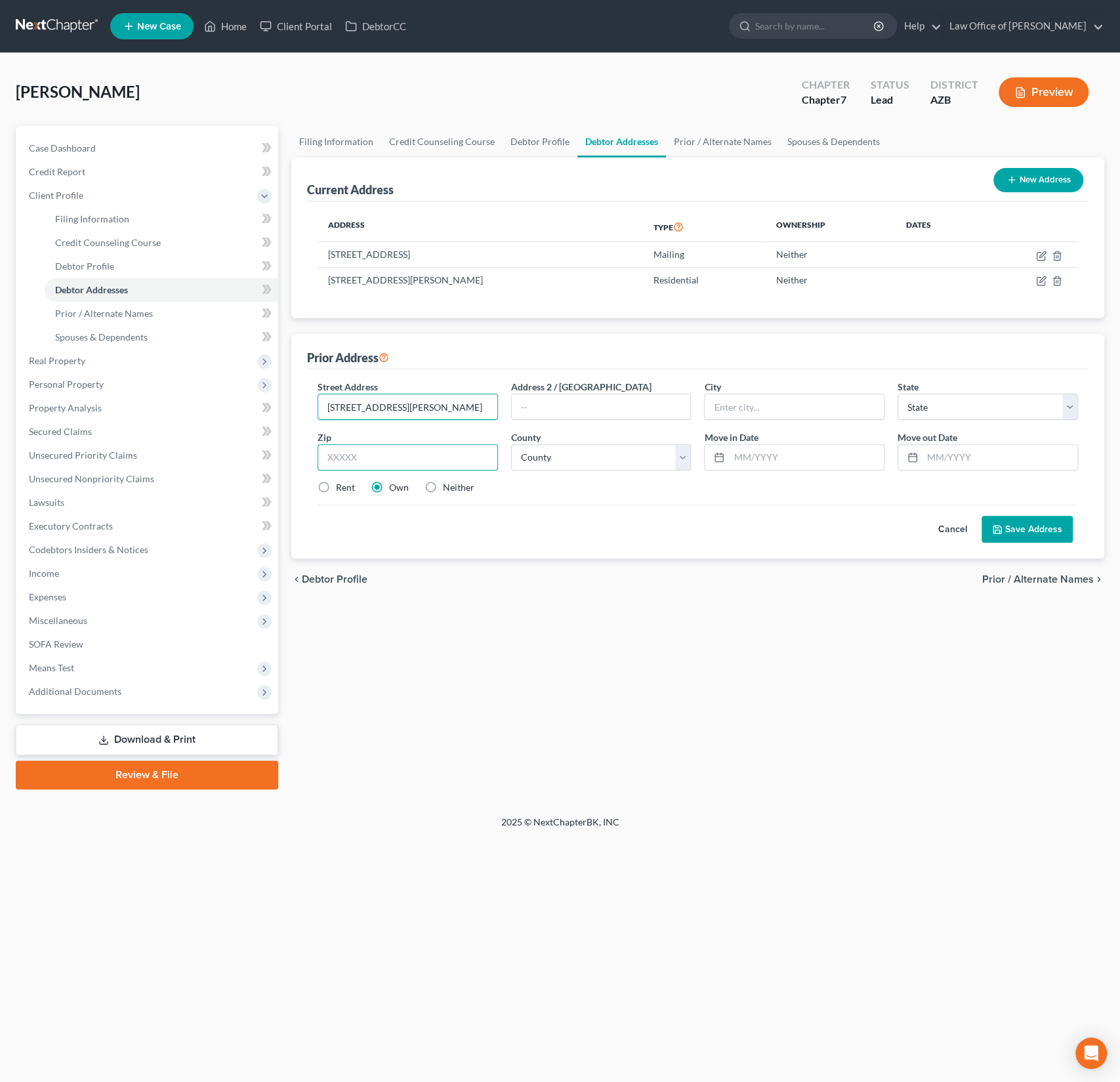
scroll to position [0, 0]
type input "85260"
type input "Scottsdale"
select select "3"
click at [627, 462] on select "County" at bounding box center [601, 457] width 180 height 27
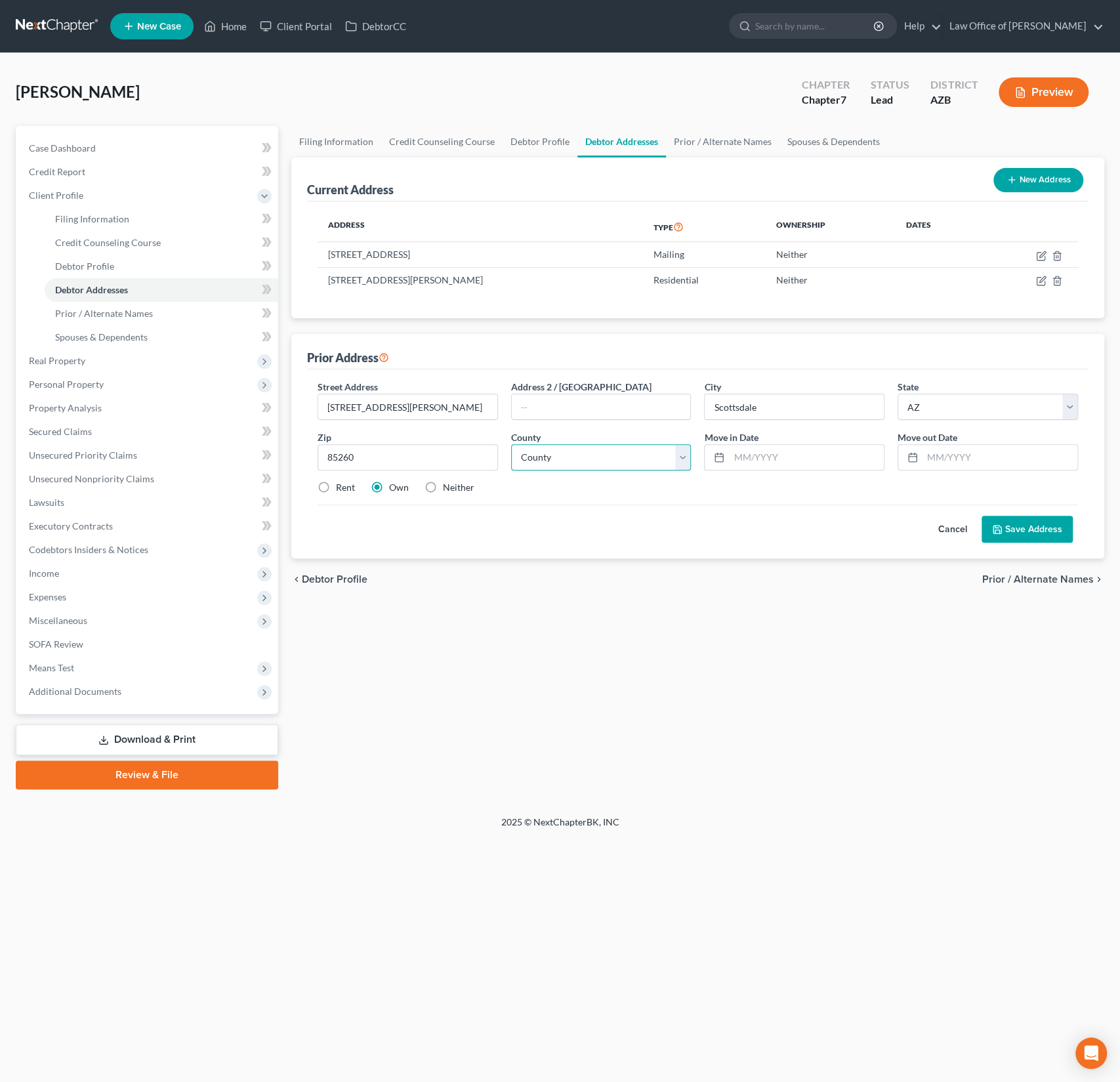
select select "7"
click at [753, 528] on div "Cancel Save Address" at bounding box center [698, 524] width 760 height 39
click at [783, 462] on input "text" at bounding box center [807, 457] width 155 height 25
type input "05/2021"
click at [949, 460] on input "text" at bounding box center [1000, 457] width 155 height 25
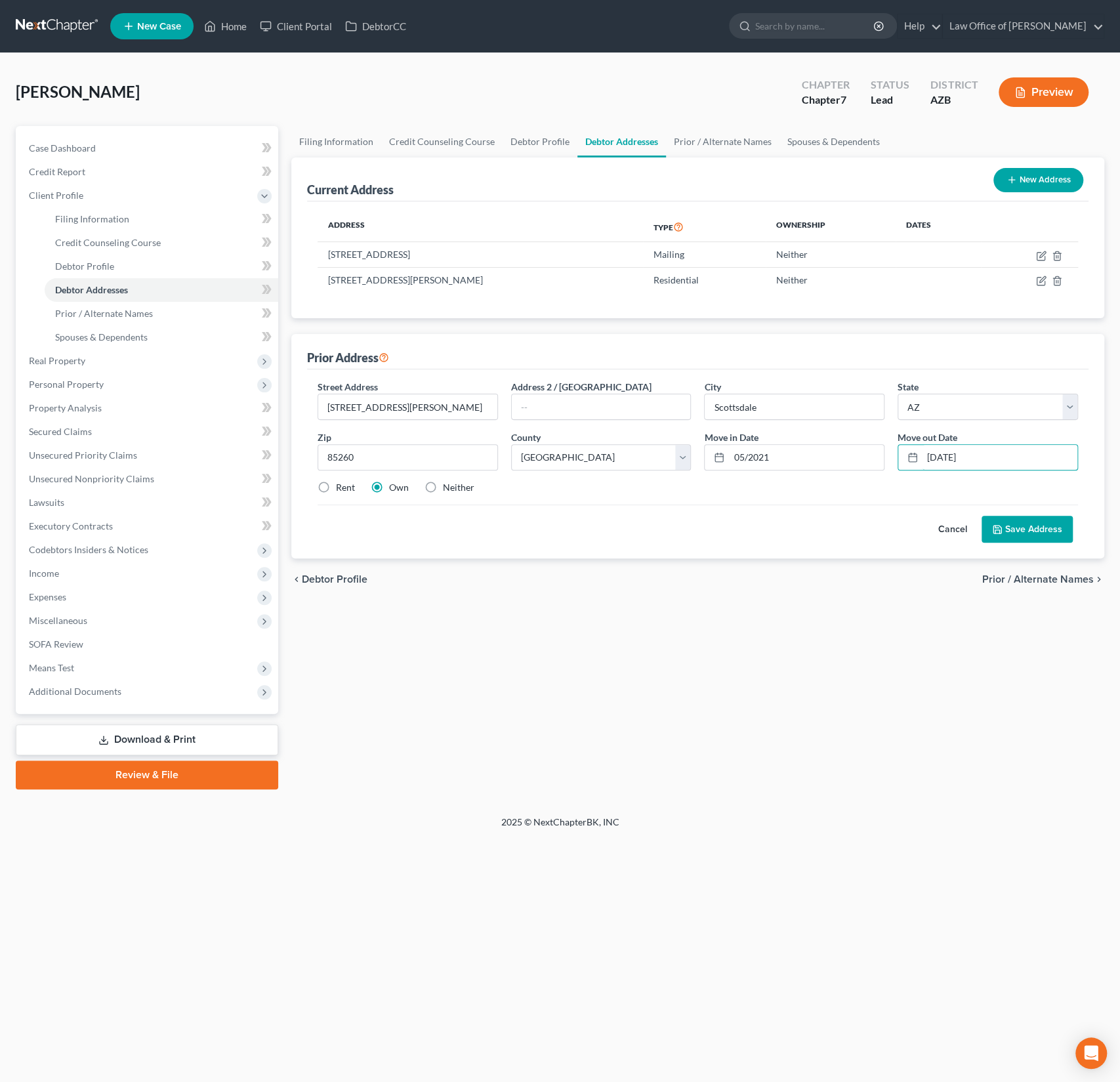
type input "[DATE]"
click at [469, 481] on label "Neither" at bounding box center [458, 487] width 31 height 13
click at [457, 481] on input "Neither" at bounding box center [452, 485] width 9 height 9
radio input "true"
click at [1044, 522] on button "Save Address" at bounding box center [1027, 529] width 91 height 28
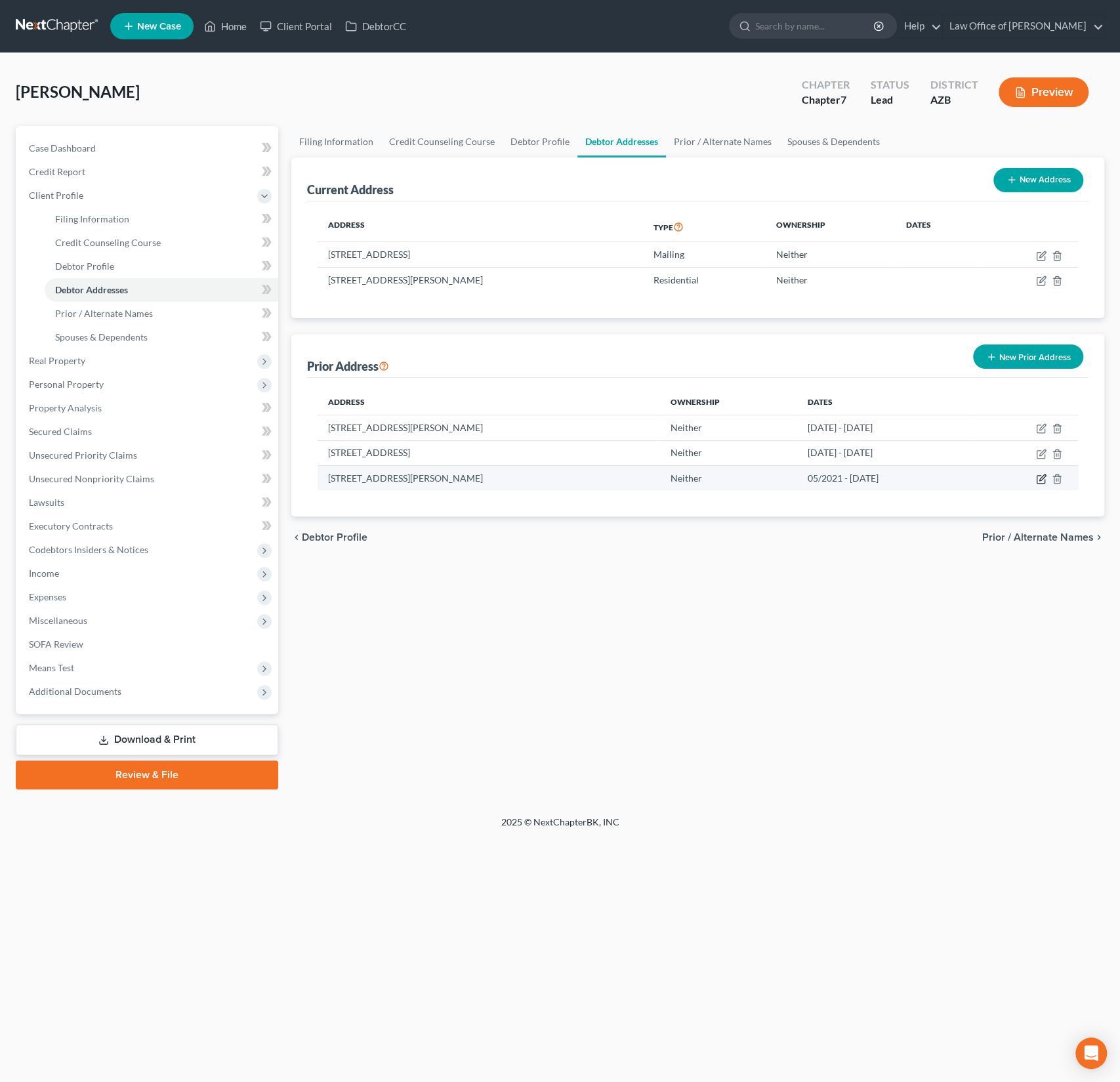
click at [1041, 479] on icon "button" at bounding box center [1040, 479] width 10 height 10
select select "3"
select select "7"
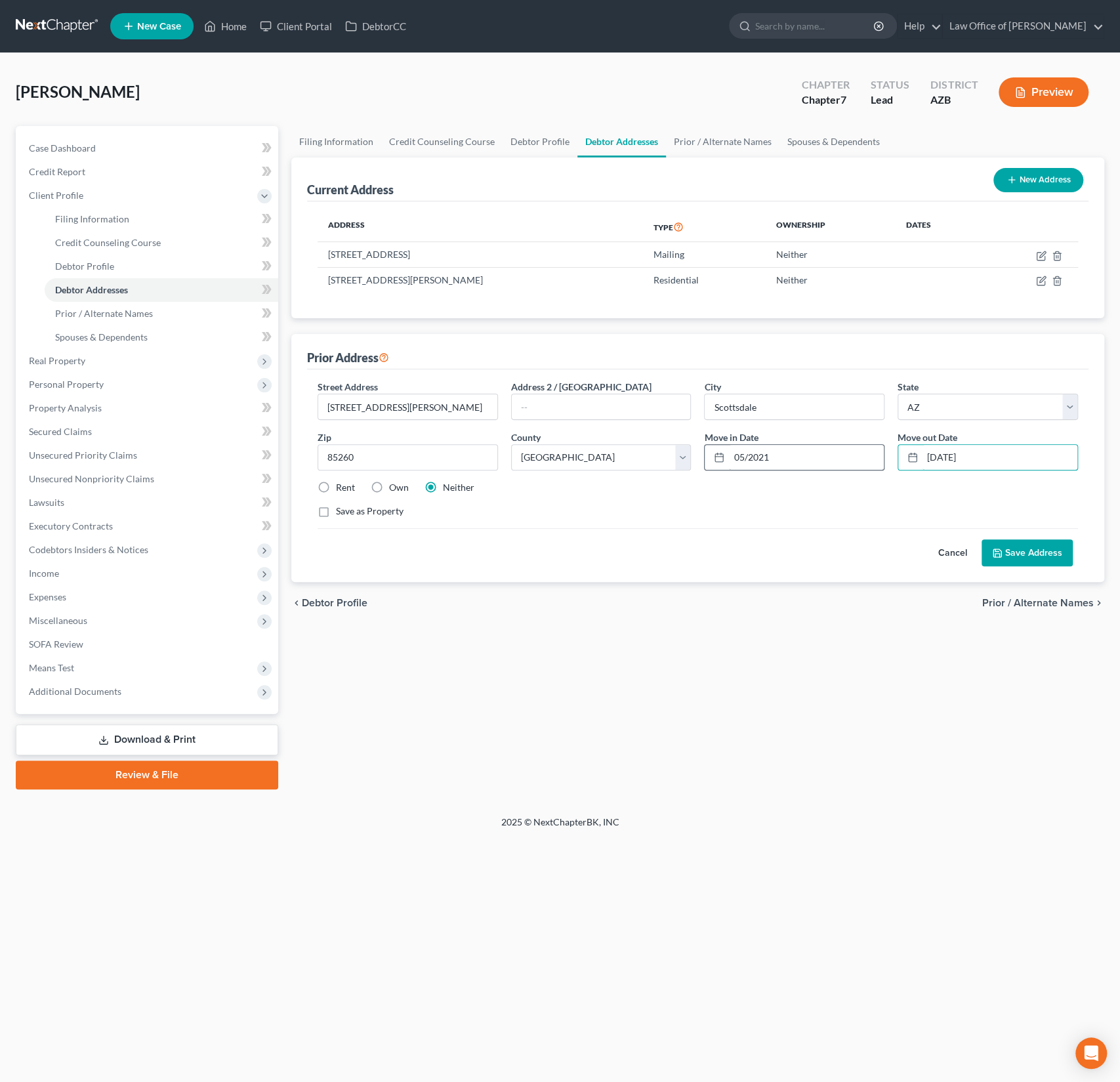
drag, startPoint x: 1000, startPoint y: 456, endPoint x: 849, endPoint y: 446, distance: 151.3
click at [849, 446] on div "Street Address * [STREET_ADDRESS][PERSON_NAME] * [GEOGRAPHIC_DATA] * State [US_…" at bounding box center [698, 454] width 774 height 148
type input "[DATE]"
click at [1055, 545] on button "Save Address" at bounding box center [1027, 553] width 91 height 28
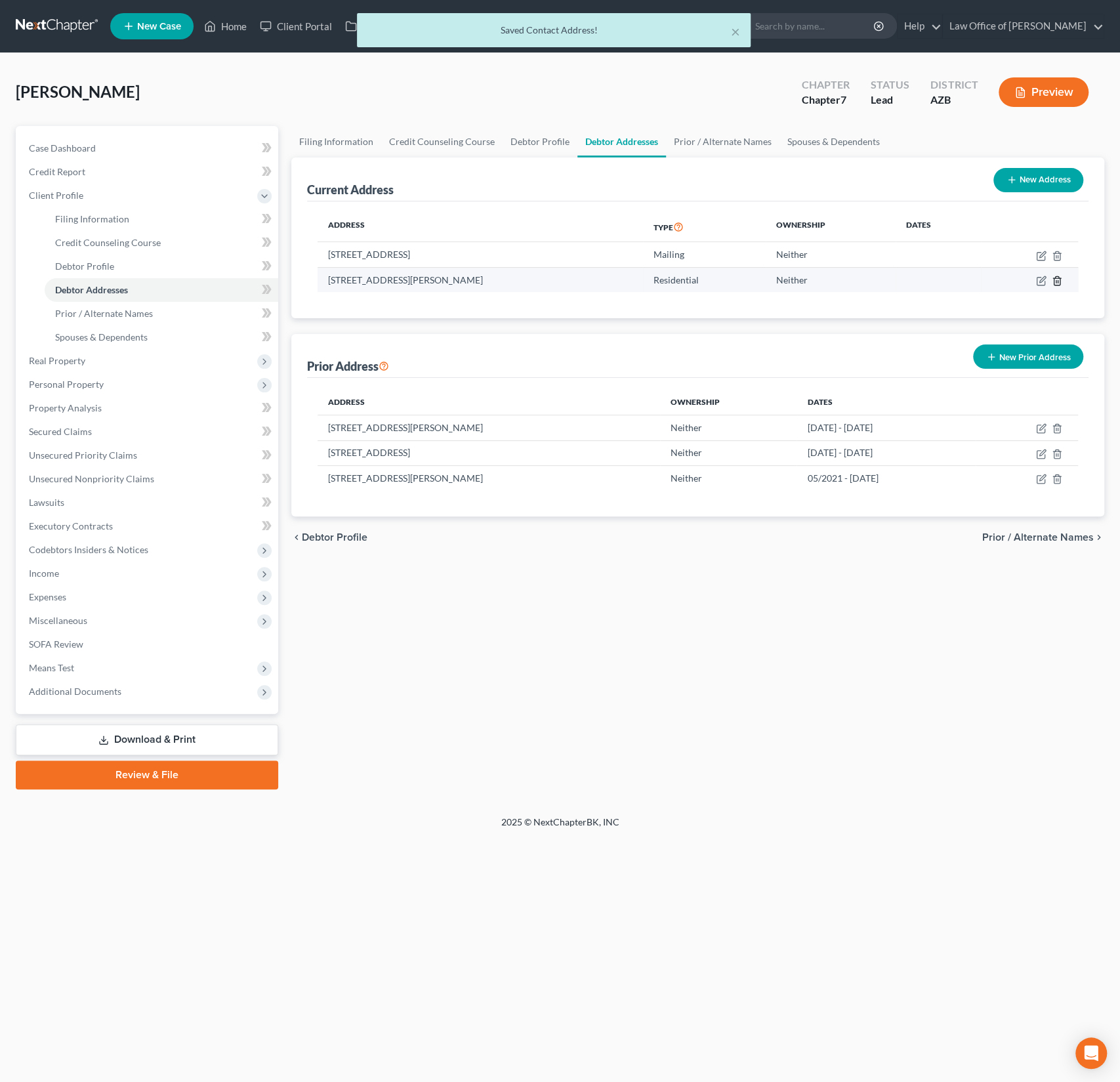
click at [1058, 280] on icon "button" at bounding box center [1057, 280] width 10 height 10
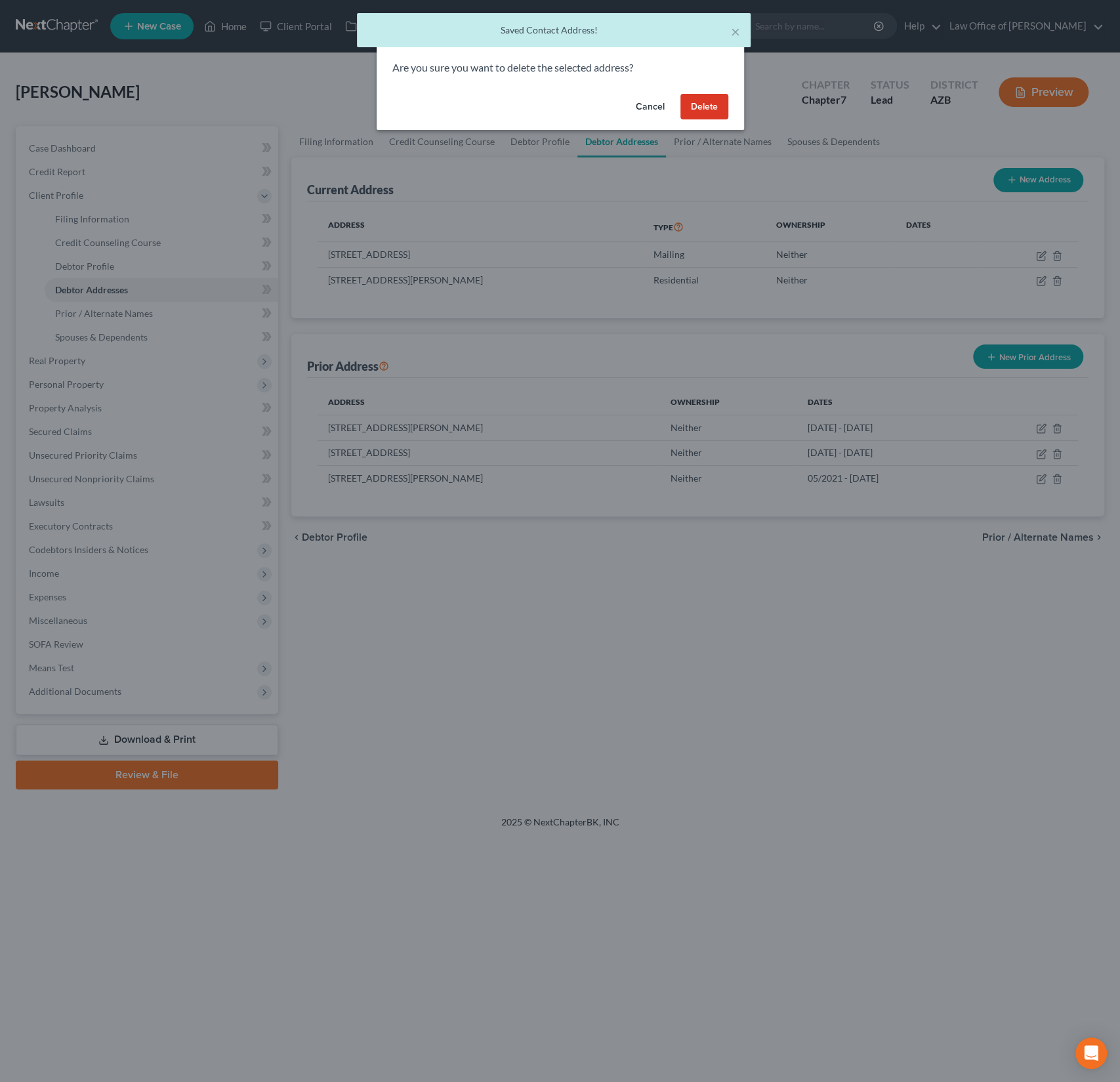
click at [724, 121] on div "Cancel Delete" at bounding box center [560, 109] width 367 height 42
click at [698, 103] on button "Delete" at bounding box center [705, 107] width 48 height 27
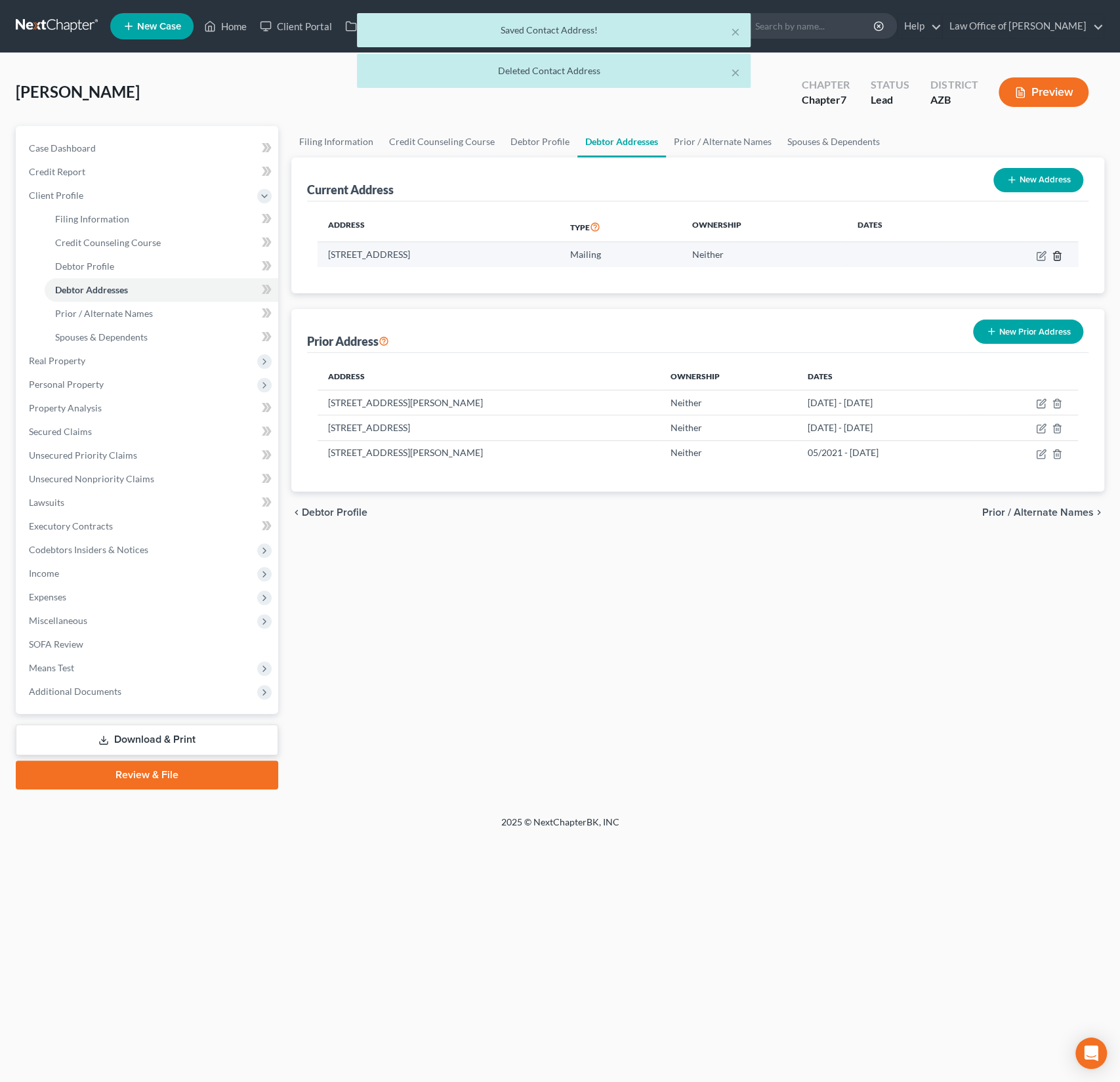
click at [1054, 253] on icon "button" at bounding box center [1057, 256] width 10 height 10
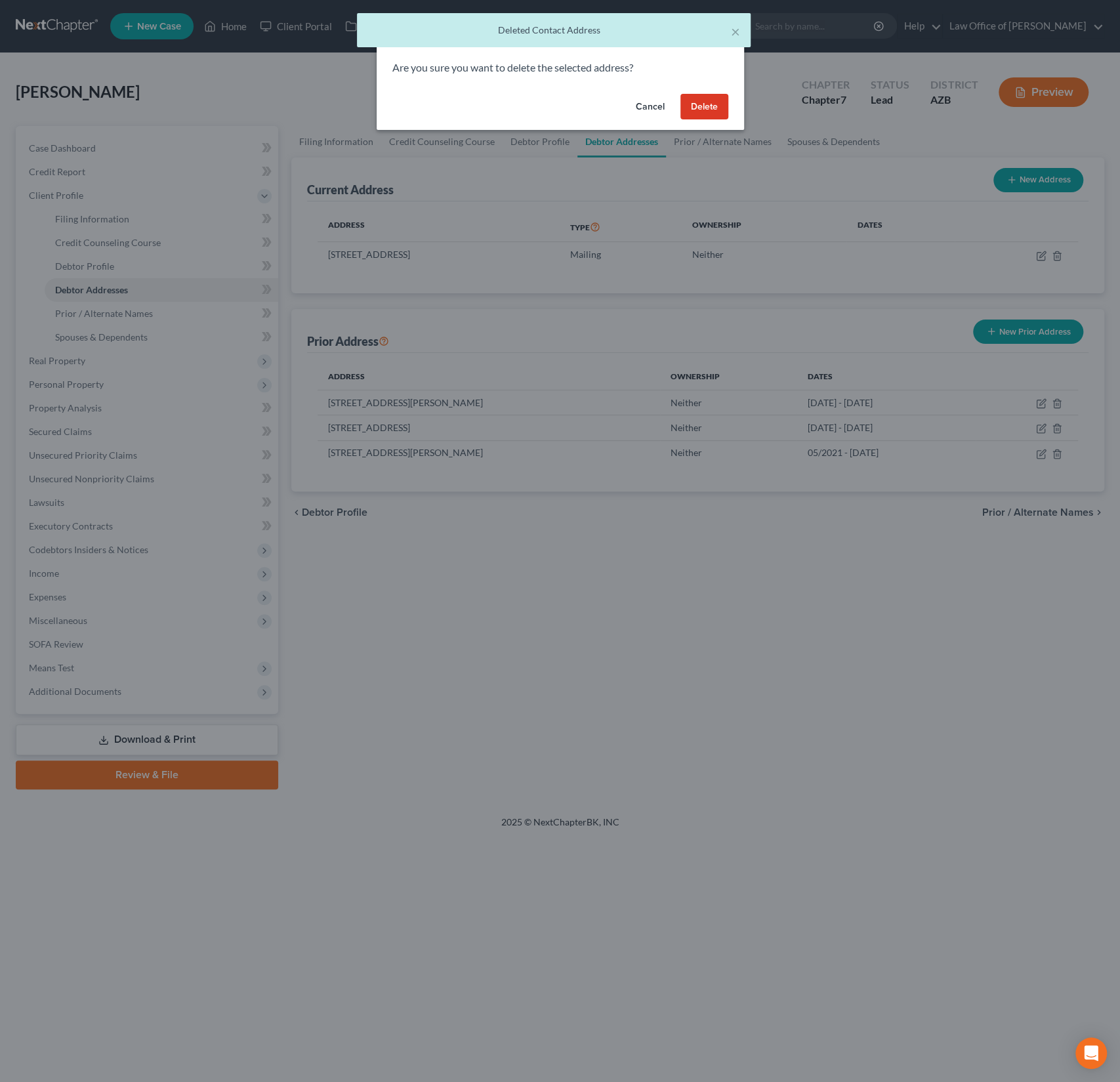
click at [705, 111] on button "Delete" at bounding box center [705, 107] width 48 height 27
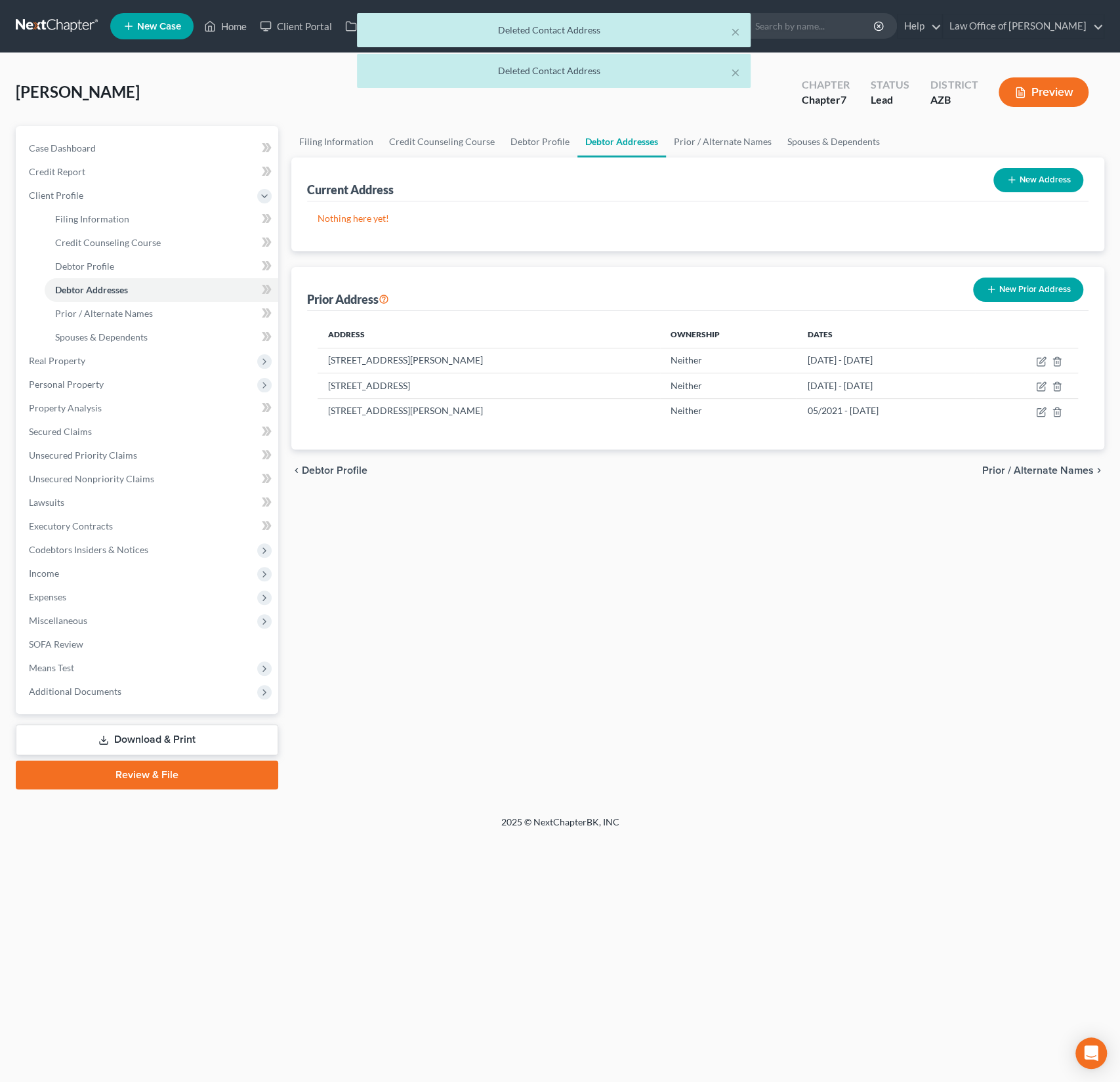
click at [1036, 179] on button "New Address" at bounding box center [1038, 180] width 90 height 24
select select "0"
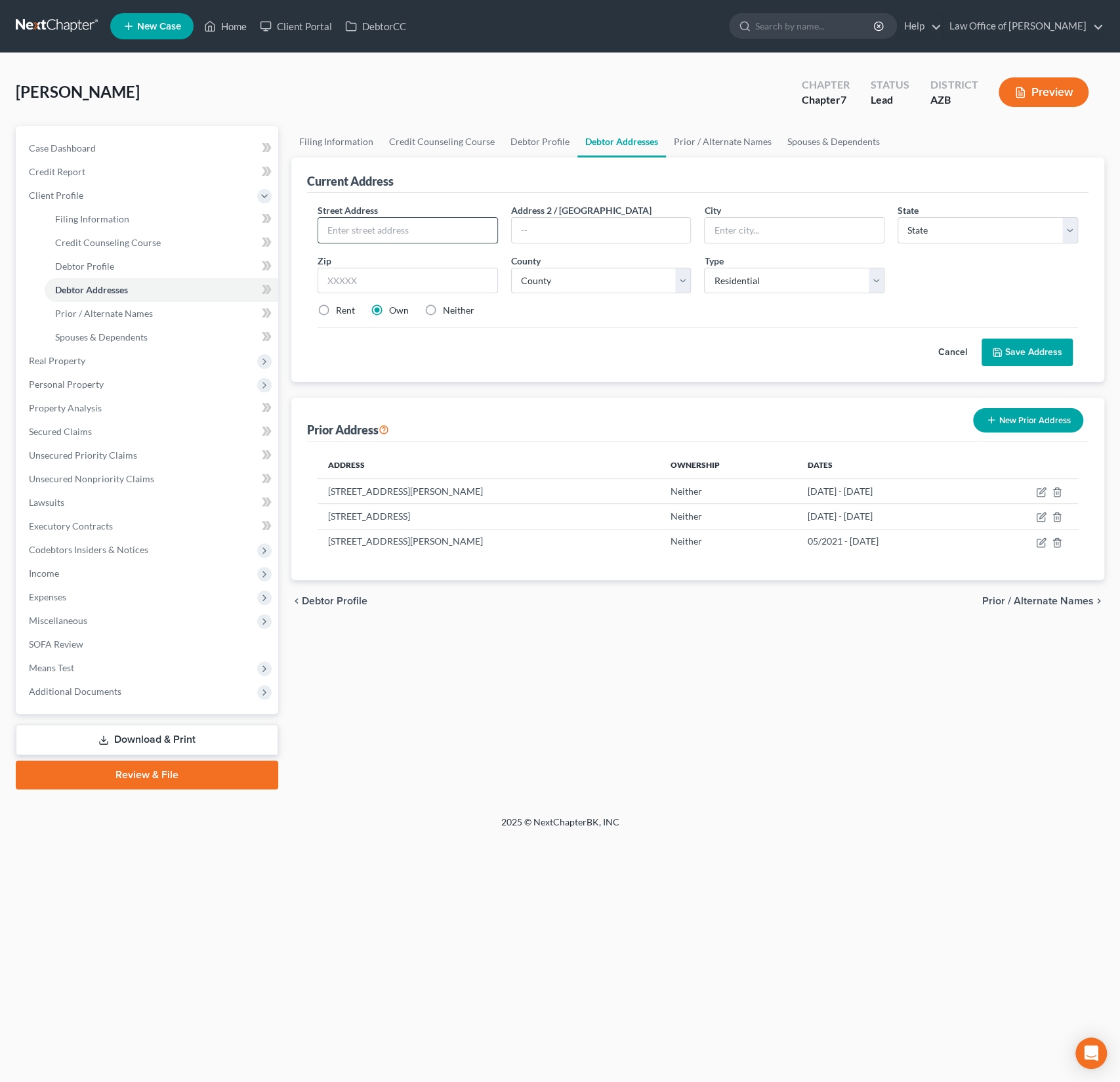
click at [455, 223] on input "text" at bounding box center [407, 230] width 179 height 25
type input "[STREET_ADDRESS]"
type input "86001"
click at [639, 235] on input "text" at bounding box center [601, 230] width 179 height 25
type input "Flagstaff"
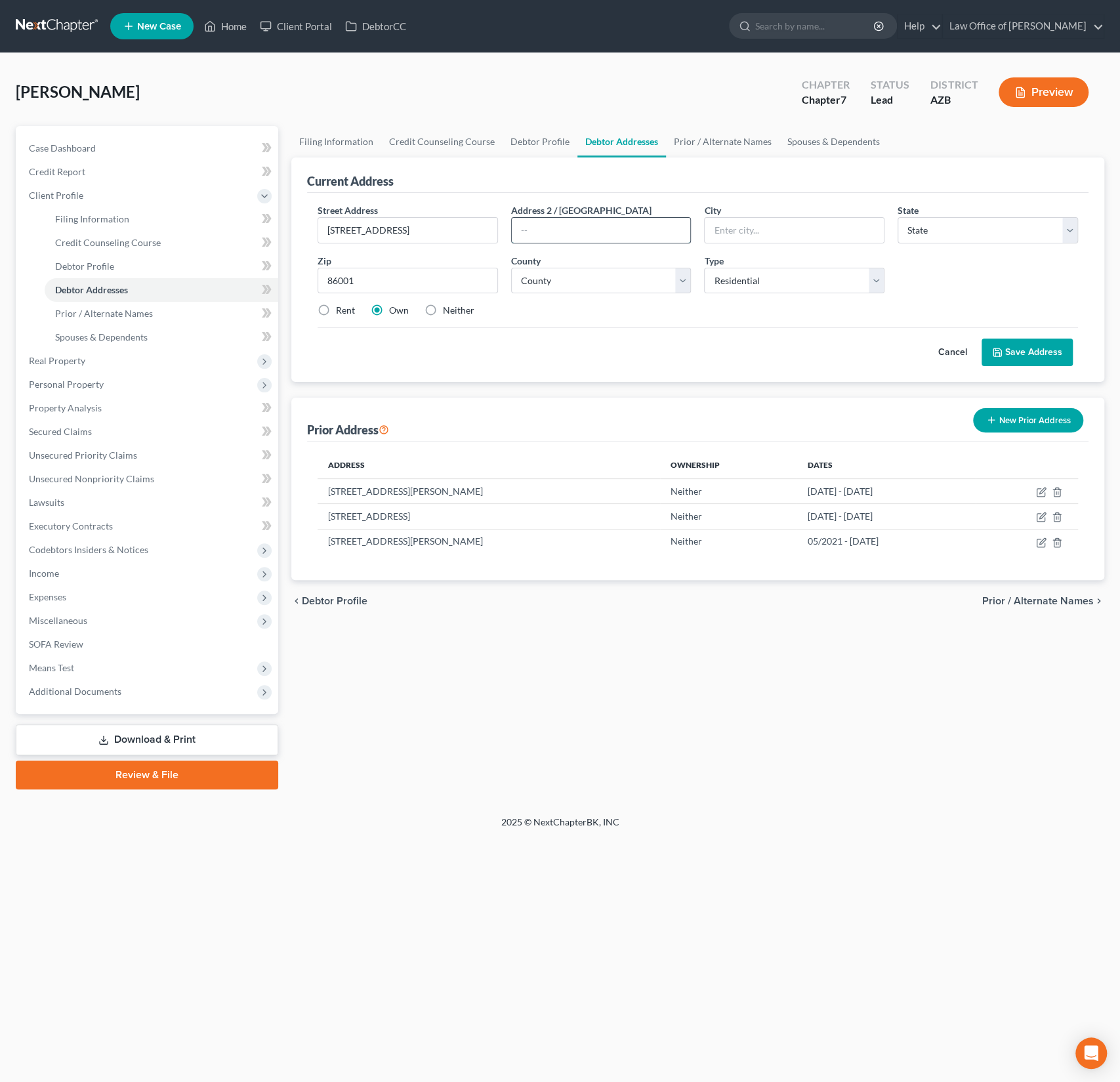
select select "3"
type input "Apt 10-206"
click at [656, 285] on select "County [GEOGRAPHIC_DATA] [GEOGRAPHIC_DATA] [GEOGRAPHIC_DATA] [GEOGRAPHIC_DATA] …" at bounding box center [601, 281] width 180 height 27
select select "2"
click at [336, 313] on label "Rent" at bounding box center [345, 310] width 19 height 13
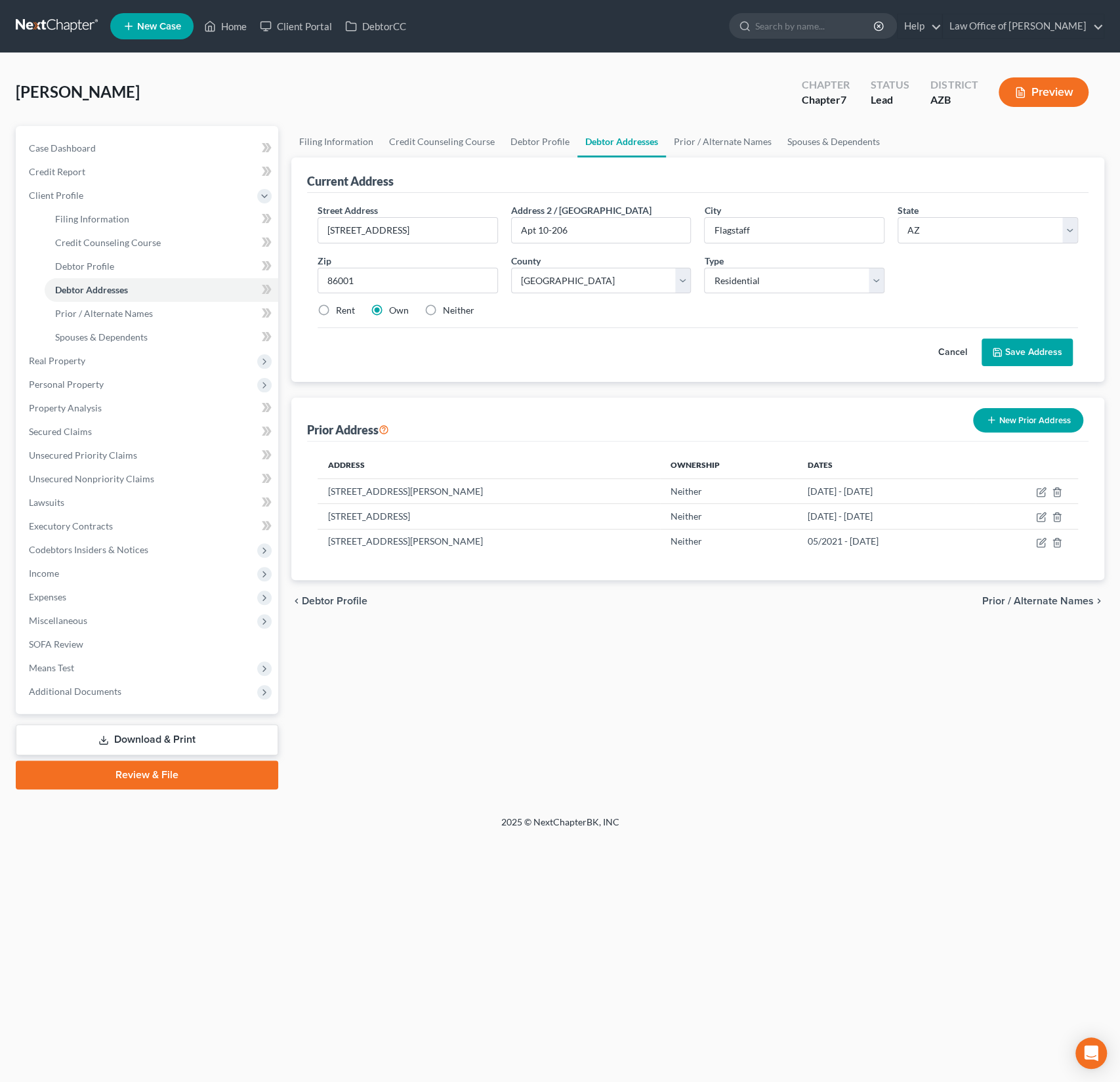
click at [341, 312] on input "Rent" at bounding box center [345, 308] width 9 height 9
radio input "true"
click at [1052, 344] on button "Save Address" at bounding box center [1027, 352] width 91 height 28
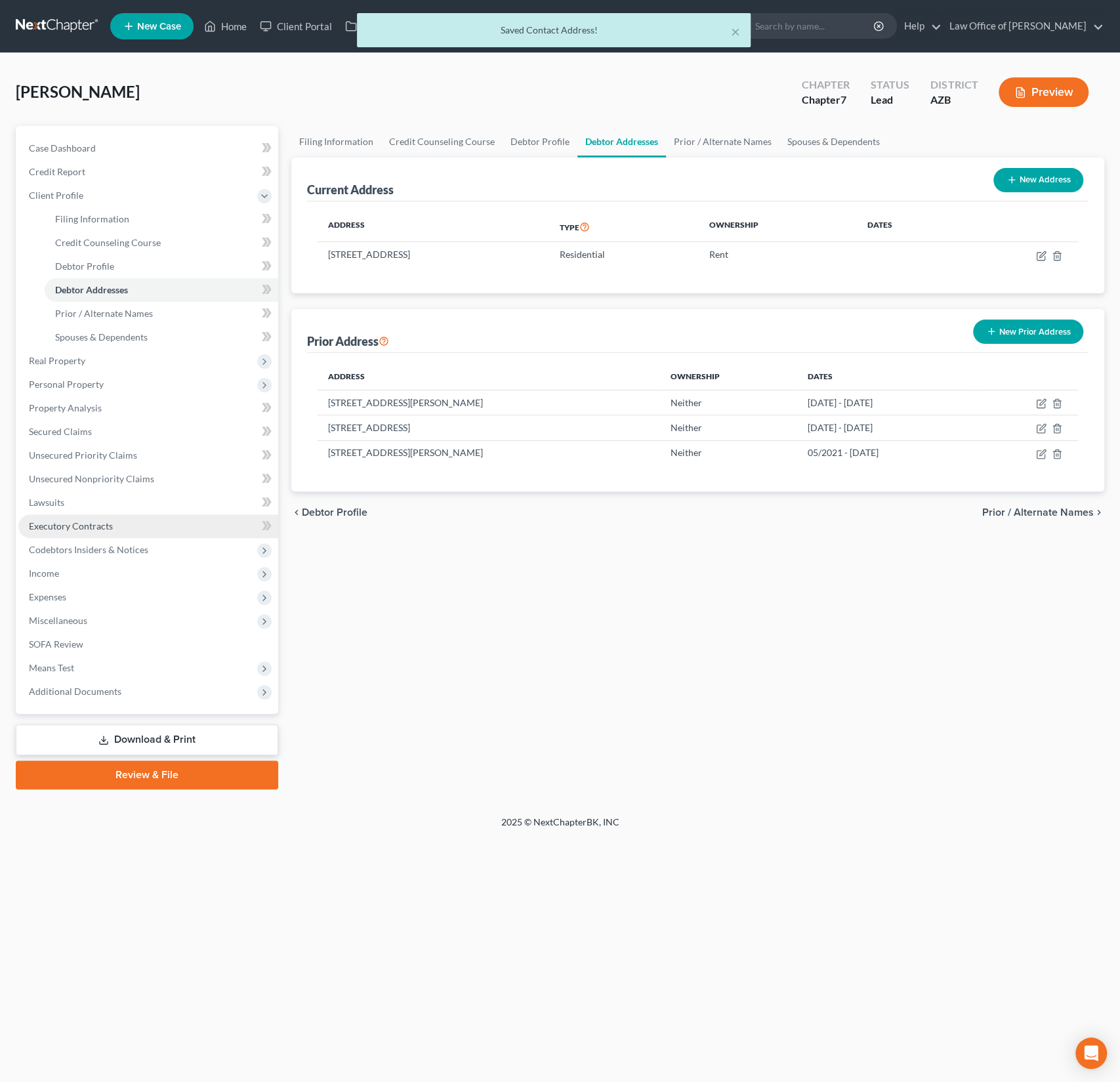
click at [86, 525] on span "Executory Contracts" at bounding box center [71, 526] width 84 height 11
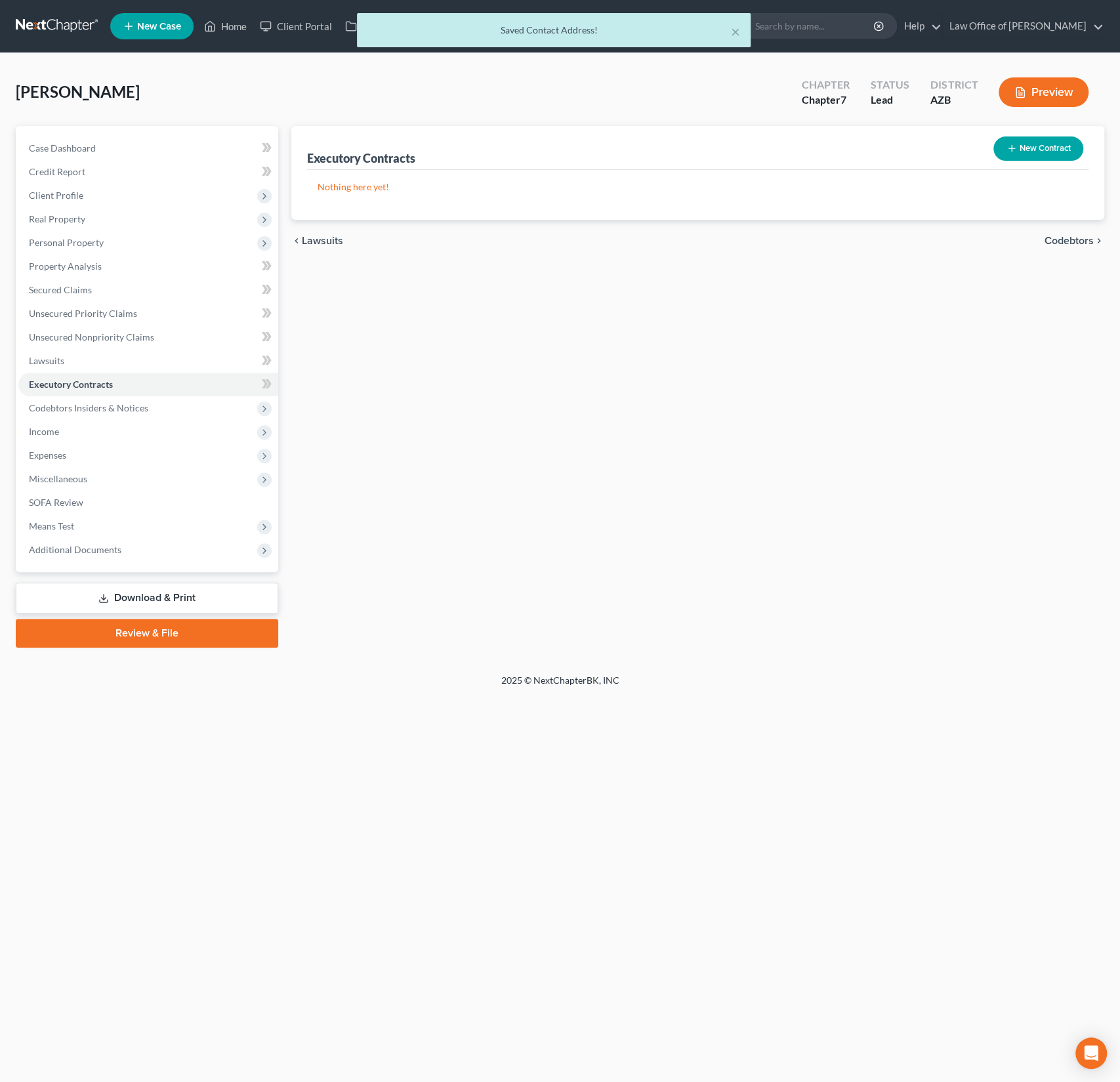
click at [1031, 148] on button "New Contract" at bounding box center [1038, 149] width 90 height 24
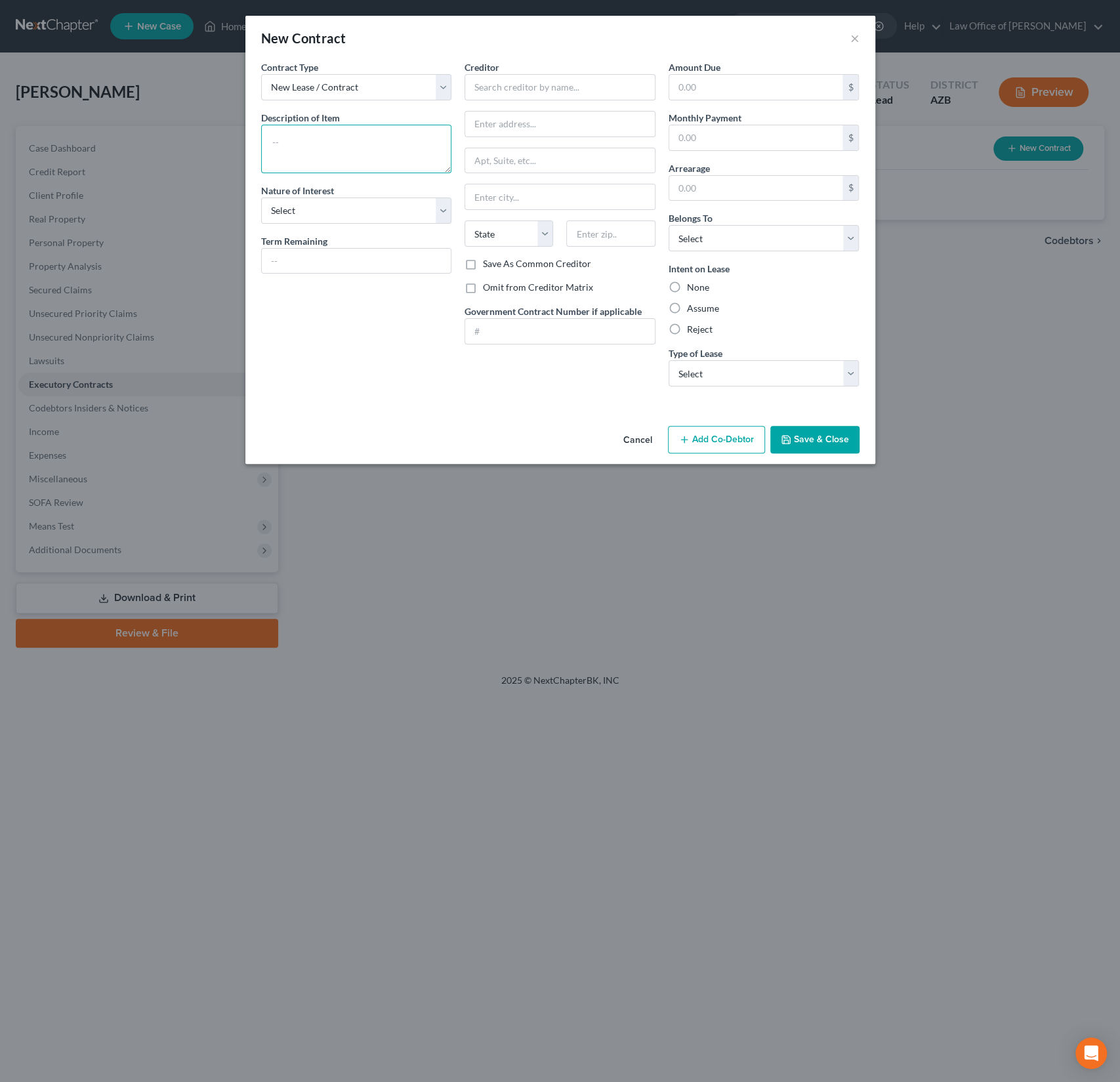
click at [337, 135] on textarea at bounding box center [356, 148] width 191 height 48
click at [334, 159] on textarea at bounding box center [356, 148] width 191 height 48
type textarea "Residential Lease"
click at [500, 98] on input "text" at bounding box center [560, 87] width 191 height 27
type input "[GEOGRAPHIC_DATA] Apartments"
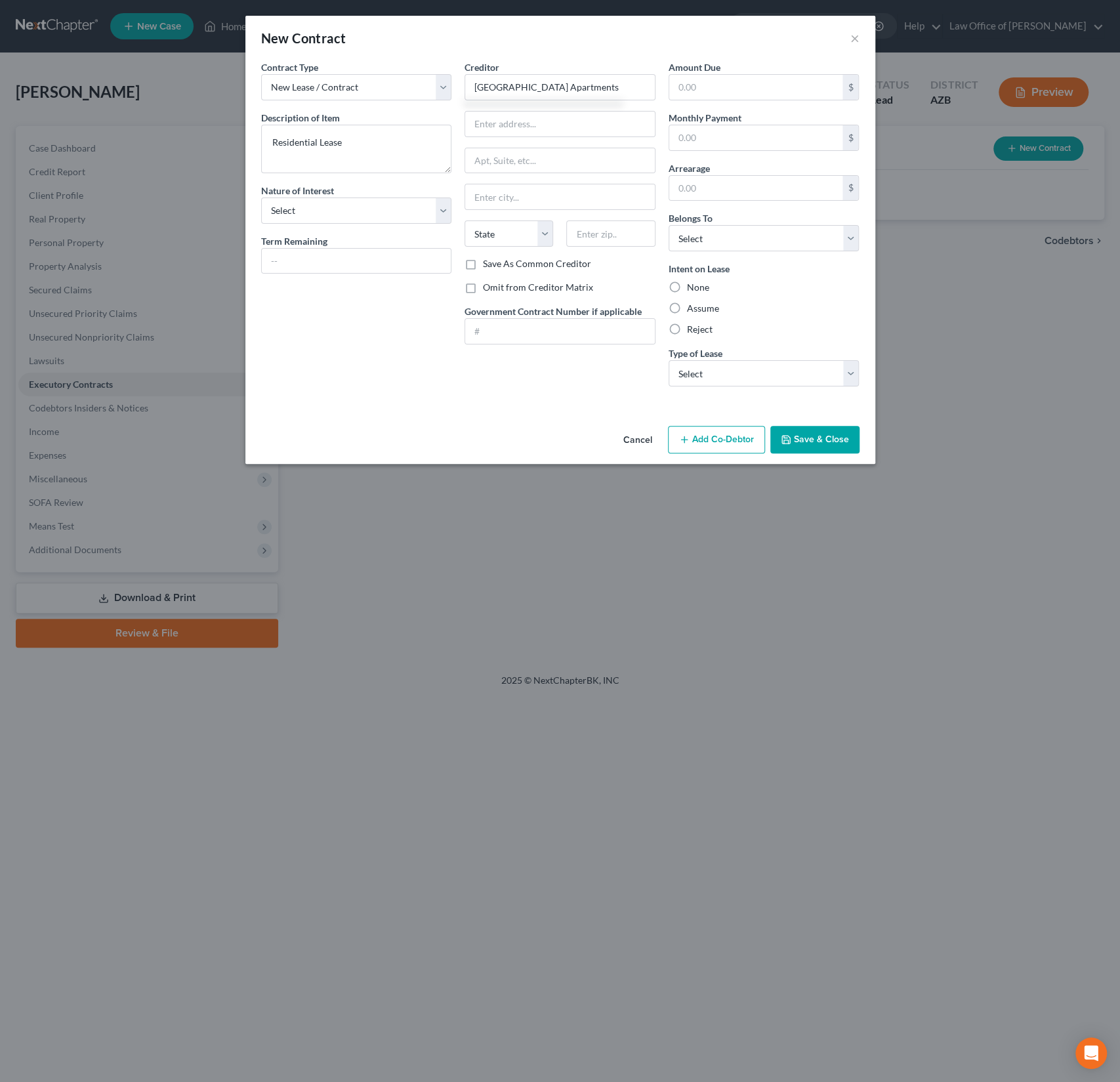
click at [517, 286] on label "Omit from Creditor Matrix" at bounding box center [538, 287] width 110 height 13
click at [496, 286] on input "Omit from Creditor Matrix" at bounding box center [492, 285] width 9 height 9
checkbox input "true"
click at [725, 290] on div "None" at bounding box center [764, 287] width 191 height 13
click at [687, 294] on div "Intent on Lease None Assume Reject" at bounding box center [764, 299] width 191 height 74
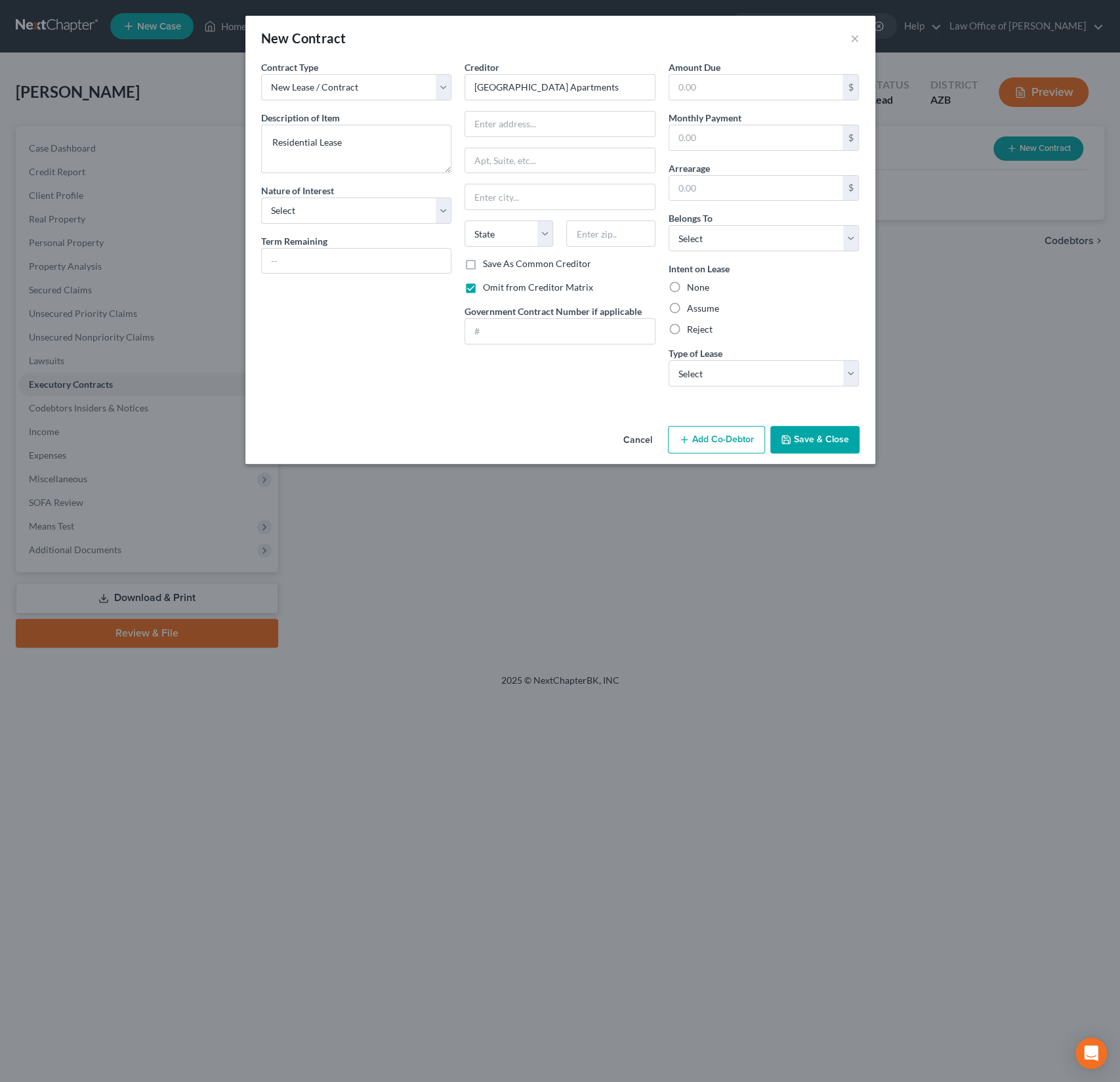
click at [685, 281] on div "None" at bounding box center [764, 287] width 191 height 13
click at [687, 281] on label "None" at bounding box center [698, 287] width 22 height 13
click at [692, 281] on input "None" at bounding box center [696, 285] width 9 height 9
radio input "true"
click at [700, 241] on select "Select Debtor 1 Only Debtor 2 Only Debtor 1 And Debtor 2 Only At Least One Of T…" at bounding box center [764, 238] width 191 height 27
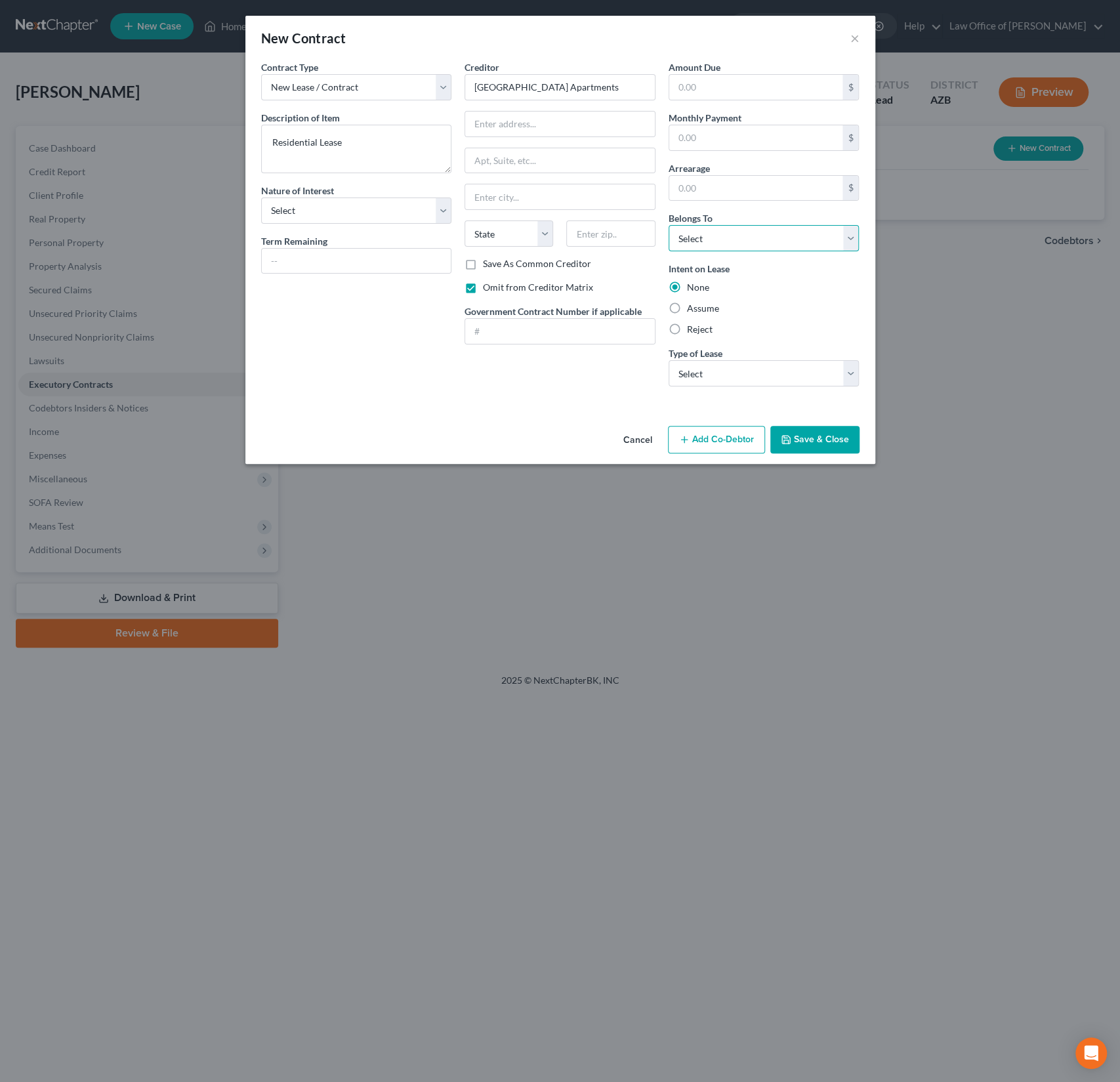
select select "0"
click at [721, 382] on select "Select Real Estate Car Other" at bounding box center [764, 373] width 191 height 27
select select "0"
click at [804, 443] on button "Save & Close" at bounding box center [815, 439] width 89 height 28
